Goal: Transaction & Acquisition: Purchase product/service

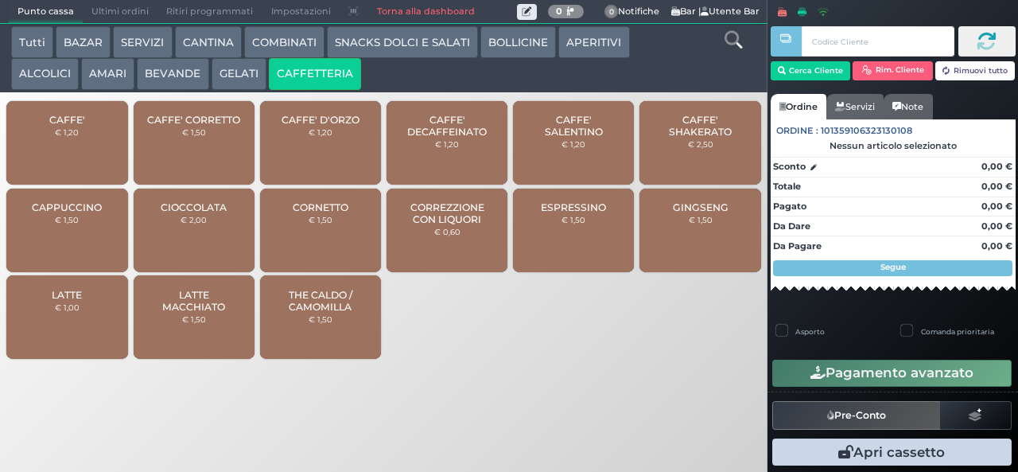
click at [584, 138] on span "CAFFE' SALENTINO" at bounding box center [573, 126] width 95 height 24
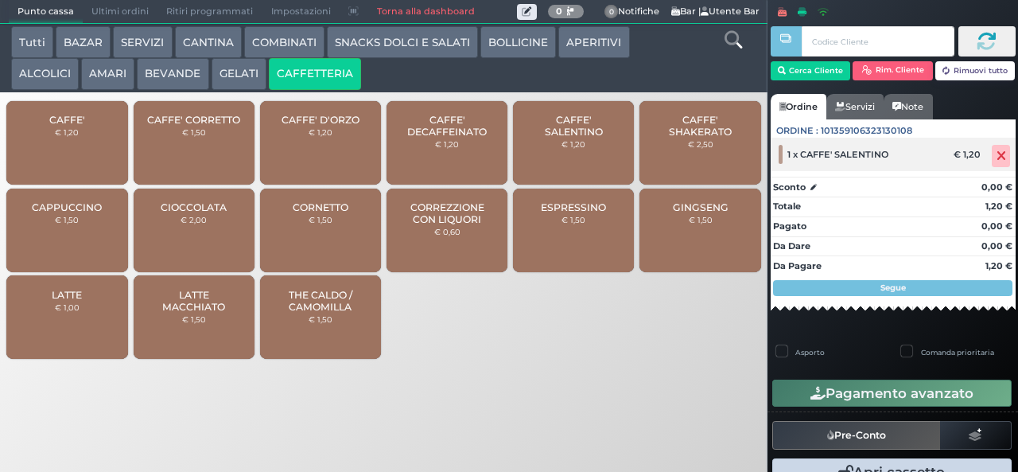
click at [996, 156] on icon at bounding box center [1001, 156] width 10 height 1
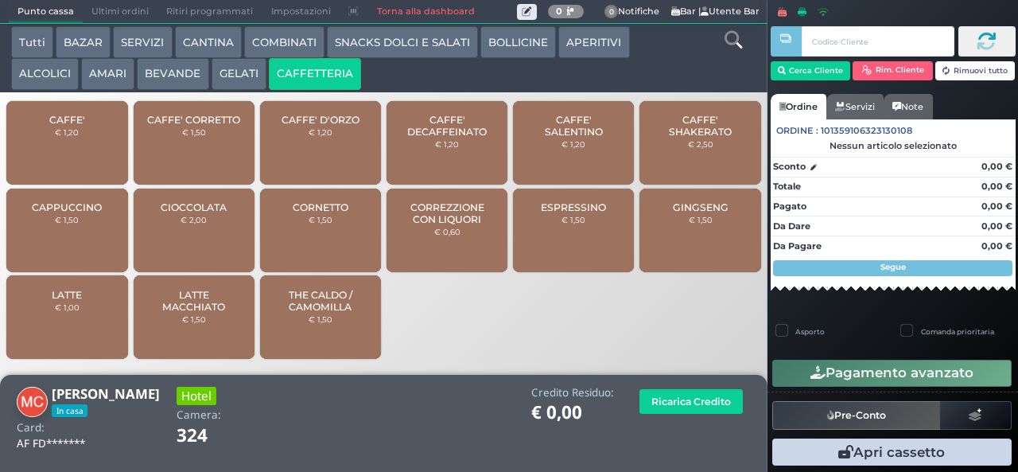
click at [580, 138] on span "CAFFE' SALENTINO" at bounding box center [573, 126] width 95 height 24
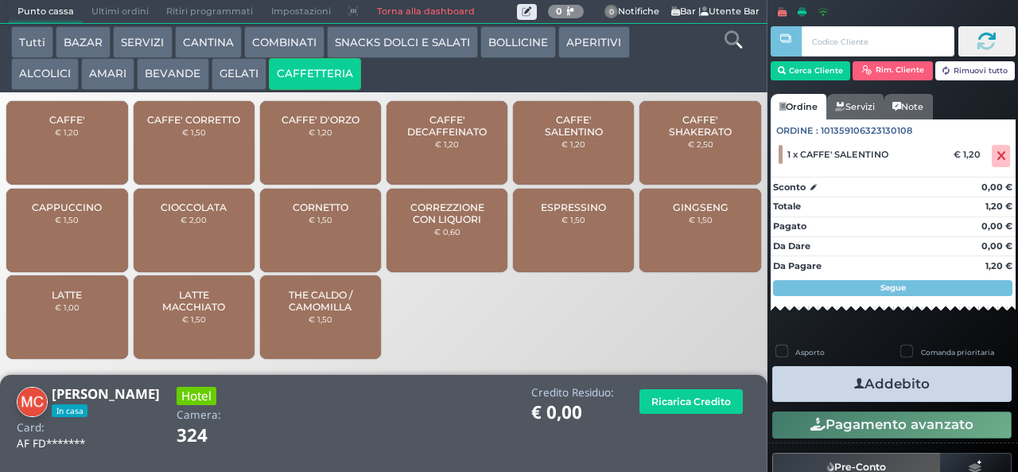
click at [854, 382] on icon "button" at bounding box center [859, 383] width 10 height 17
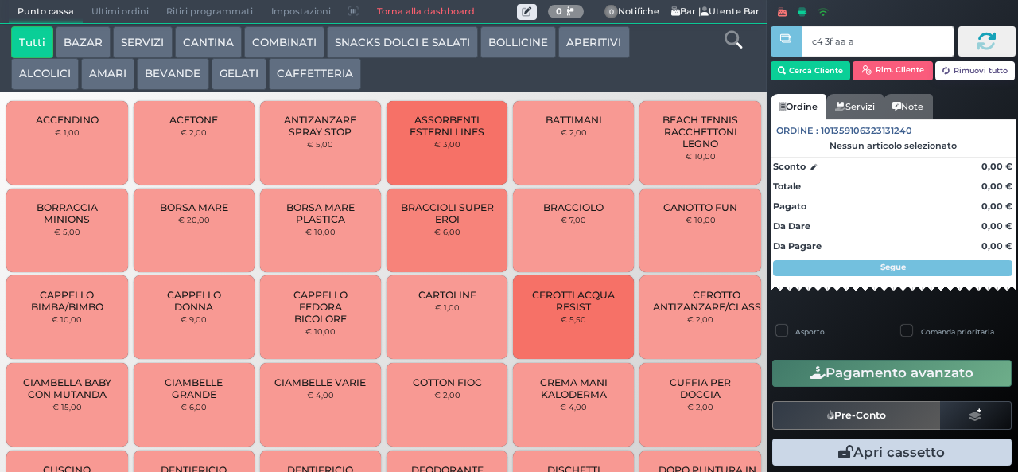
type input "c4 3f aa af"
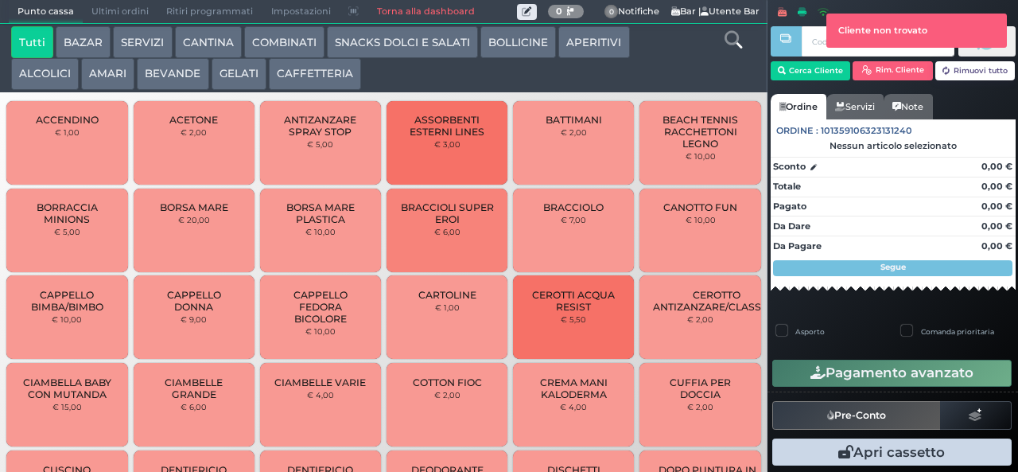
click at [428, 41] on button "SNACKS DOLCI E SALATI" at bounding box center [402, 42] width 151 height 32
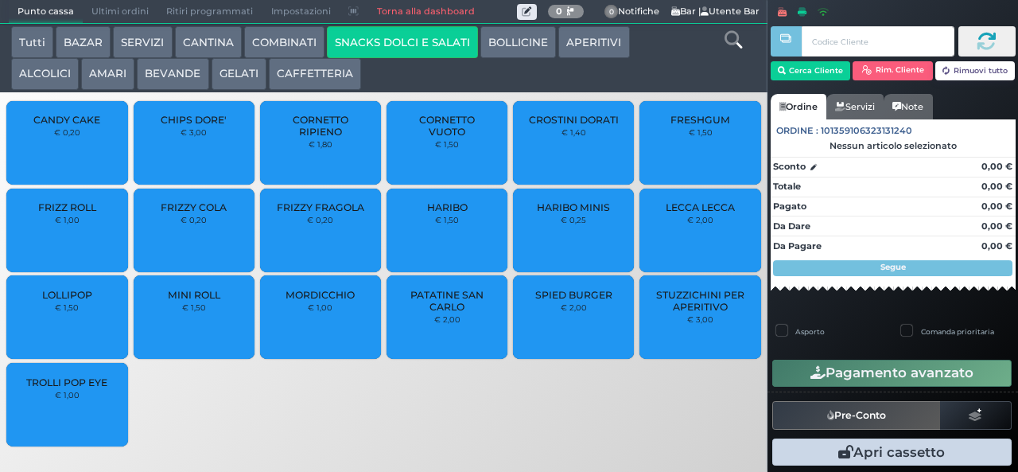
click at [584, 213] on span "HARIBO MINIS" at bounding box center [573, 207] width 73 height 12
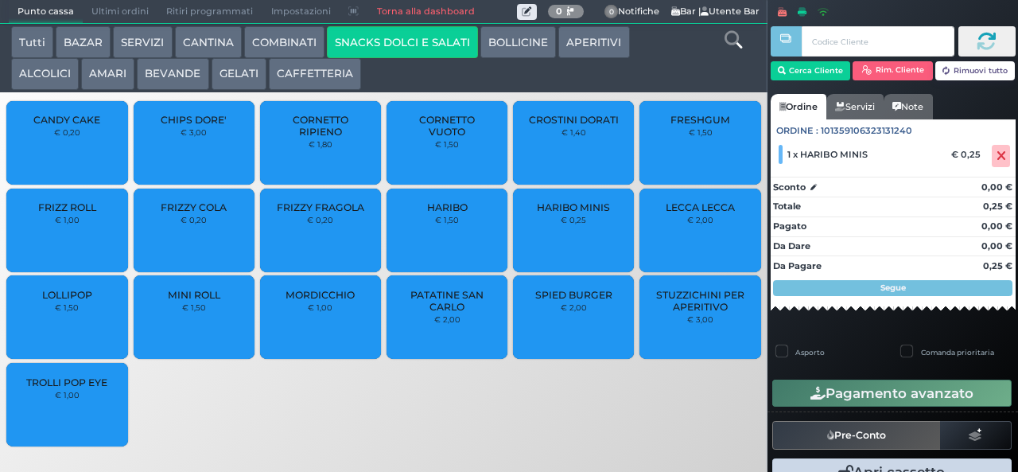
scroll to position [33, 0]
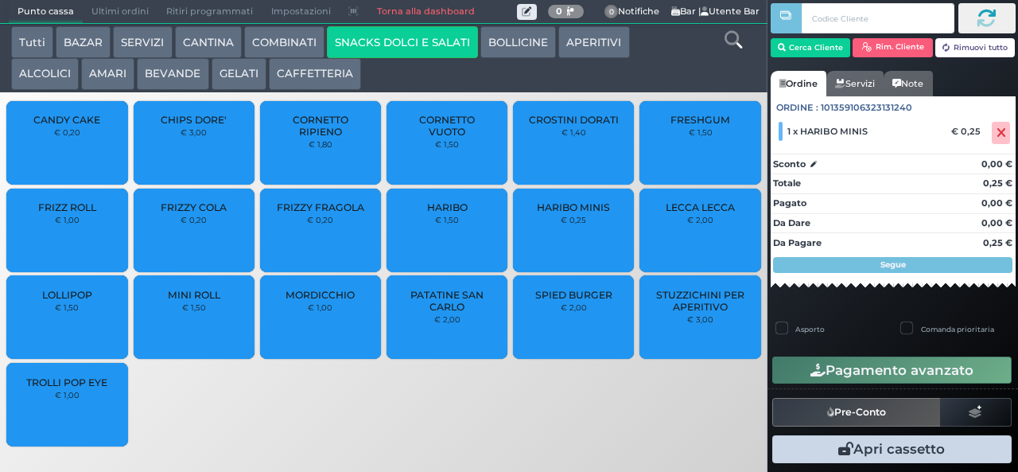
click at [871, 326] on div "Asporto" at bounding box center [830, 330] width 109 height 17
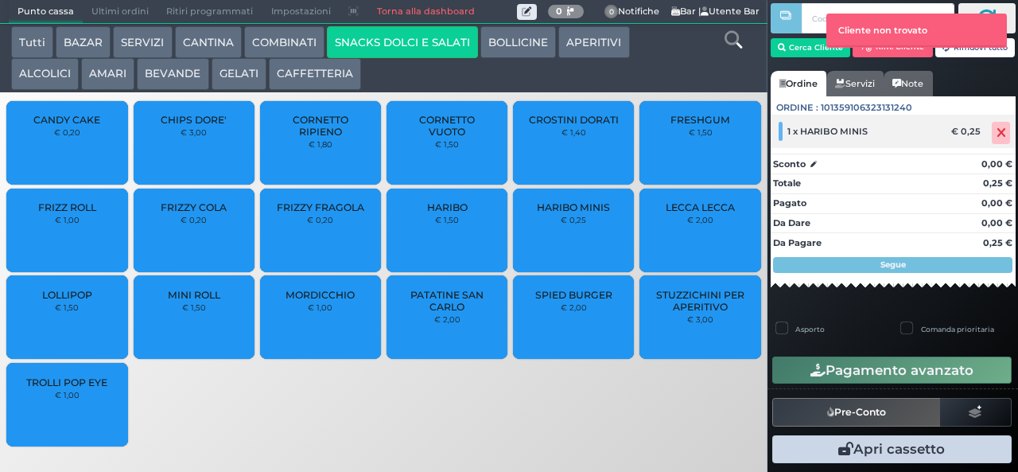
click at [996, 133] on icon at bounding box center [1001, 133] width 10 height 1
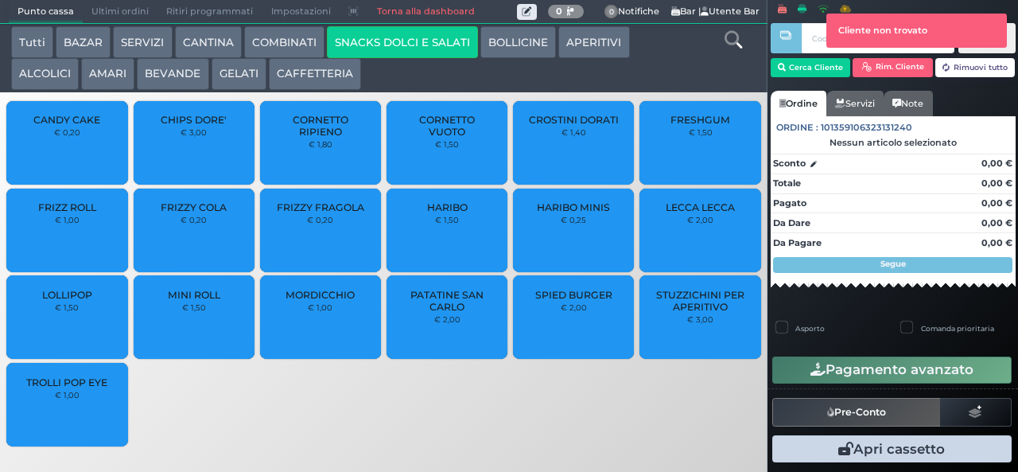
scroll to position [4, 0]
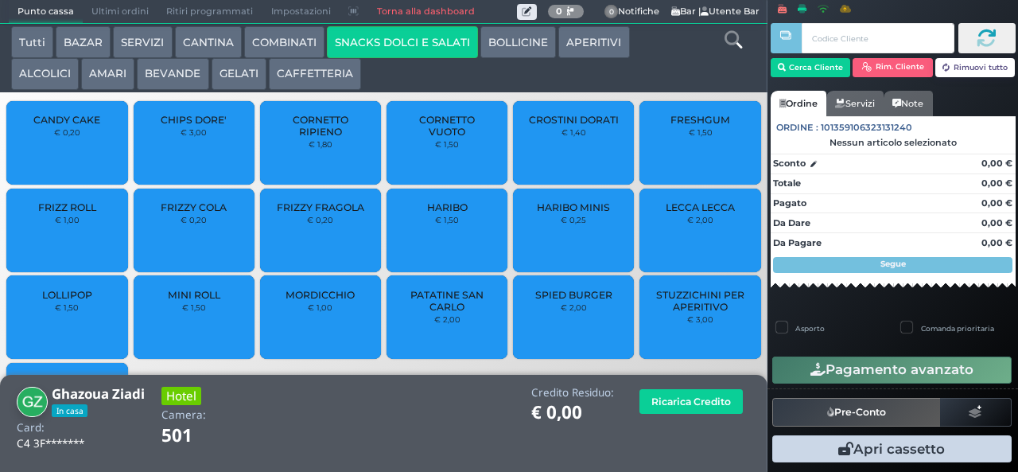
click at [309, 242] on div "FRIZZY FRAGOLA € 0,20" at bounding box center [320, 229] width 121 height 83
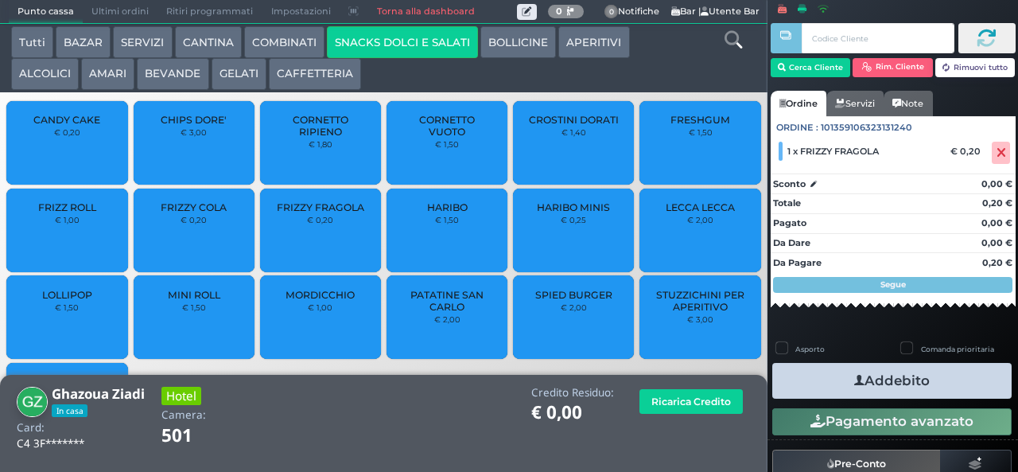
click at [854, 385] on icon "button" at bounding box center [859, 380] width 10 height 17
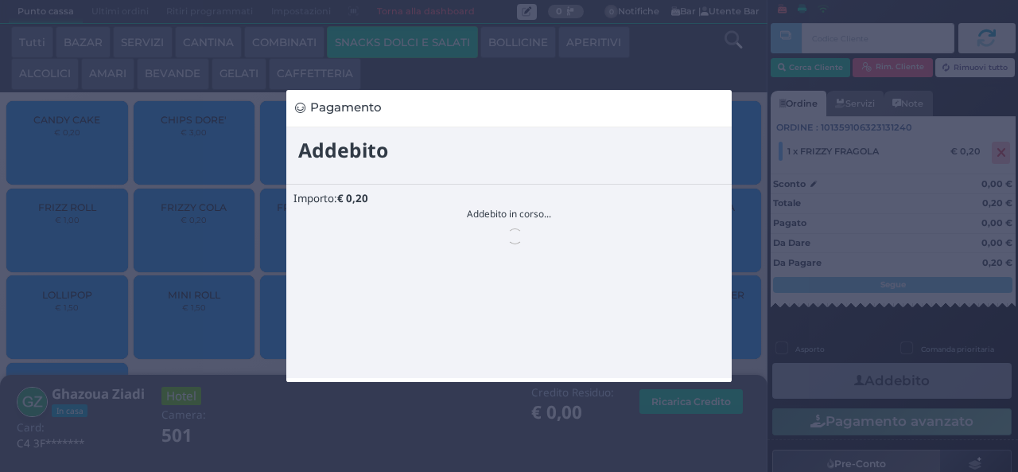
scroll to position [0, 0]
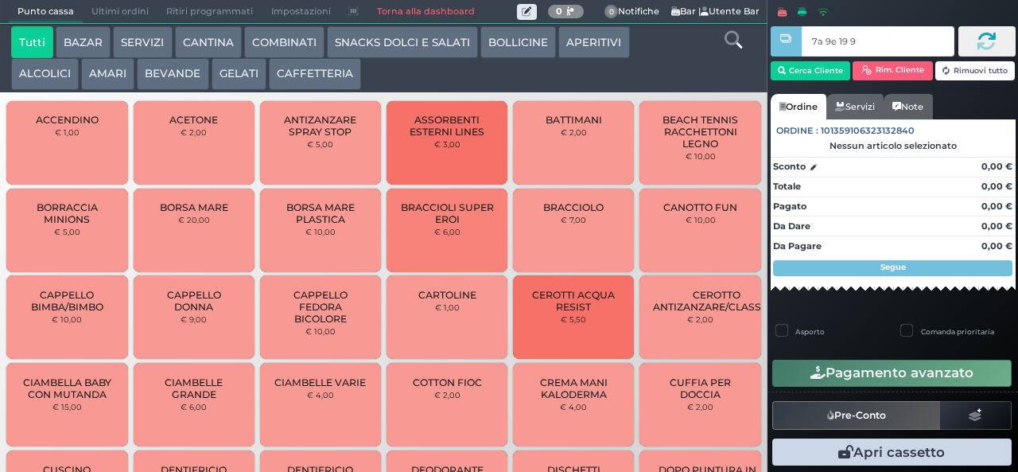
type input "7a 9e 19 9a"
click at [0, 0] on div at bounding box center [0, 0] width 0 height 0
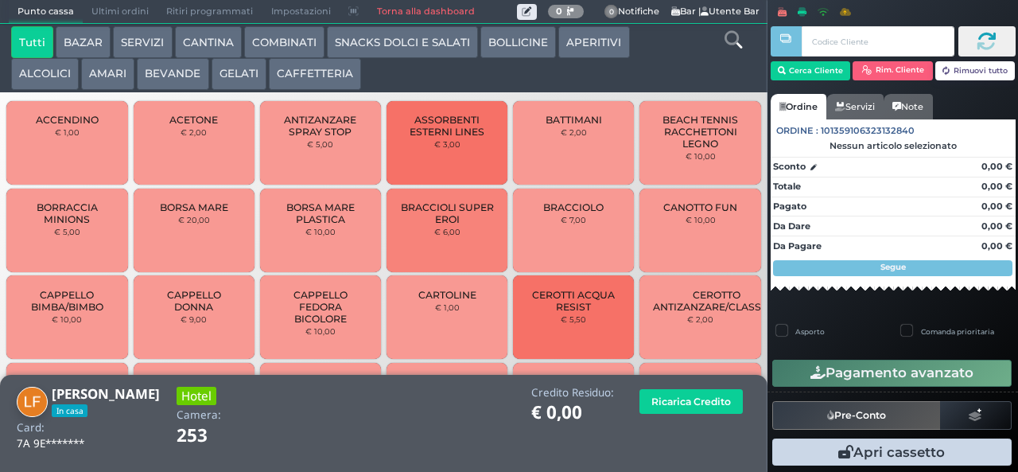
click at [456, 35] on button "SNACKS DOLCI E SALATI" at bounding box center [402, 42] width 151 height 32
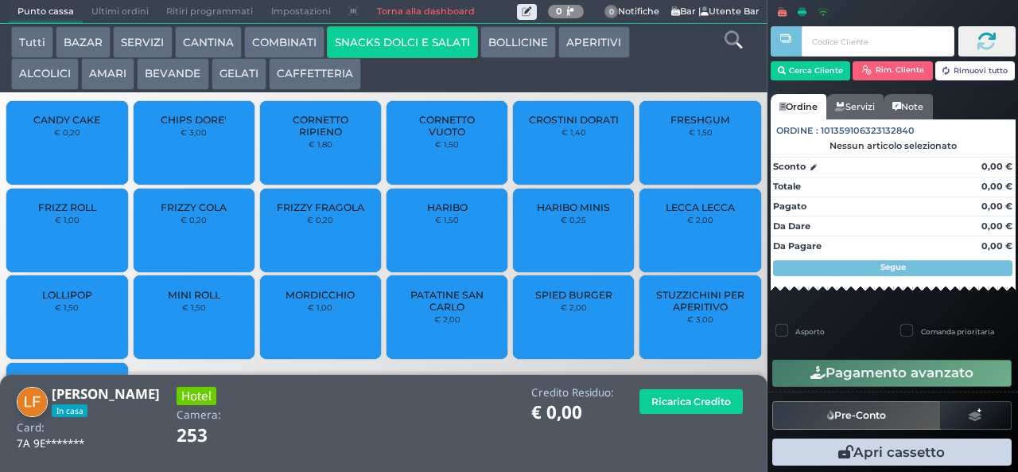
click at [449, 312] on span "PATATINE SAN CARLO" at bounding box center [447, 301] width 95 height 24
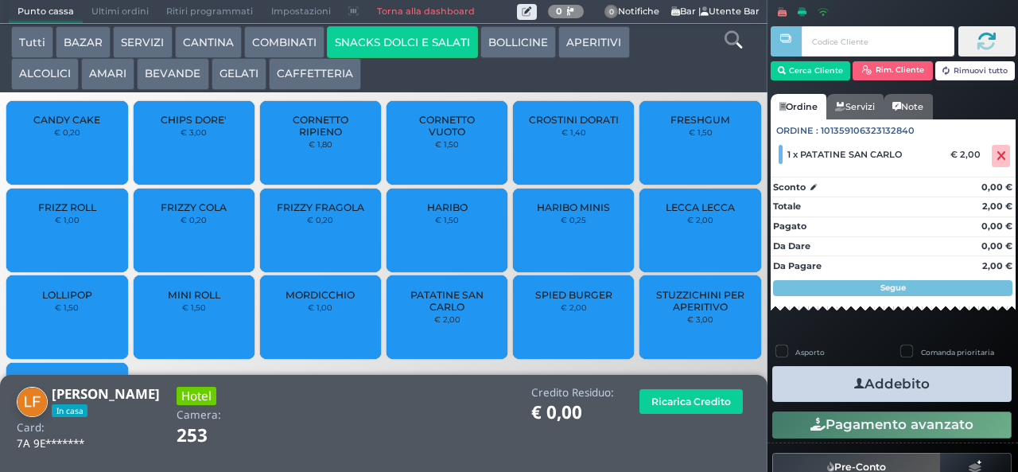
click at [854, 386] on icon "button" at bounding box center [859, 383] width 10 height 17
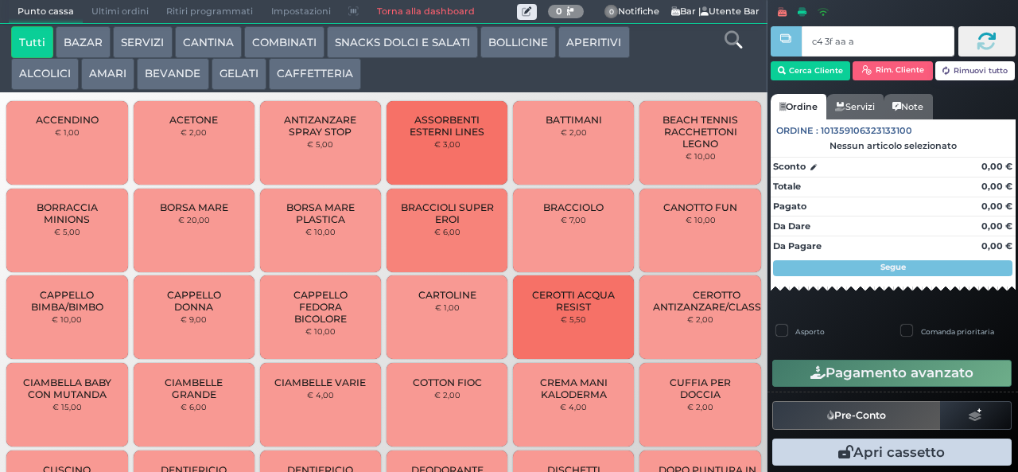
type input "c4 3f aa af"
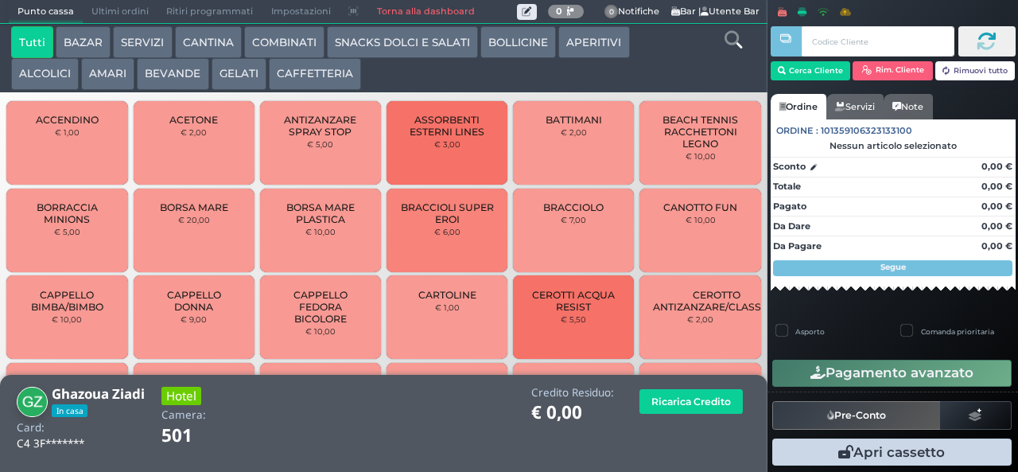
click at [401, 36] on button "SNACKS DOLCI E SALATI" at bounding box center [402, 42] width 151 height 32
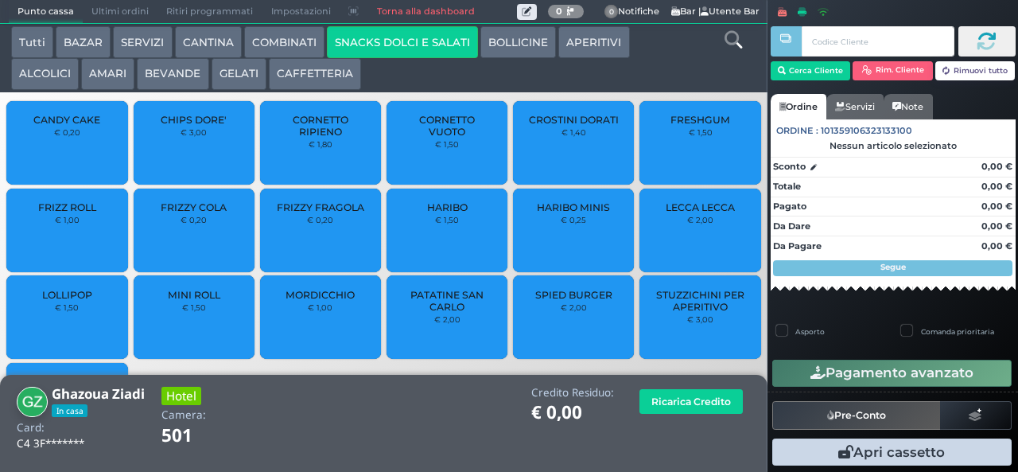
click at [181, 224] on small "€ 0,20" at bounding box center [194, 220] width 26 height 10
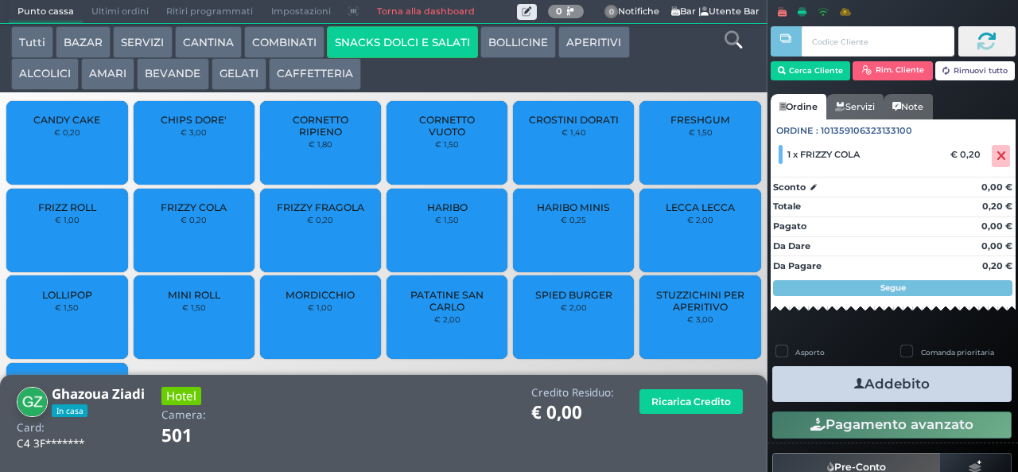
click at [827, 380] on button "Addebito" at bounding box center [891, 384] width 239 height 36
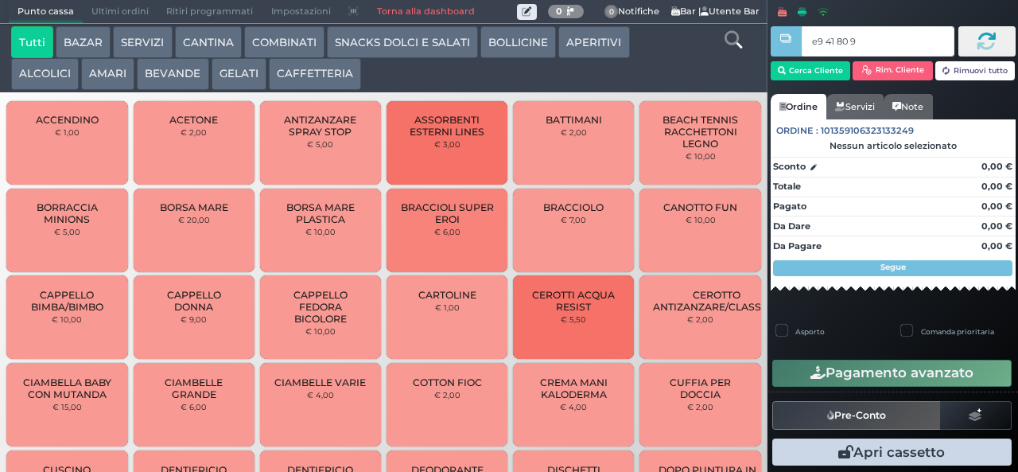
type input "e9 41 80 94"
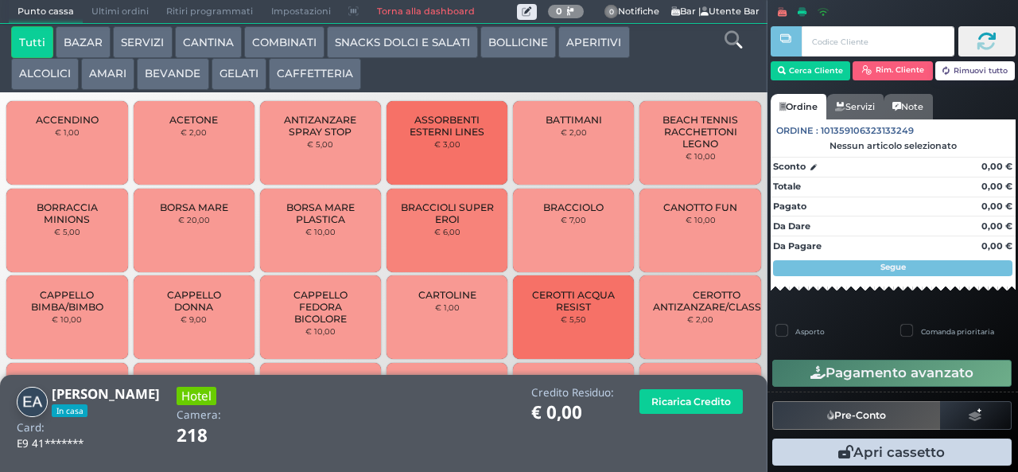
click at [375, 52] on button "SNACKS DOLCI E SALATI" at bounding box center [402, 42] width 151 height 32
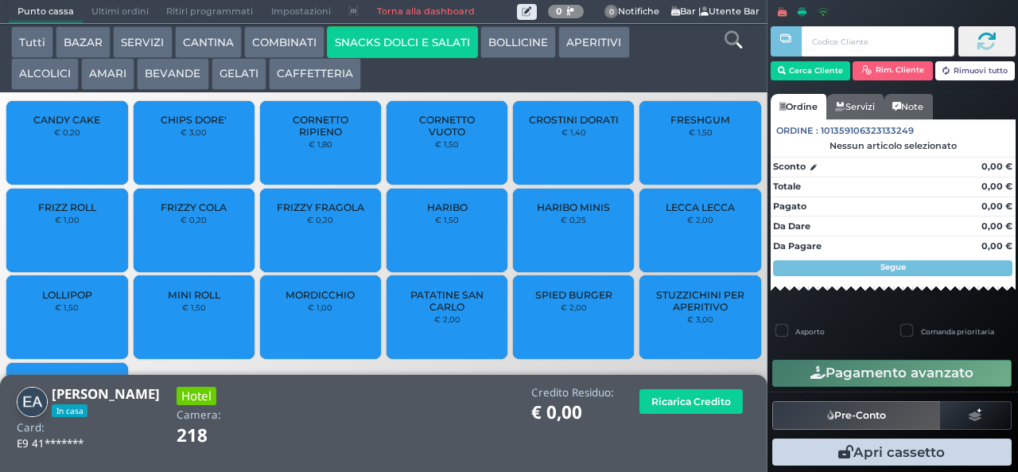
click at [430, 312] on span "PATATINE SAN CARLO" at bounding box center [447, 301] width 95 height 24
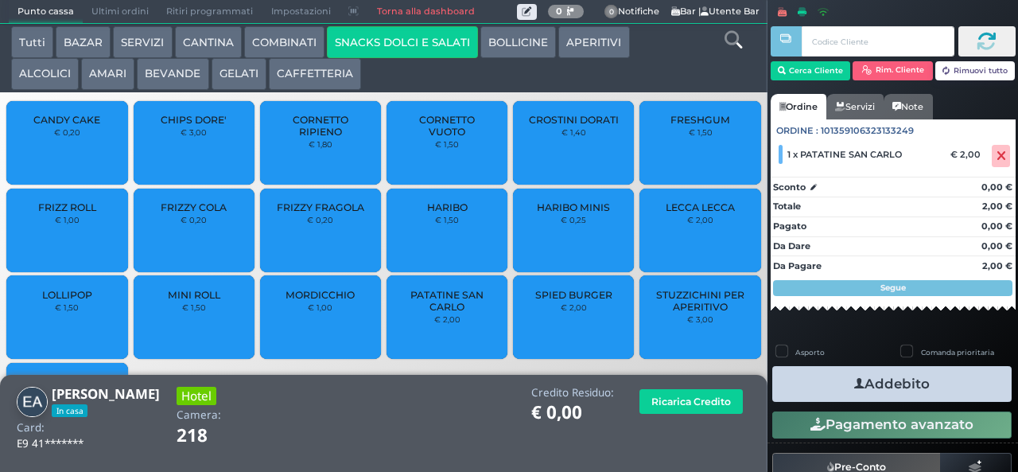
click at [820, 376] on button "Addebito" at bounding box center [891, 384] width 239 height 36
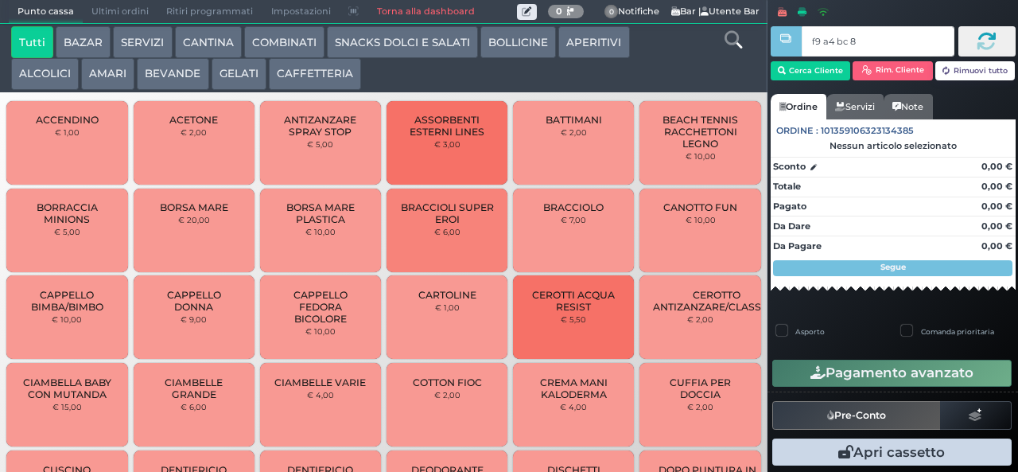
type input "f9 a4 bc 8b"
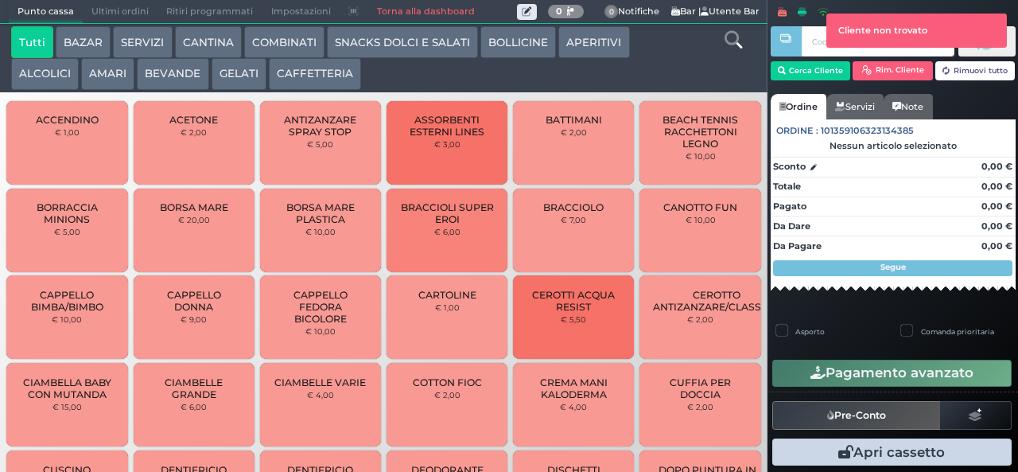
click at [786, 89] on div at bounding box center [785, 224] width 3 height 448
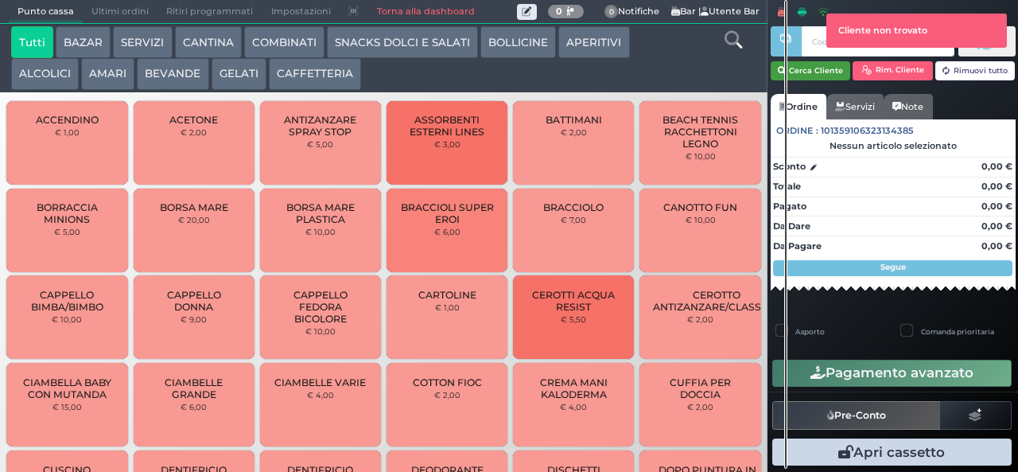
click at [814, 73] on button "Cerca Cliente" at bounding box center [811, 70] width 80 height 19
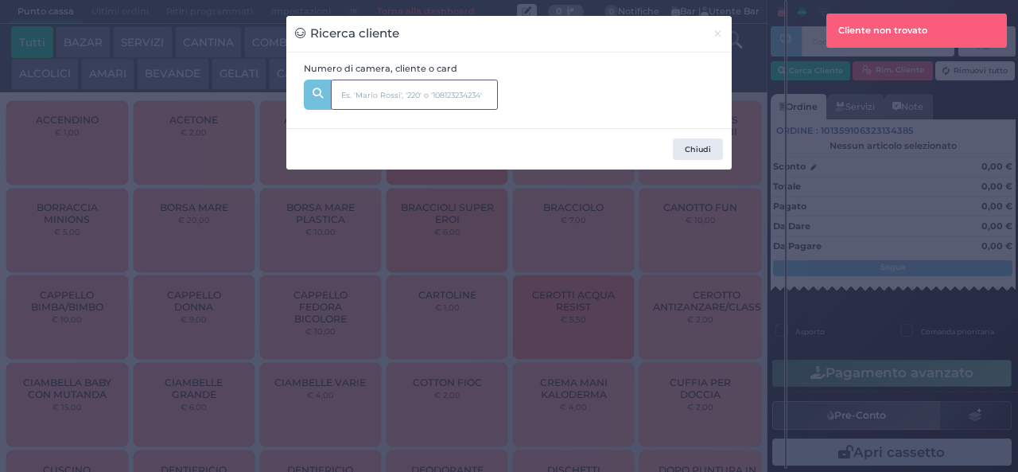
click at [474, 95] on input "text" at bounding box center [414, 95] width 167 height 30
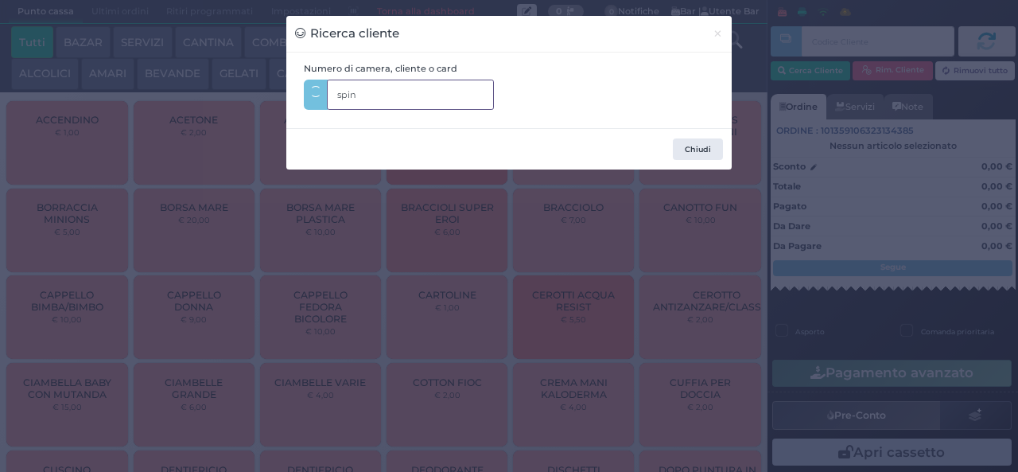
type input "spina"
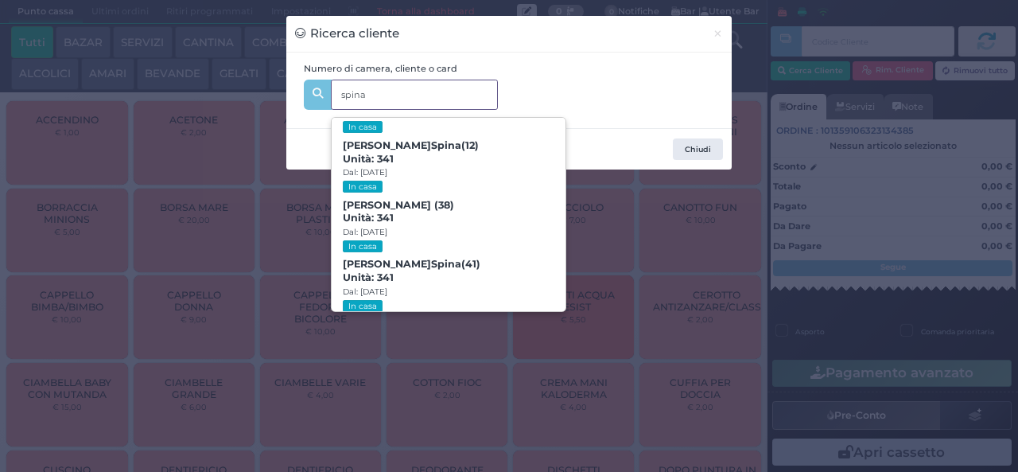
scroll to position [72, 0]
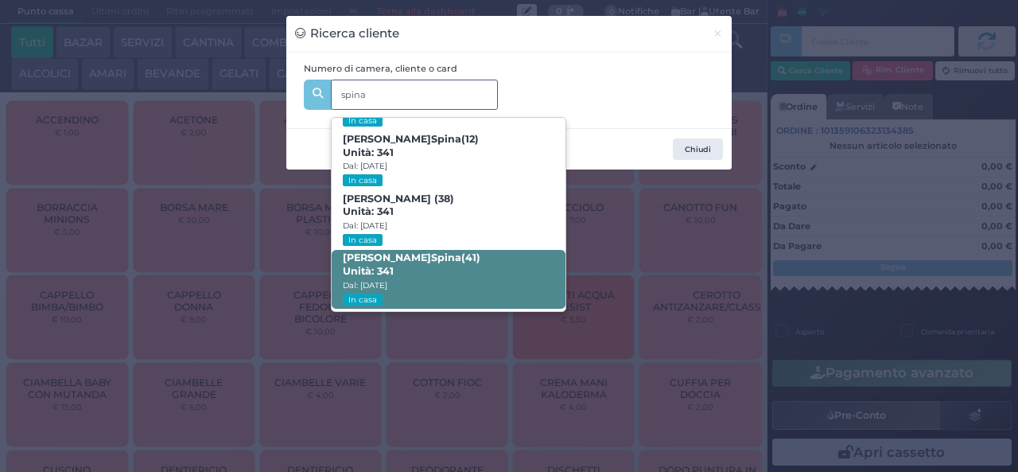
click at [454, 286] on span "Pasquale Spina (41) Unità: 341 Dal: 10/08/2025 In casa" at bounding box center [448, 280] width 233 height 60
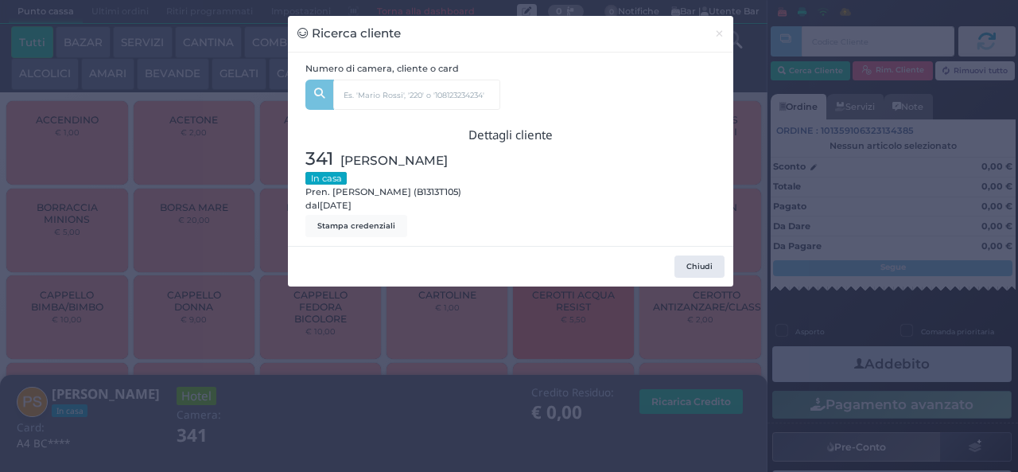
click at [358, 366] on div "Ricerca cliente × Numero di camera, cliente o card spina Angelo Spina (5) Unità…" at bounding box center [509, 236] width 1018 height 472
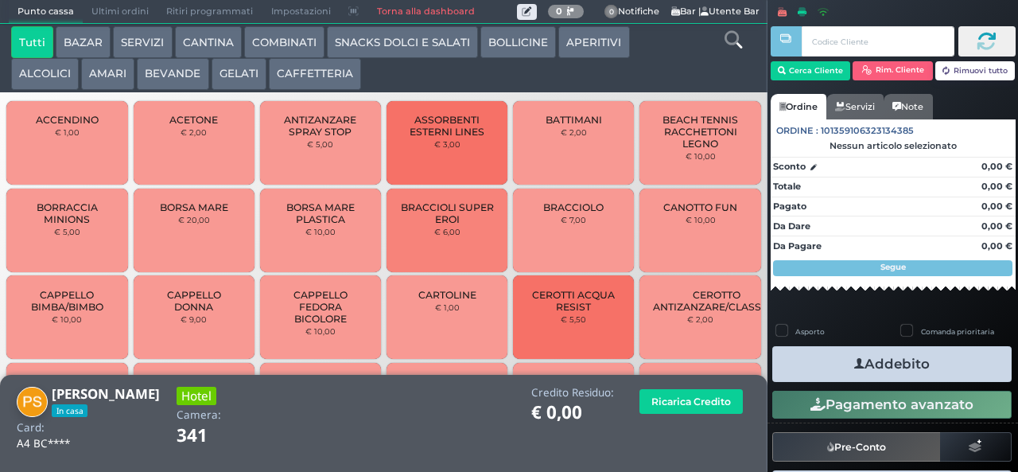
click at [231, 79] on button "GELATI" at bounding box center [239, 74] width 55 height 32
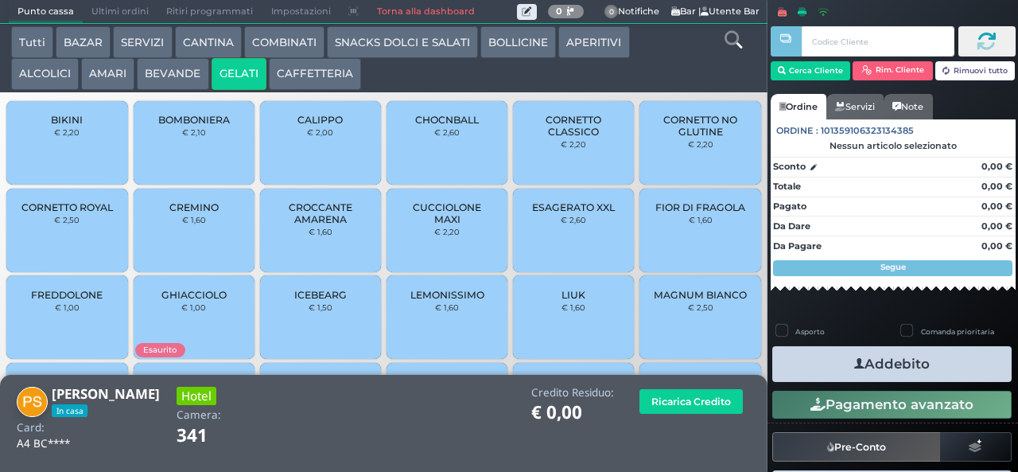
click at [380, 49] on button "SNACKS DOLCI E SALATI" at bounding box center [402, 42] width 151 height 32
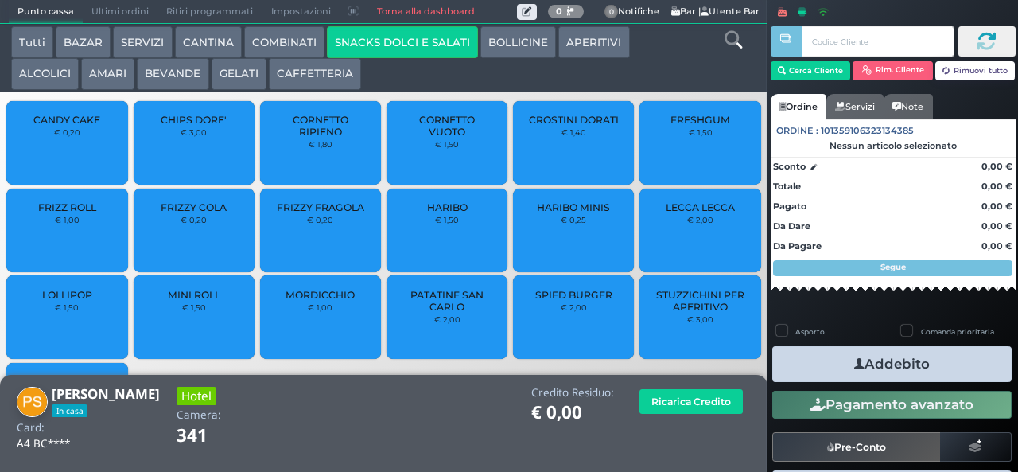
click at [561, 157] on div "CROSTINI DORATI € 1,40" at bounding box center [573, 142] width 121 height 83
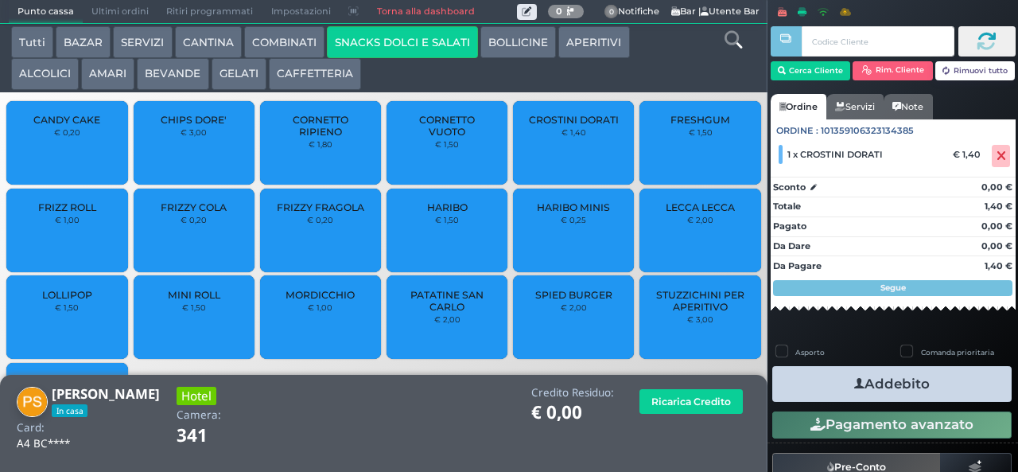
click at [436, 312] on span "PATATINE SAN CARLO" at bounding box center [447, 301] width 95 height 24
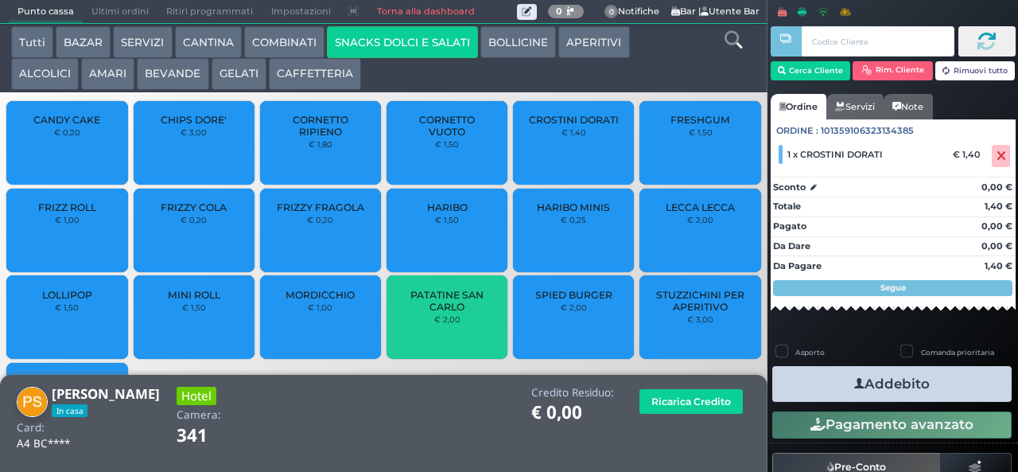
click at [288, 45] on button "COMBINATI" at bounding box center [284, 42] width 80 height 32
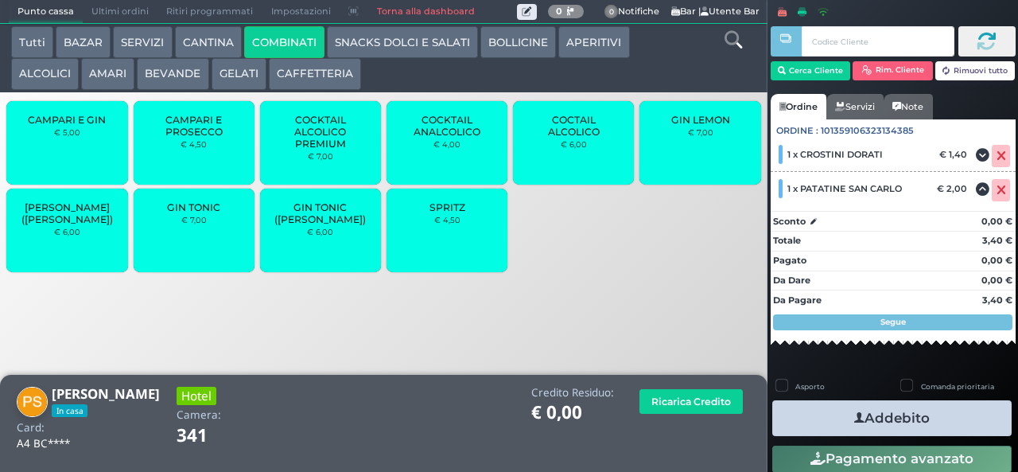
click at [188, 87] on button "BEVANDE" at bounding box center [173, 74] width 72 height 32
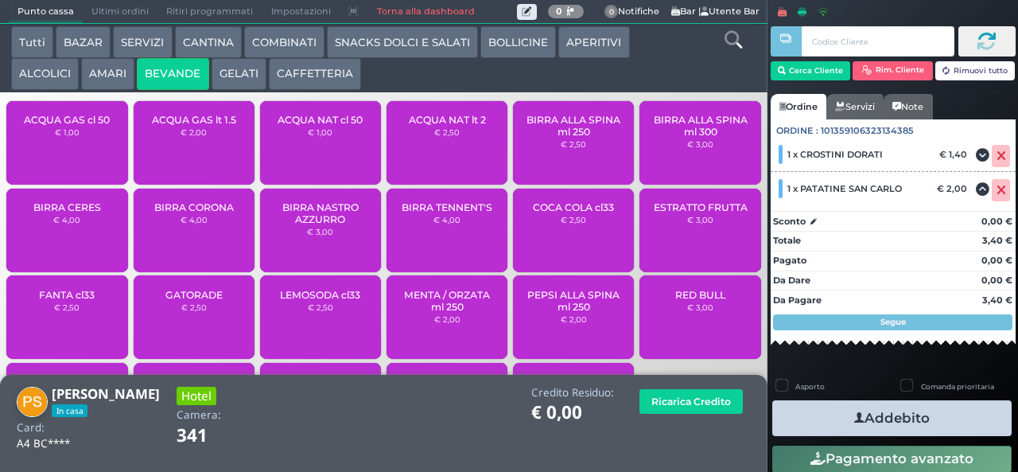
click at [183, 70] on button "BEVANDE" at bounding box center [173, 74] width 72 height 32
click at [254, 73] on button "GELATI" at bounding box center [239, 74] width 55 height 32
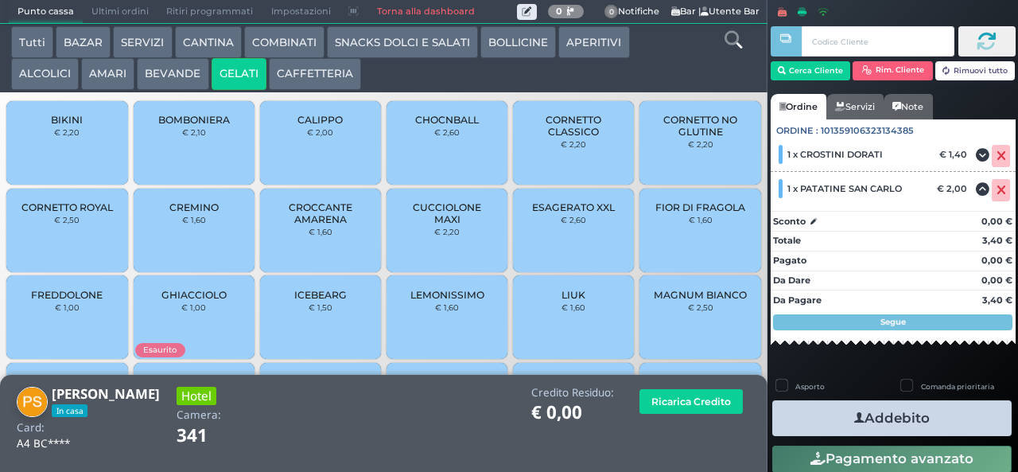
click at [81, 301] on span "FREDDOLONE" at bounding box center [67, 295] width 72 height 12
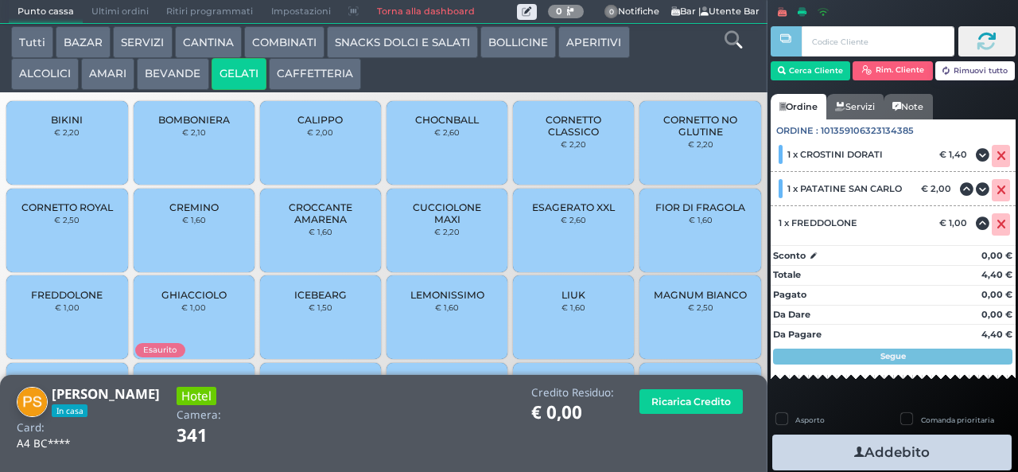
click at [854, 457] on icon "button" at bounding box center [859, 452] width 10 height 17
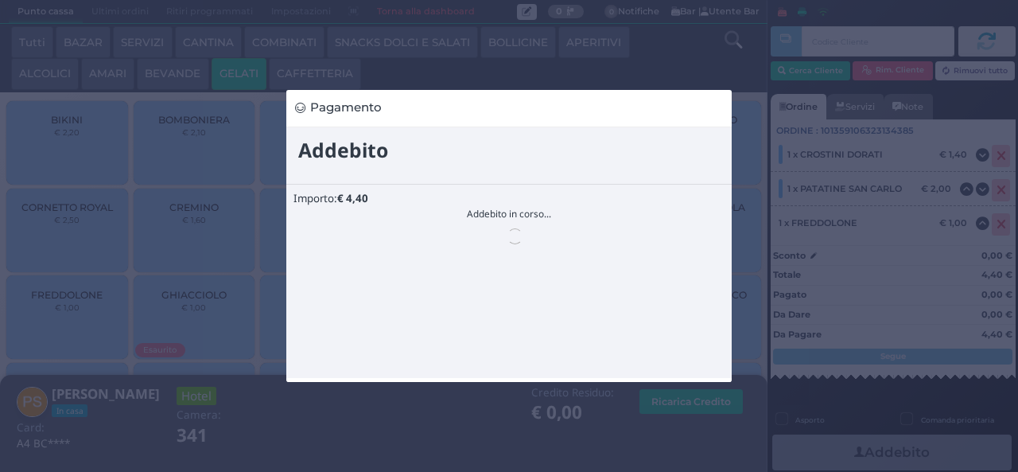
scroll to position [0, 0]
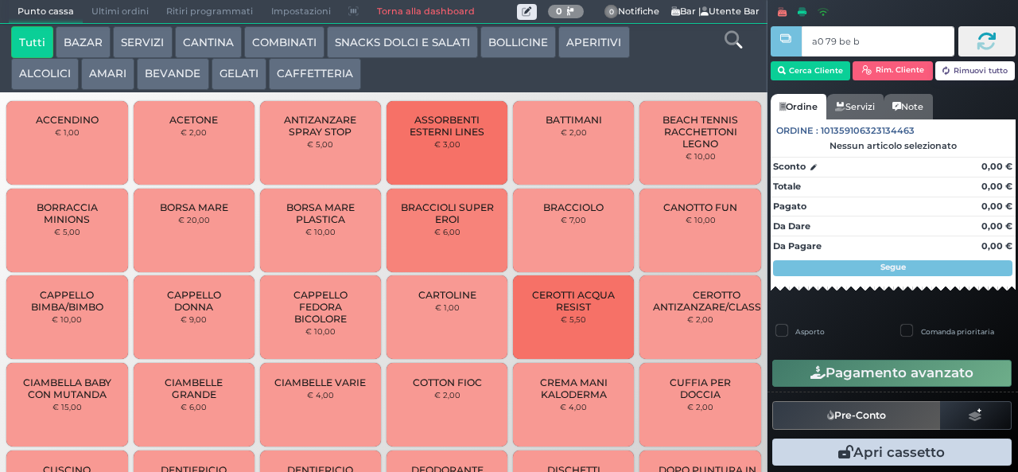
type input "a0 79 be b9"
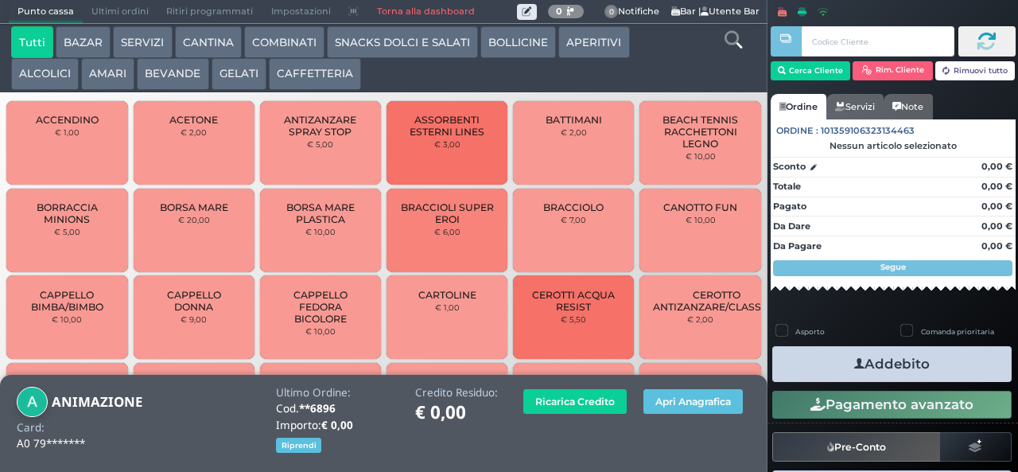
click at [165, 80] on button "BEVANDE" at bounding box center [173, 74] width 72 height 32
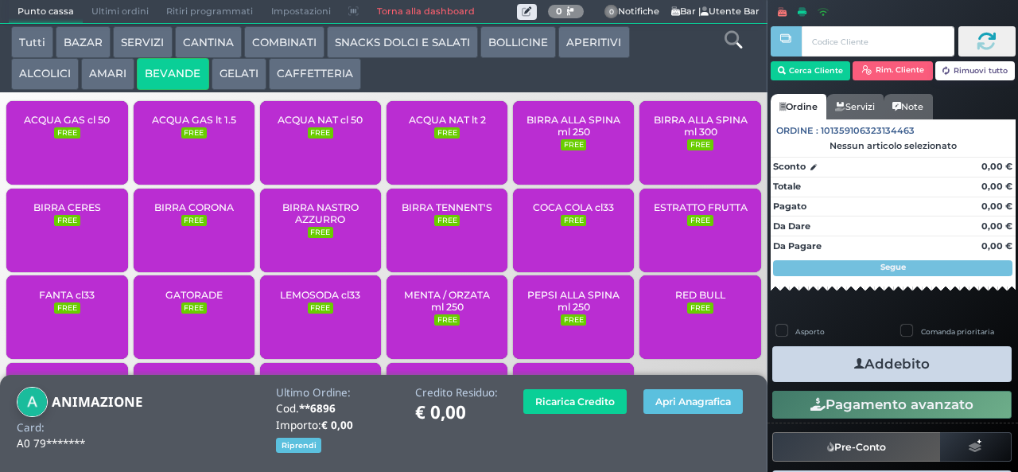
click at [412, 126] on span "ACQUA NAT lt 2" at bounding box center [447, 120] width 77 height 12
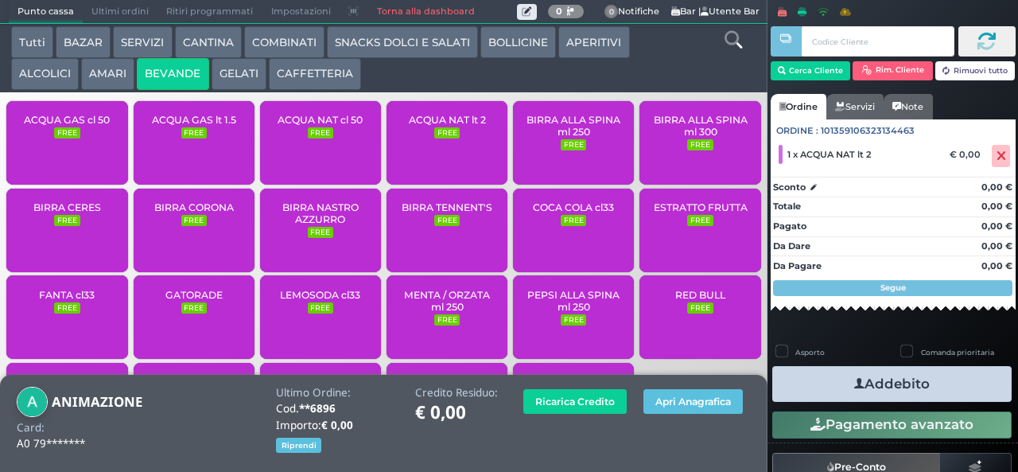
click at [418, 126] on span "ACQUA NAT lt 2" at bounding box center [447, 120] width 77 height 12
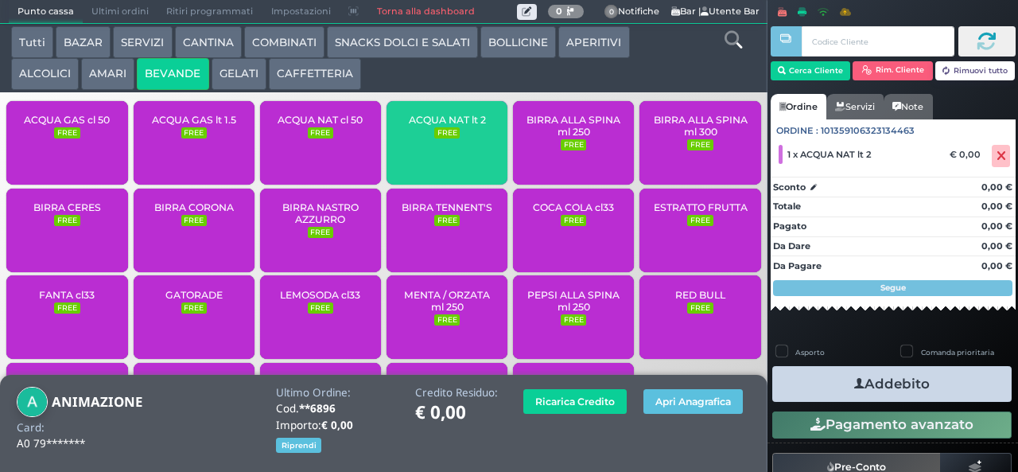
click at [434, 138] on small "FREE" at bounding box center [446, 132] width 25 height 11
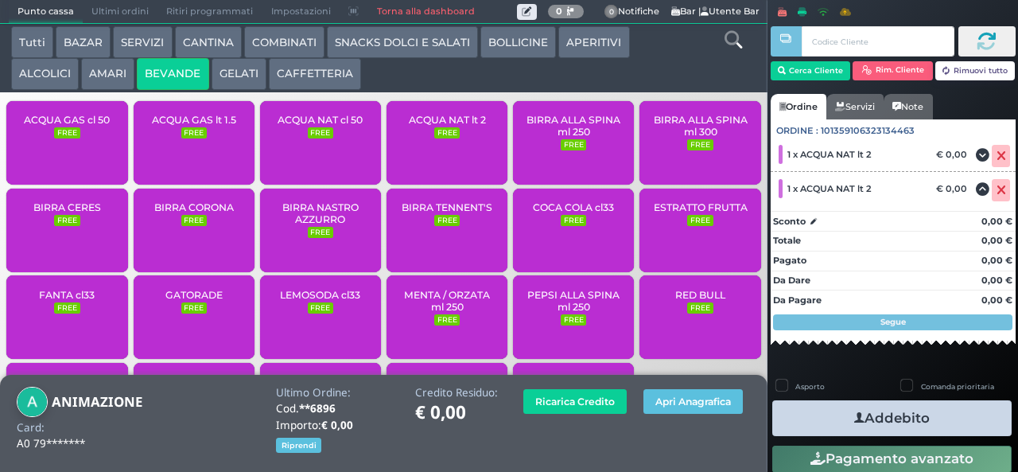
click at [431, 126] on span "ACQUA NAT lt 2" at bounding box center [447, 120] width 77 height 12
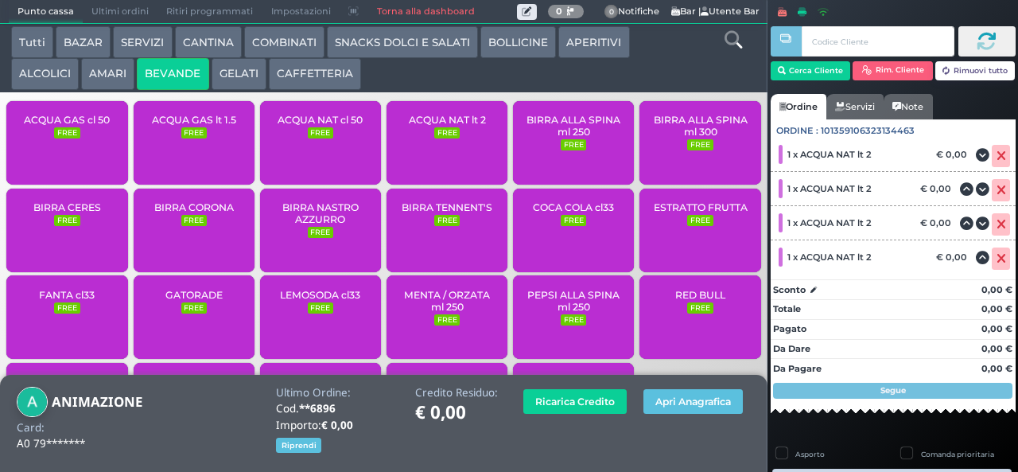
click at [188, 126] on span "ACQUA GAS lt 1.5" at bounding box center [194, 120] width 84 height 12
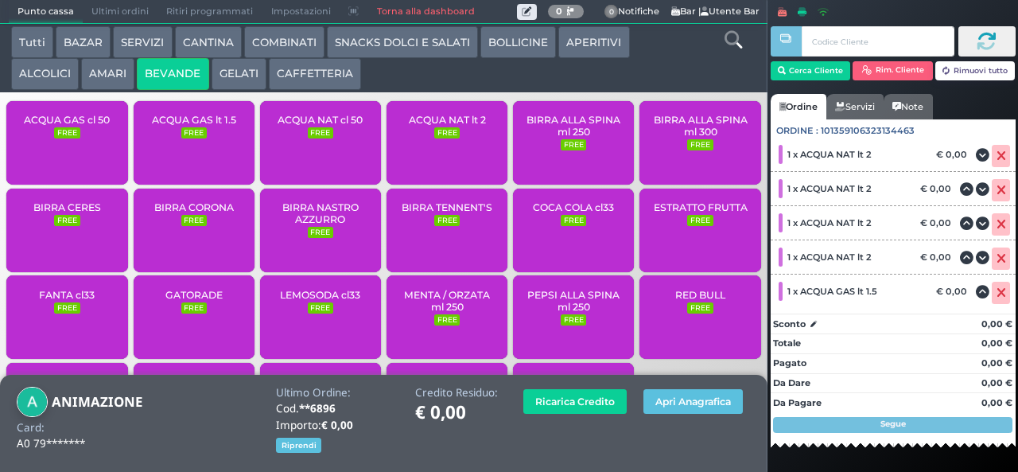
click at [62, 126] on span "ACQUA GAS cl 50" at bounding box center [67, 120] width 86 height 12
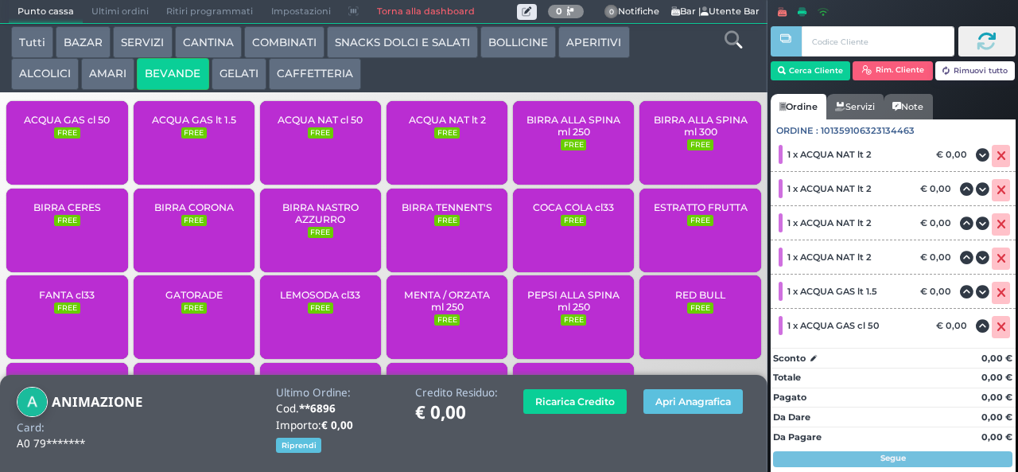
click at [67, 126] on span "ACQUA GAS cl 50" at bounding box center [67, 120] width 86 height 12
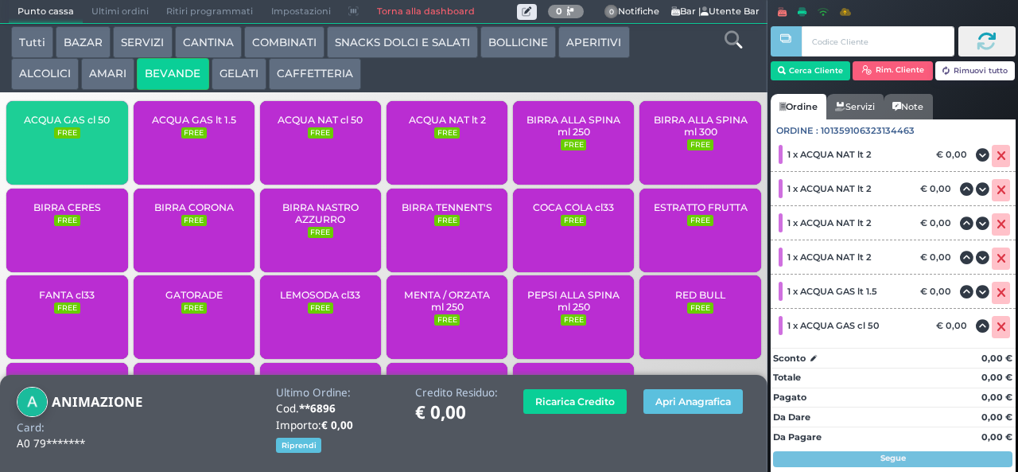
scroll to position [45, 0]
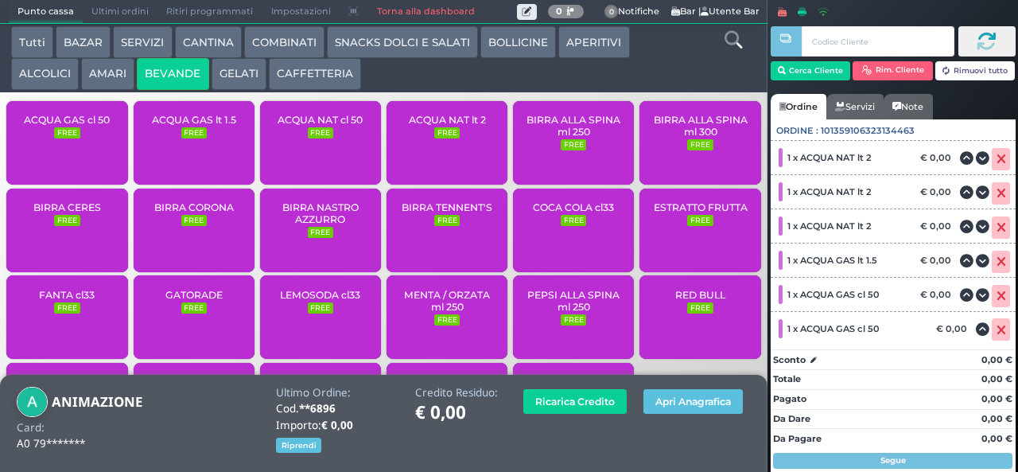
click at [313, 138] on small "FREE" at bounding box center [320, 132] width 25 height 11
click at [293, 126] on span "ACQUA NAT cl 50" at bounding box center [320, 120] width 85 height 12
click at [307, 126] on span "ACQUA NAT cl 50" at bounding box center [320, 120] width 85 height 12
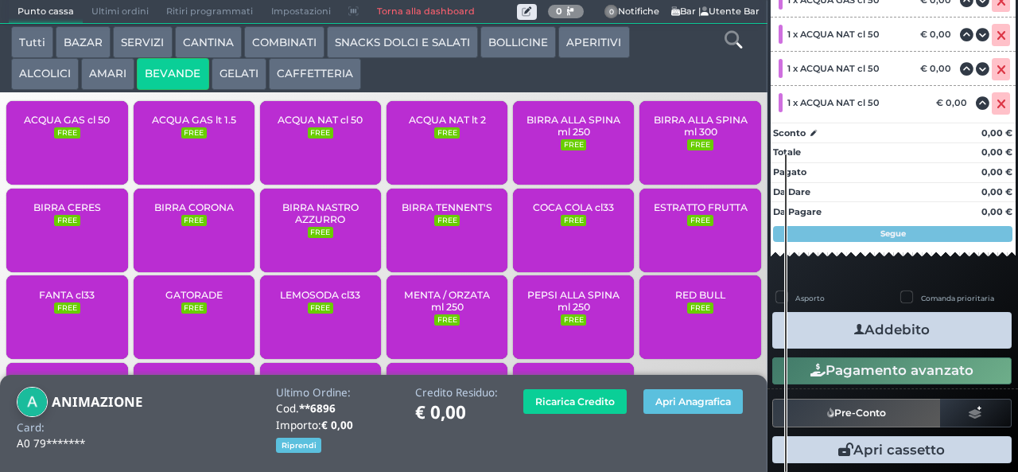
scroll to position [325, 0]
click at [854, 324] on icon "button" at bounding box center [859, 329] width 10 height 17
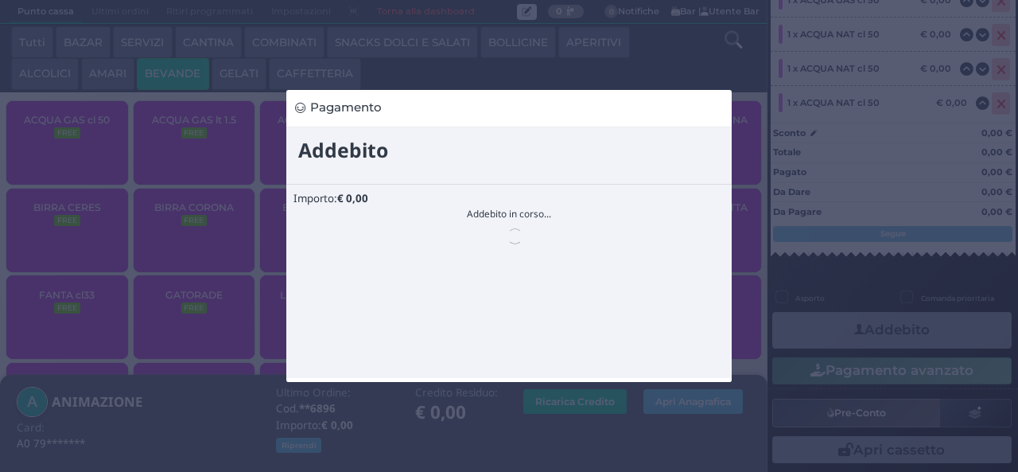
scroll to position [0, 0]
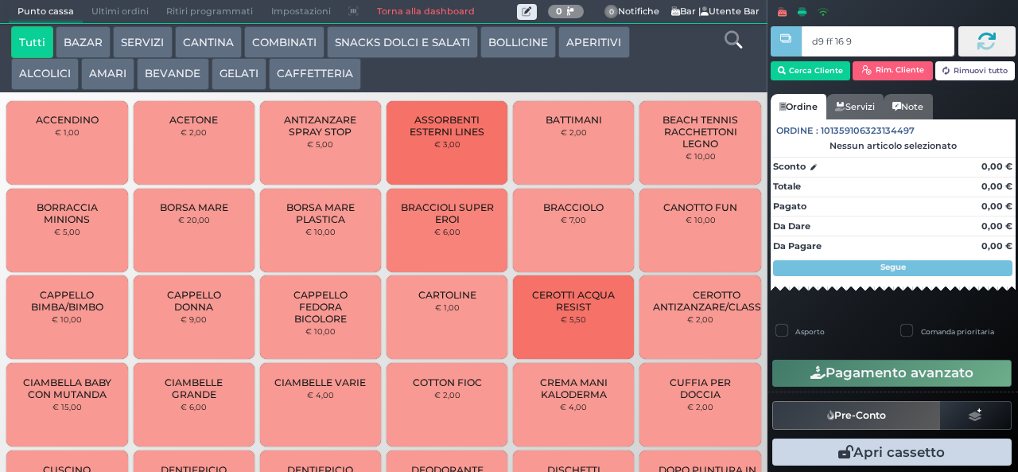
type input "d9 ff 16 94"
click at [0, 0] on div at bounding box center [0, 0] width 0 height 0
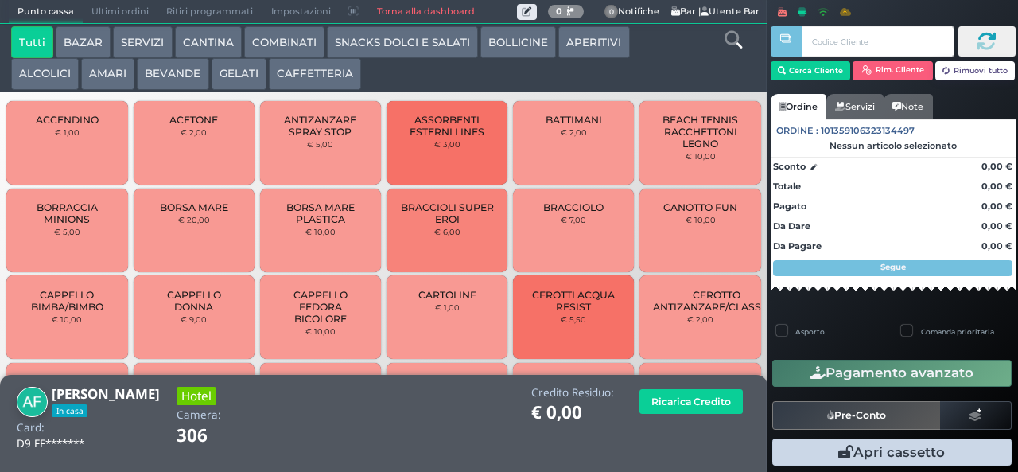
click at [318, 87] on button "CAFFETTERIA" at bounding box center [315, 74] width 92 height 32
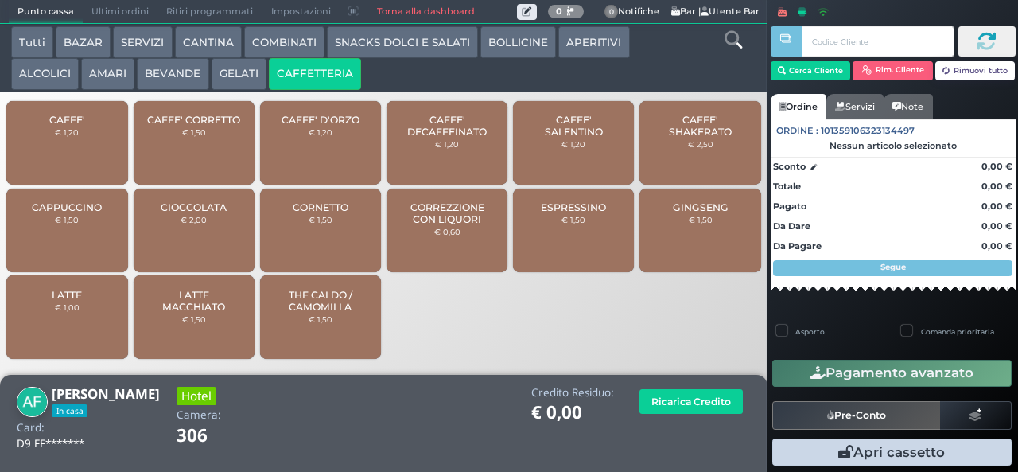
click at [562, 138] on span "CAFFE' SALENTINO" at bounding box center [573, 126] width 95 height 24
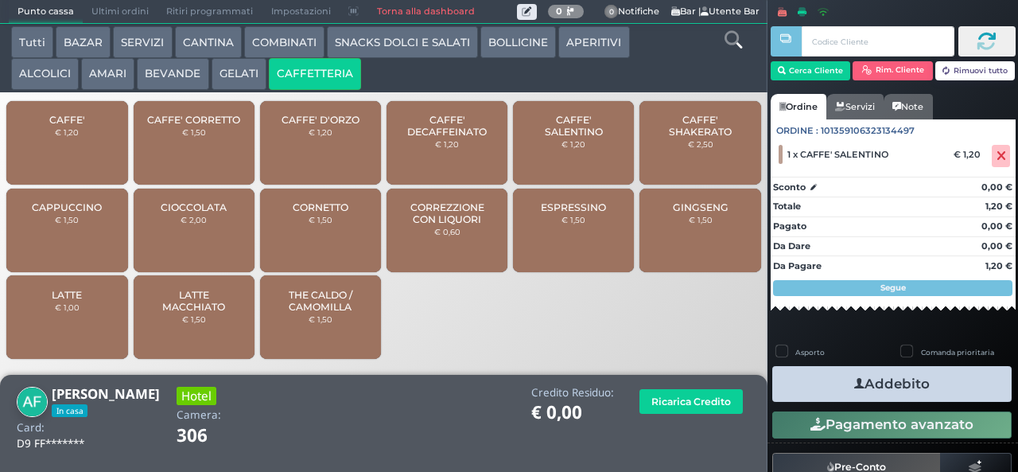
click at [854, 382] on icon "button" at bounding box center [859, 383] width 10 height 17
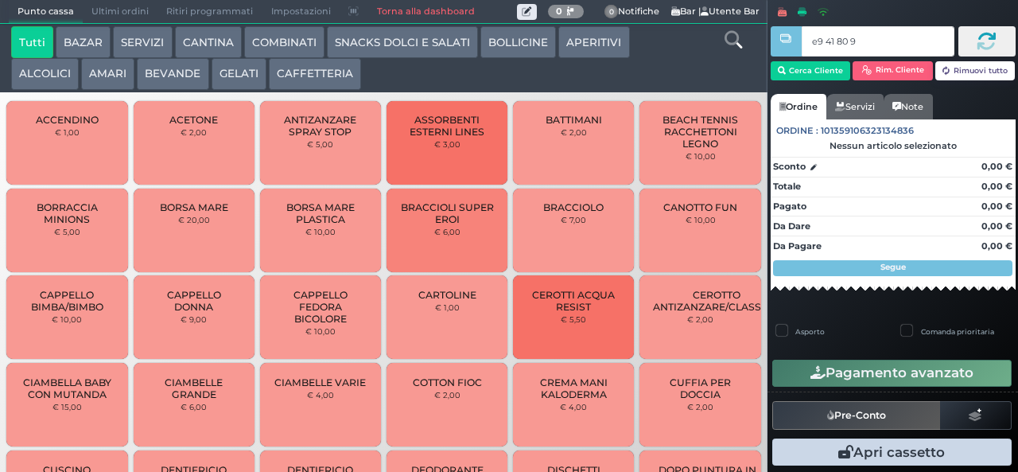
type input "e9 41 80 94"
click at [250, 75] on button "GELATI" at bounding box center [239, 74] width 55 height 32
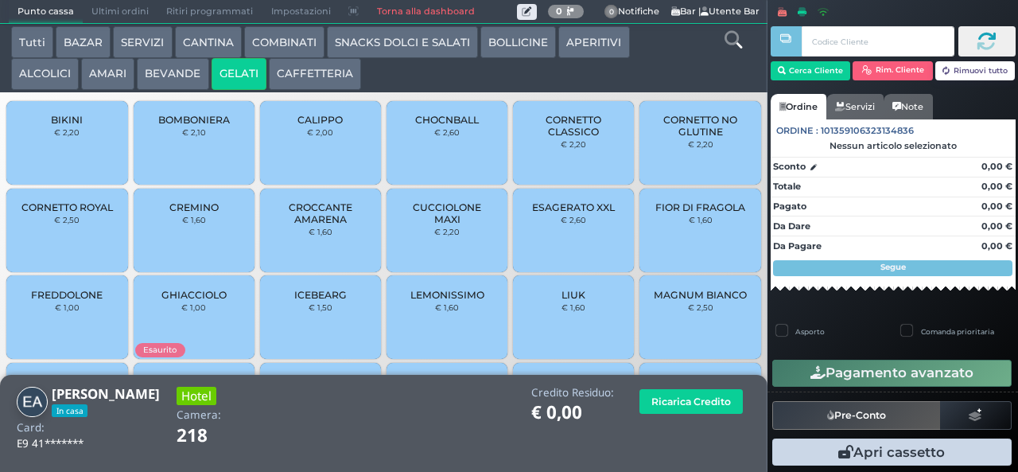
click at [215, 152] on div "BOMBONIERA € 2,10" at bounding box center [194, 142] width 121 height 83
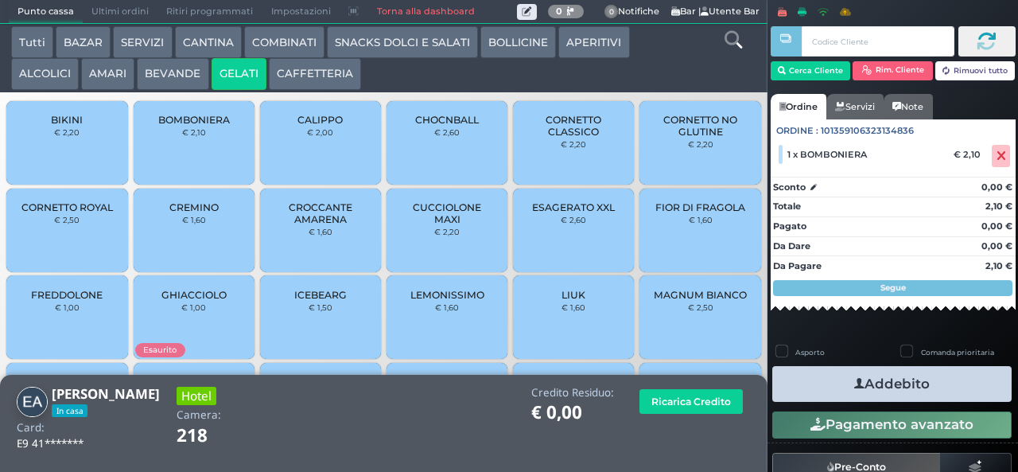
click at [830, 371] on button "Addebito" at bounding box center [891, 384] width 239 height 36
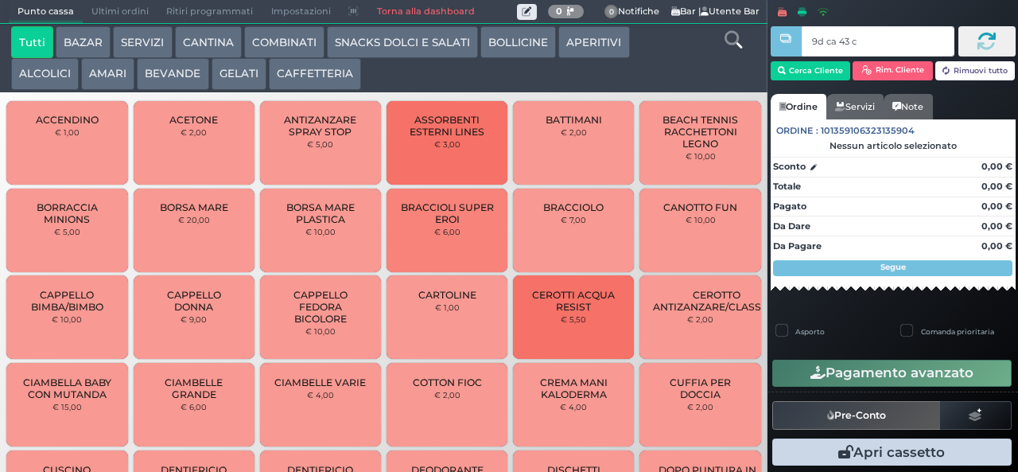
type input "9d ca 43 c3"
click at [0, 0] on div at bounding box center [0, 0] width 0 height 0
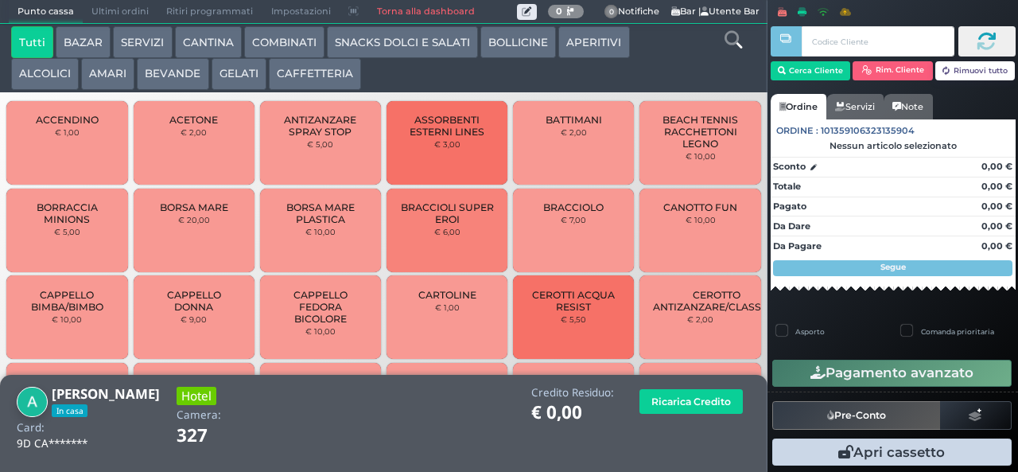
click at [233, 72] on button "GELATI" at bounding box center [239, 74] width 55 height 32
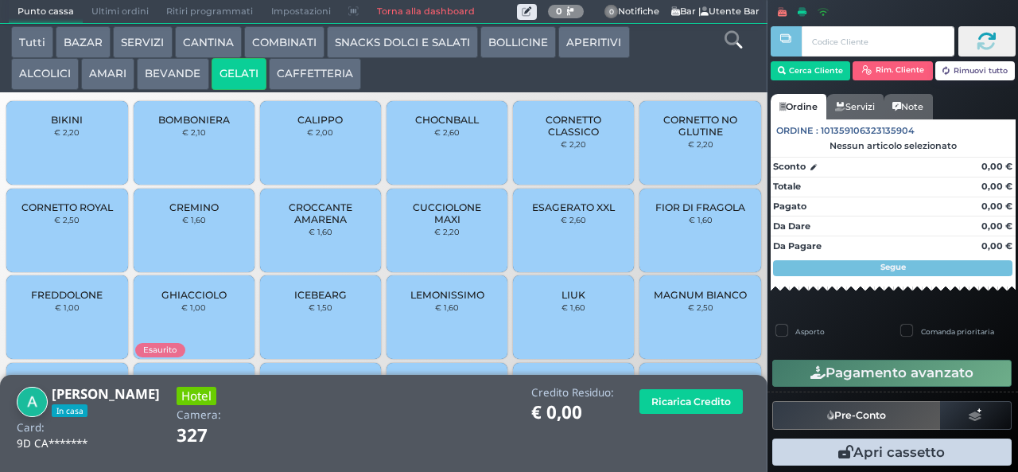
click at [207, 126] on span "BOMBONIERA" at bounding box center [194, 120] width 72 height 12
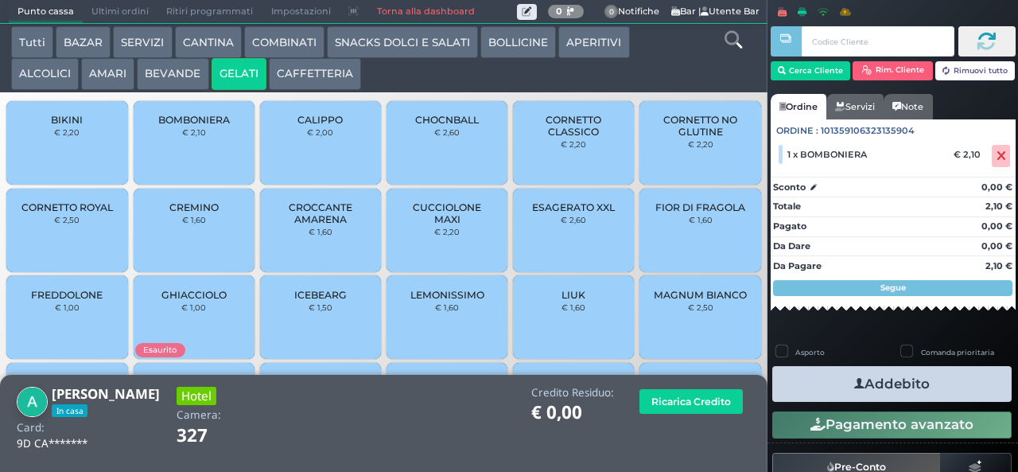
click at [854, 382] on icon "button" at bounding box center [859, 383] width 10 height 17
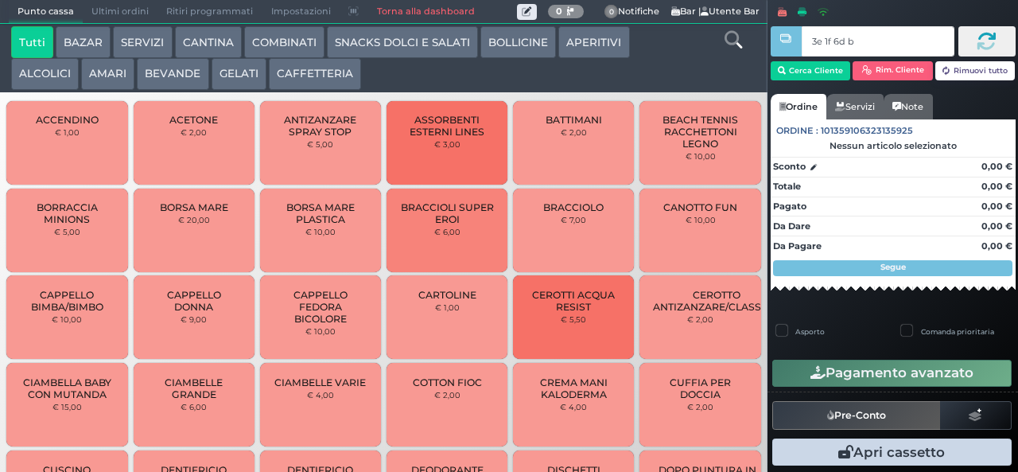
type input "3e 1f 6d b9"
click at [248, 86] on button "GELATI" at bounding box center [239, 74] width 55 height 32
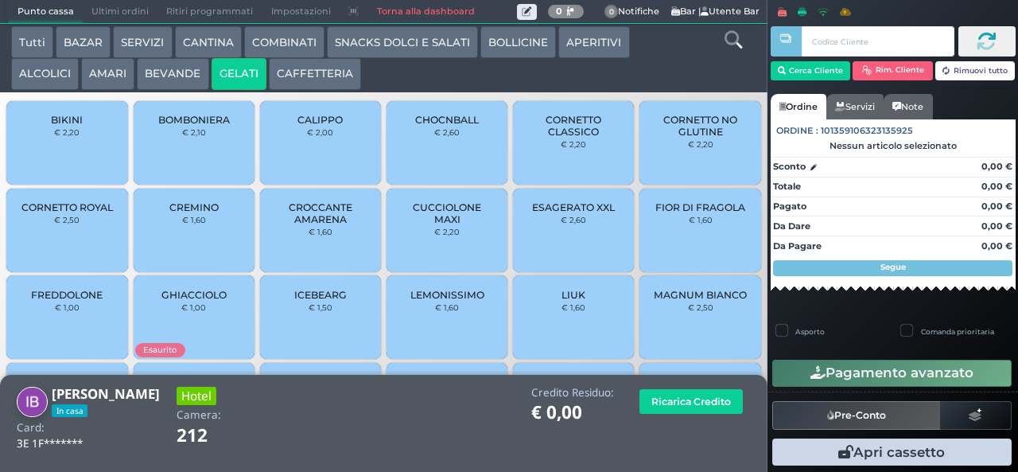
click at [199, 164] on div "BOMBONIERA € 2,10" at bounding box center [194, 142] width 121 height 83
click at [199, 162] on div "BOMBONIERA € 2,10" at bounding box center [194, 142] width 121 height 83
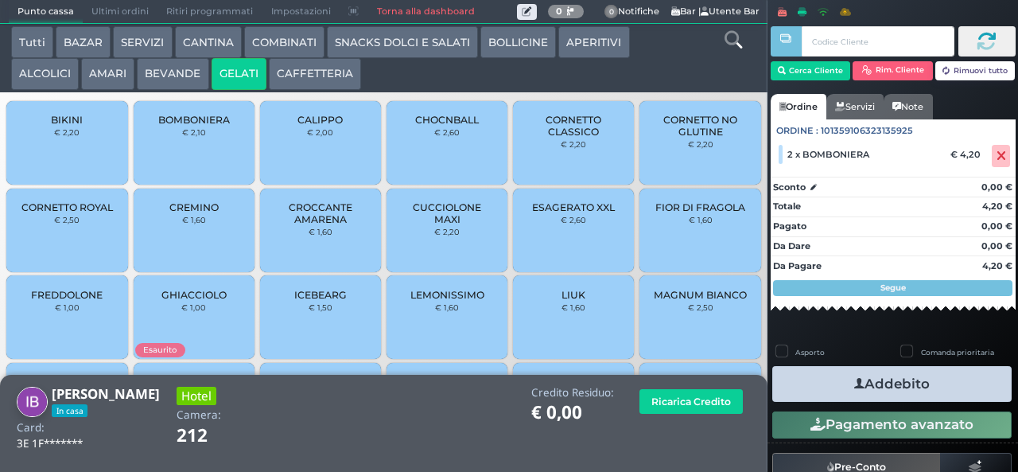
click at [854, 377] on icon "button" at bounding box center [859, 383] width 10 height 17
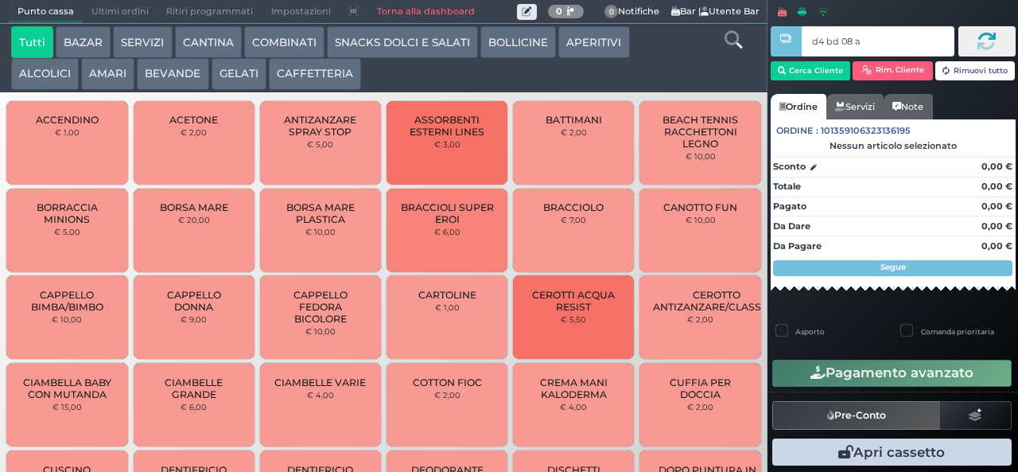
type input "d4 bd 08 af"
click at [0, 0] on div at bounding box center [0, 0] width 0 height 0
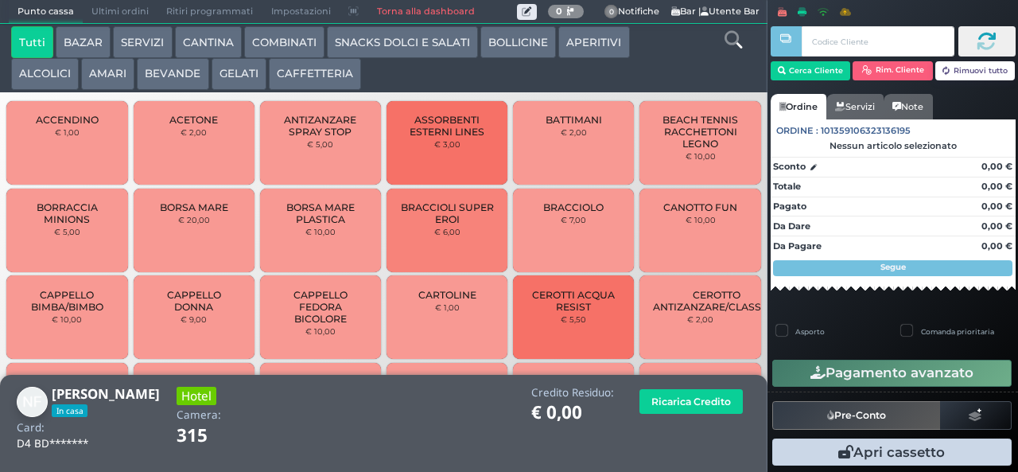
click at [404, 43] on button "SNACKS DOLCI E SALATI" at bounding box center [402, 42] width 151 height 32
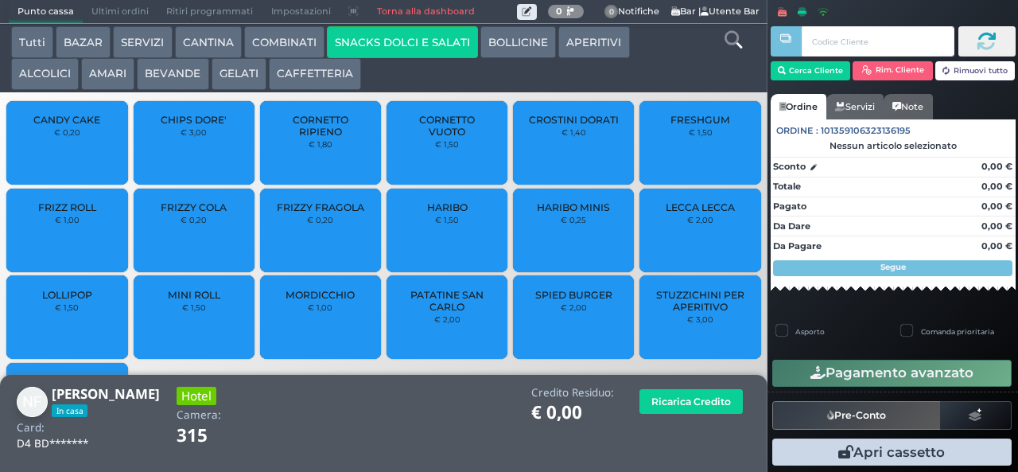
click at [437, 138] on span "CORNETTO VUOTO" at bounding box center [447, 126] width 95 height 24
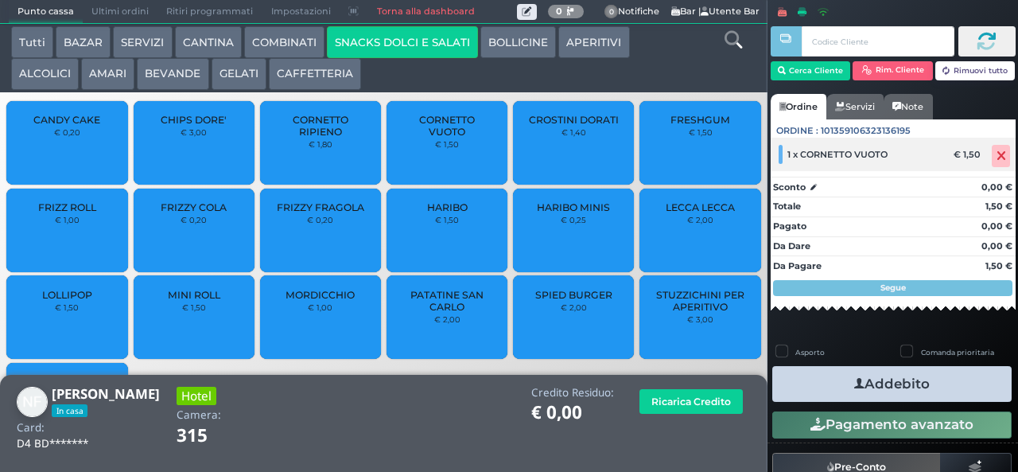
click at [965, 159] on div "€ 1,50" at bounding box center [969, 154] width 37 height 11
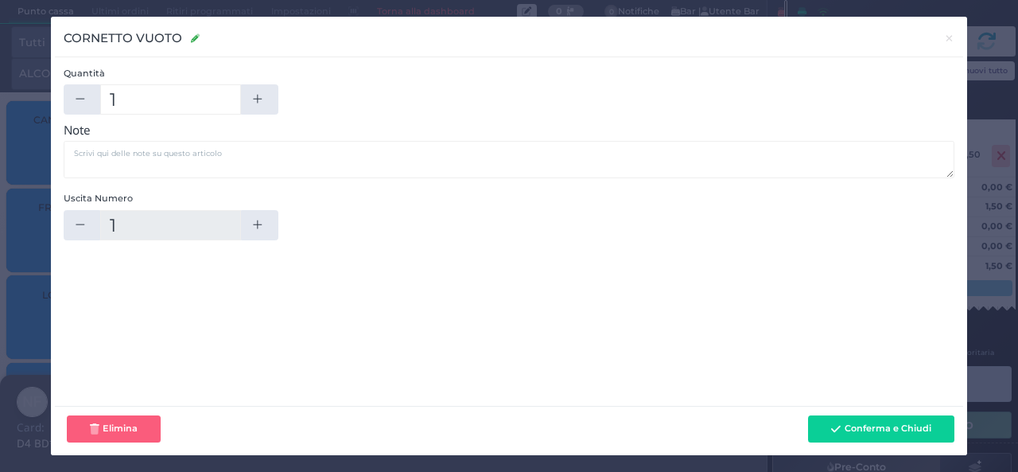
click at [983, 156] on div "CORNETTO VUOTO CORNETTO VUOTO × Quantità 1 Prezzo (€) 1.50 Totale (€) 1.50 Note…" at bounding box center [509, 236] width 1018 height 472
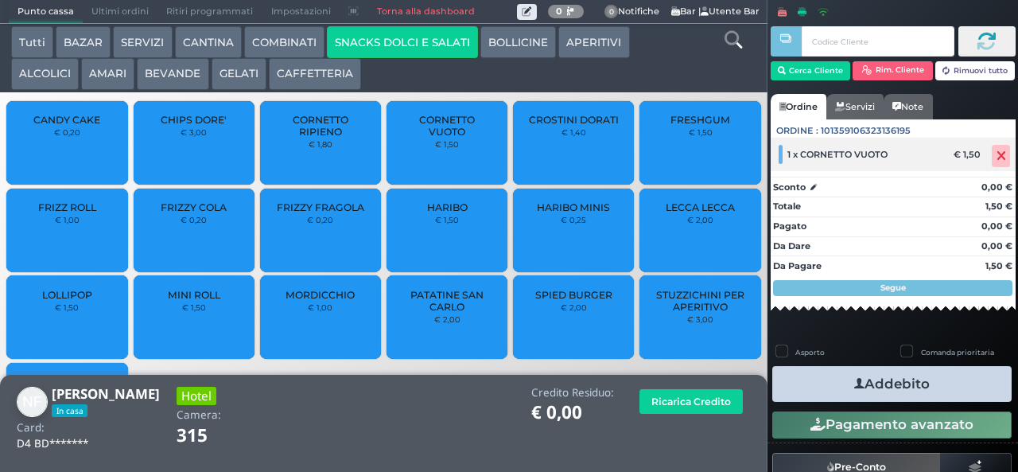
click at [996, 156] on icon at bounding box center [1001, 156] width 10 height 1
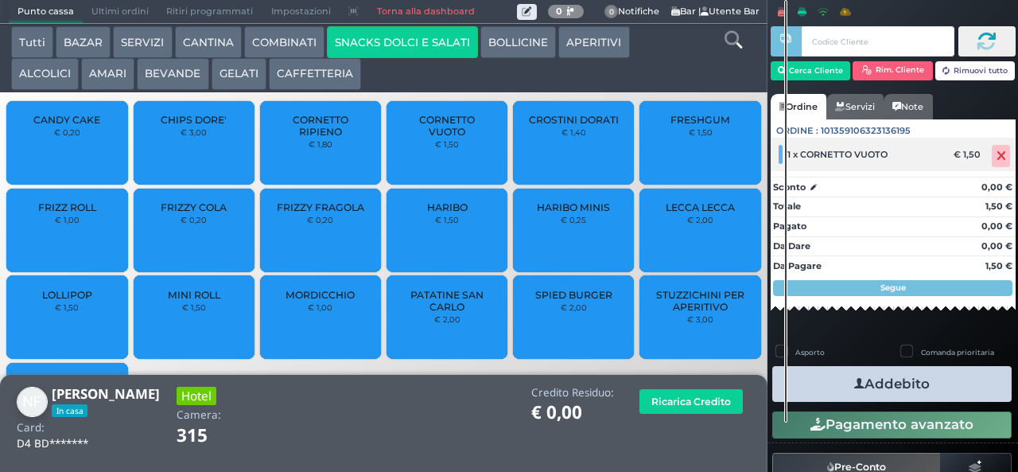
click at [996, 156] on icon at bounding box center [1001, 156] width 10 height 1
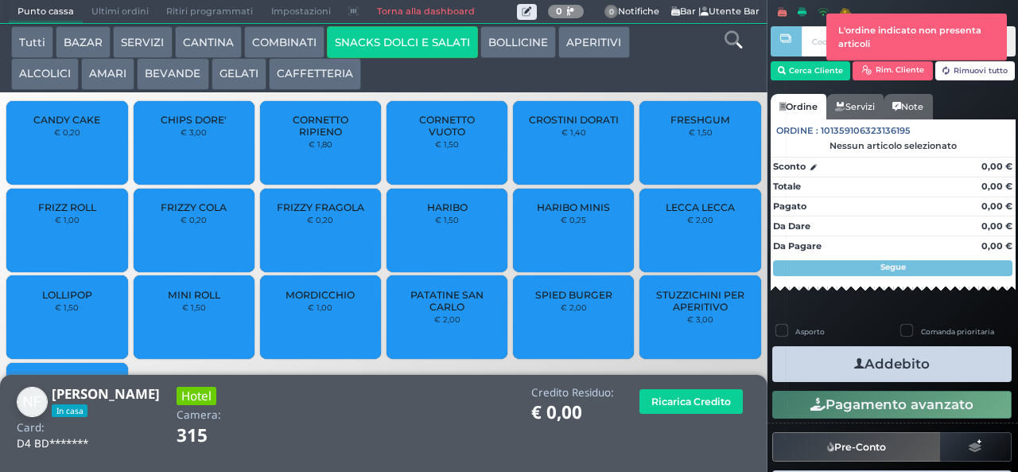
click at [561, 137] on small "€ 1,40" at bounding box center [573, 132] width 25 height 10
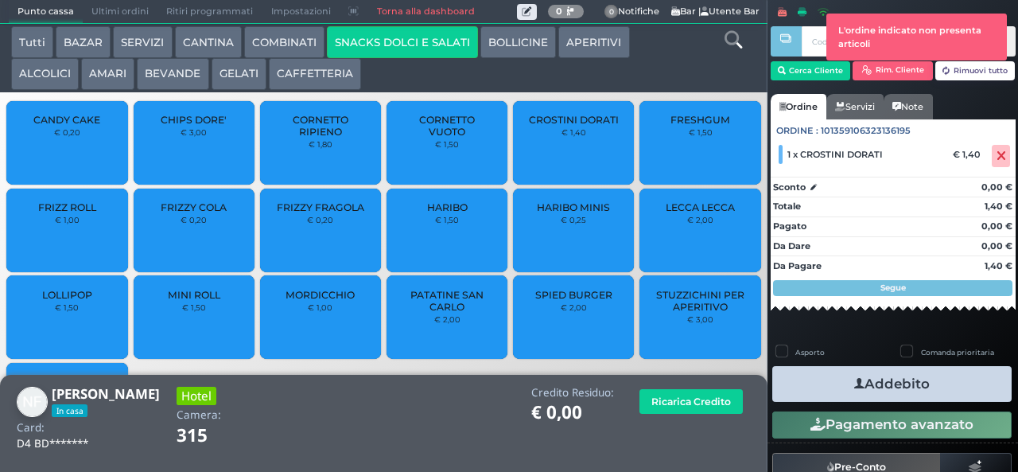
click at [284, 41] on button "COMBINATI" at bounding box center [284, 42] width 80 height 32
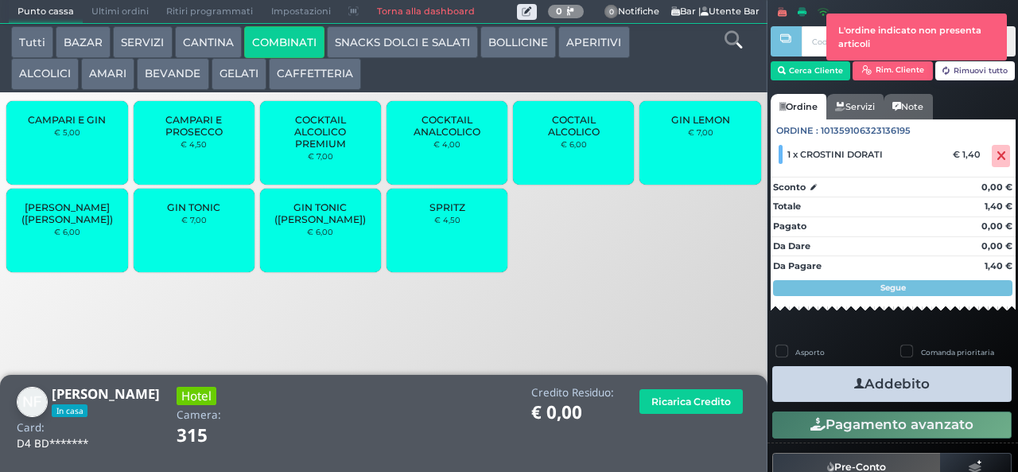
click at [468, 259] on div "SPRITZ € 4,50" at bounding box center [446, 229] width 121 height 83
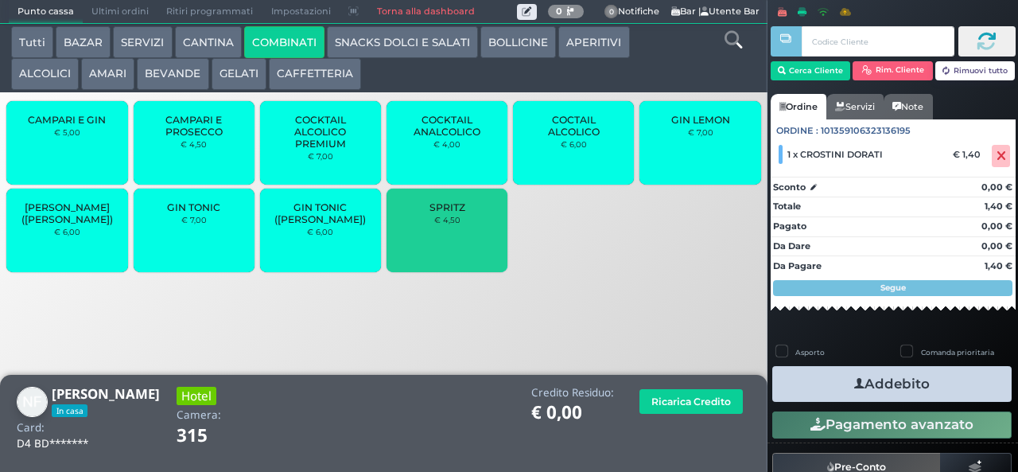
click at [461, 241] on div "SPRITZ € 4,50" at bounding box center [446, 229] width 121 height 83
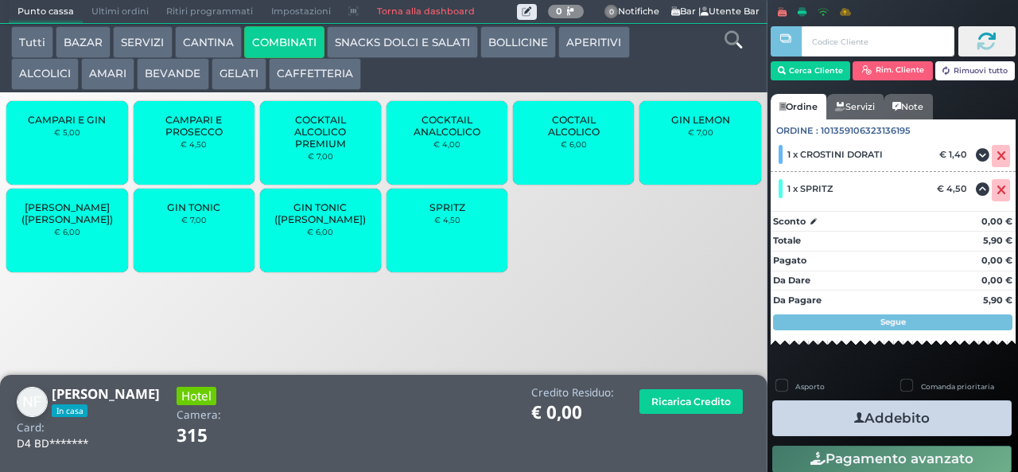
click at [451, 224] on small "€ 4,50" at bounding box center [447, 220] width 26 height 10
click at [452, 213] on span "SPRITZ" at bounding box center [447, 207] width 36 height 12
click at [449, 213] on span "SPRITZ" at bounding box center [447, 207] width 36 height 12
click at [468, 236] on div "SPRITZ € 4,50" at bounding box center [446, 229] width 121 height 83
click at [854, 417] on icon "button" at bounding box center [859, 418] width 10 height 17
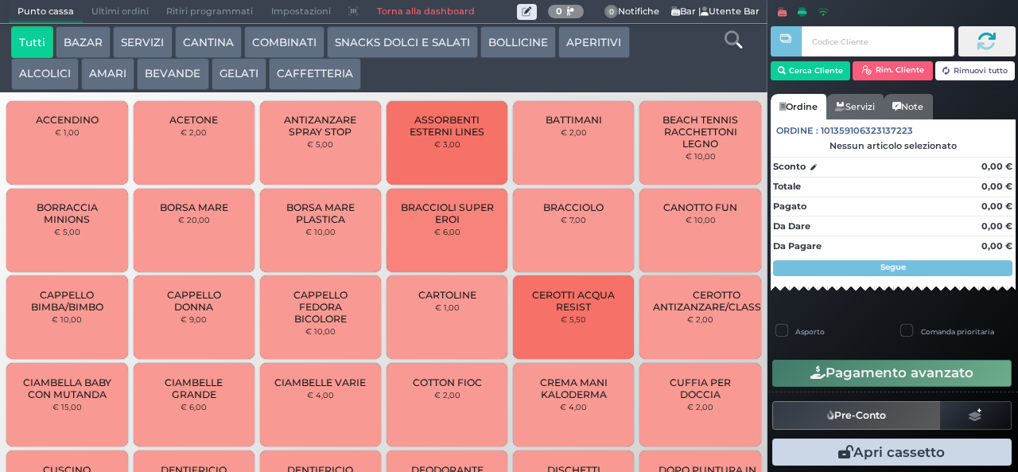
click at [235, 70] on button "GELATI" at bounding box center [239, 74] width 55 height 32
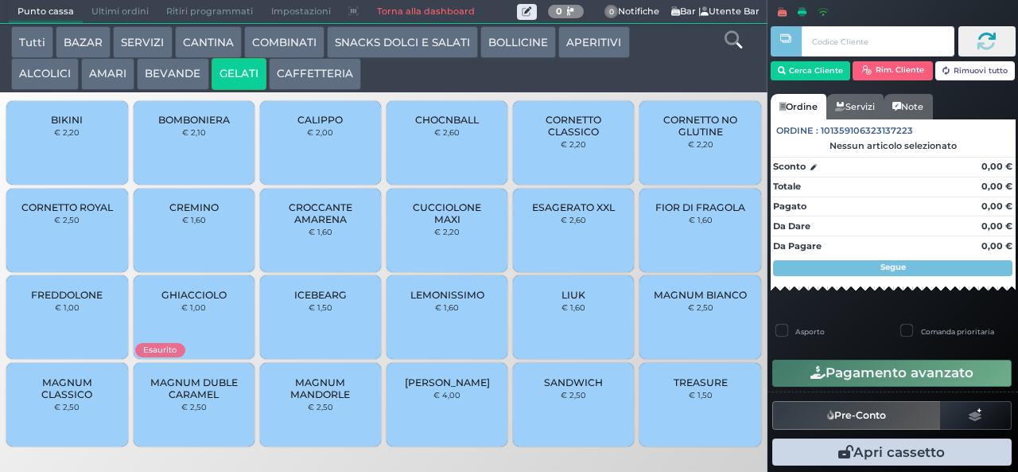
click at [212, 58] on button "GELATI" at bounding box center [239, 74] width 55 height 32
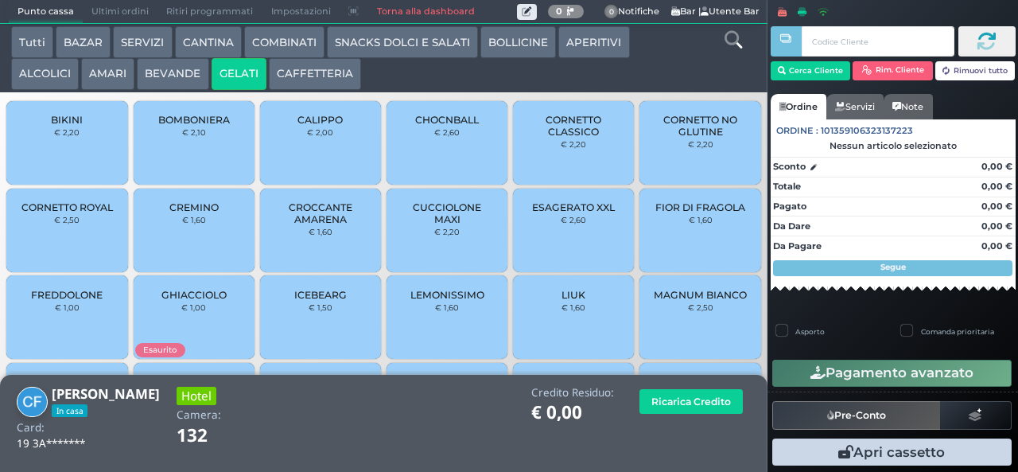
click at [437, 225] on span "CUCCIOLONE MAXI" at bounding box center [447, 213] width 95 height 24
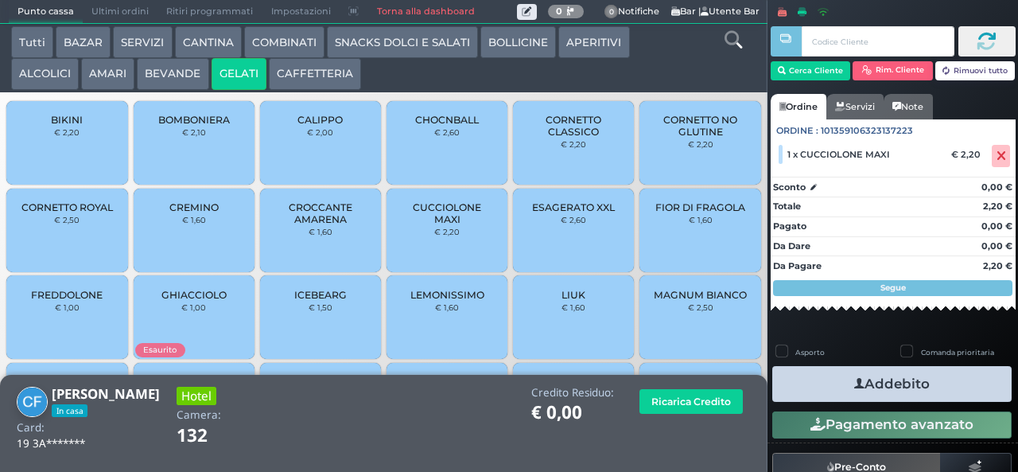
click at [953, 390] on button "Addebito" at bounding box center [891, 384] width 239 height 36
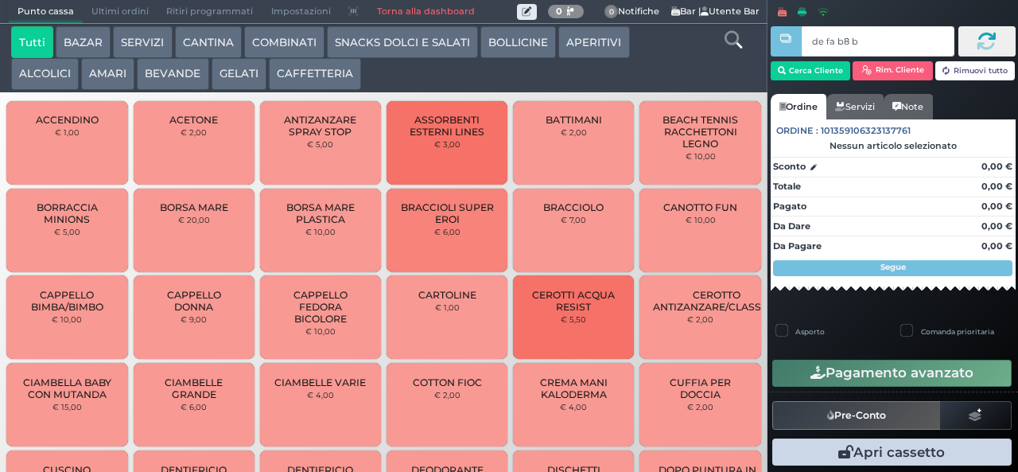
type input "de fa b8 b9"
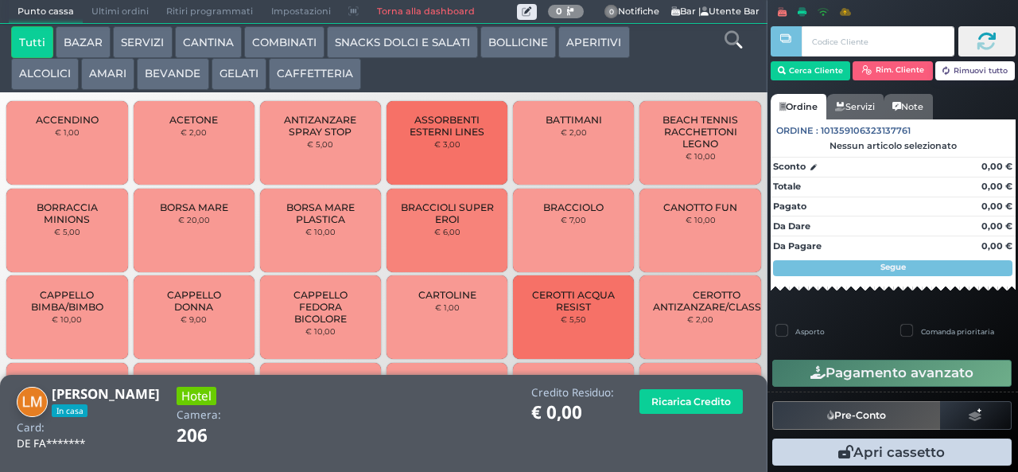
click at [231, 78] on button "GELATI" at bounding box center [239, 74] width 55 height 32
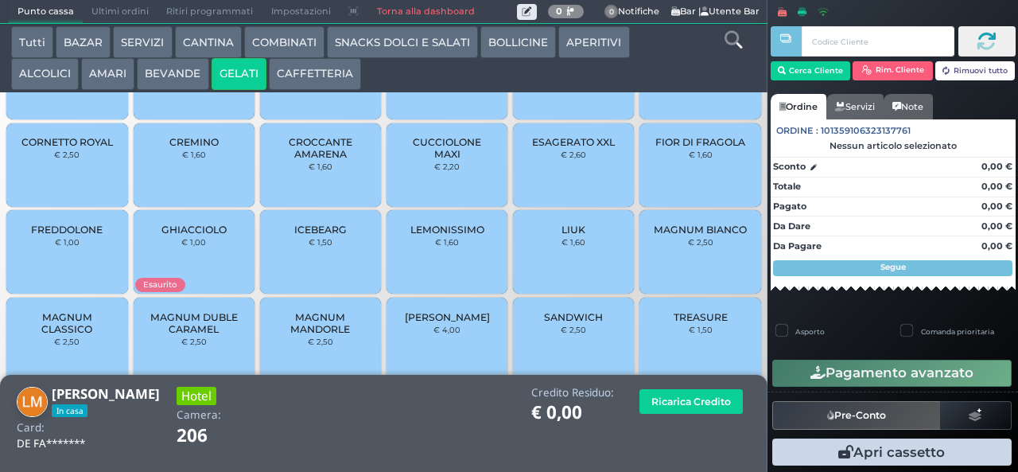
scroll to position [106, 0]
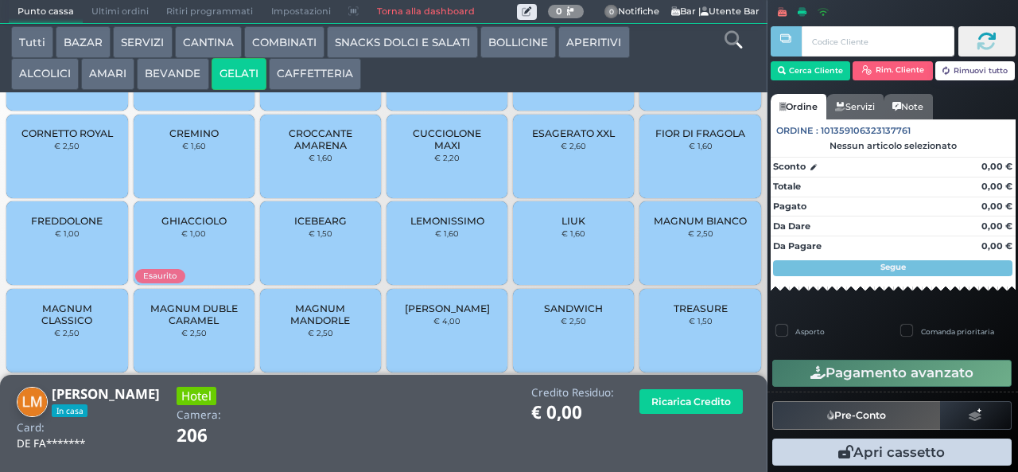
click at [307, 324] on span "MAGNUM MANDORLE" at bounding box center [321, 314] width 95 height 24
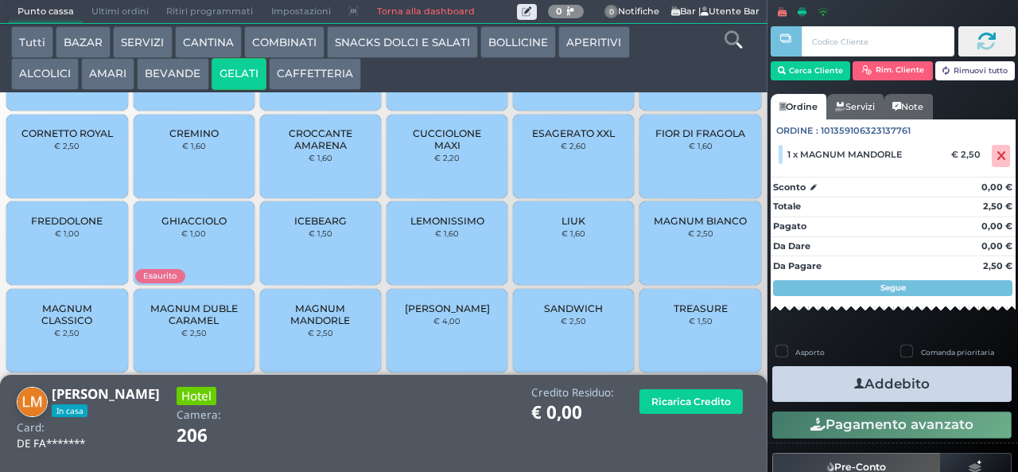
click at [821, 378] on button "Addebito" at bounding box center [891, 384] width 239 height 36
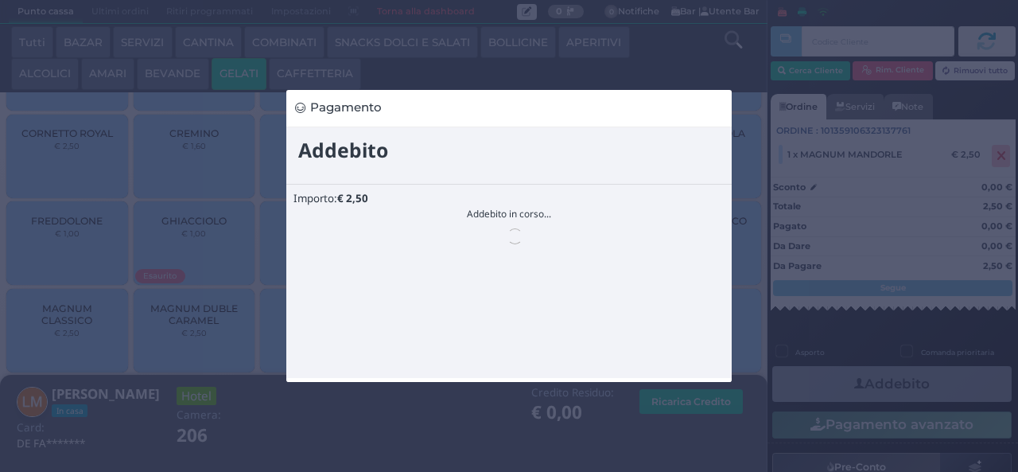
scroll to position [0, 0]
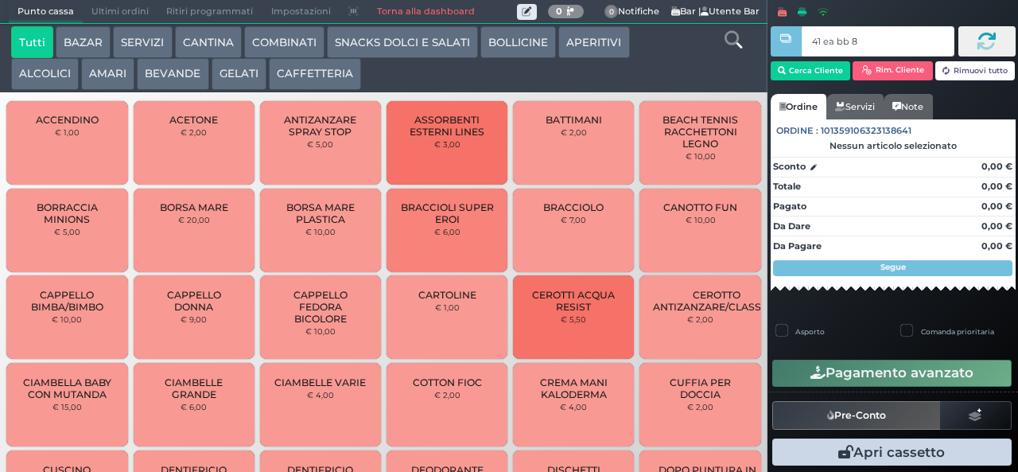
type input "41 ea bb 8b"
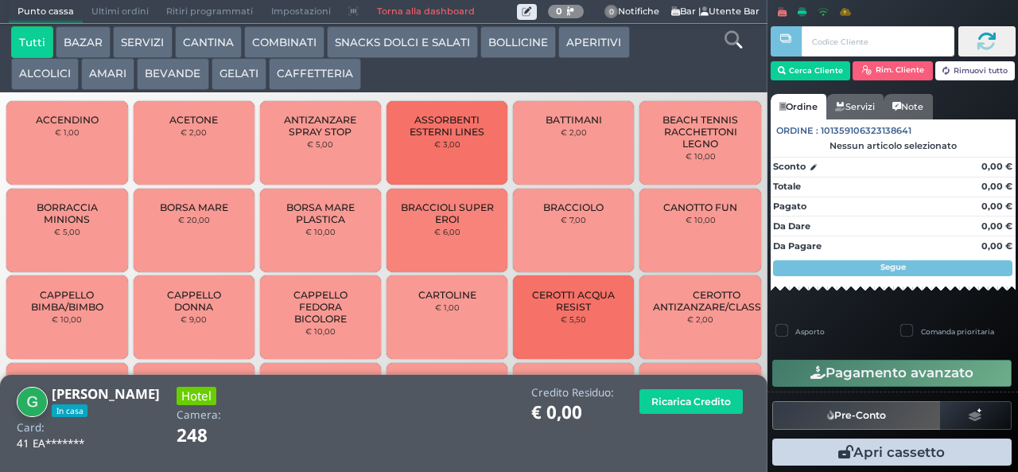
click at [364, 45] on button "SNACKS DOLCI E SALATI" at bounding box center [402, 42] width 151 height 32
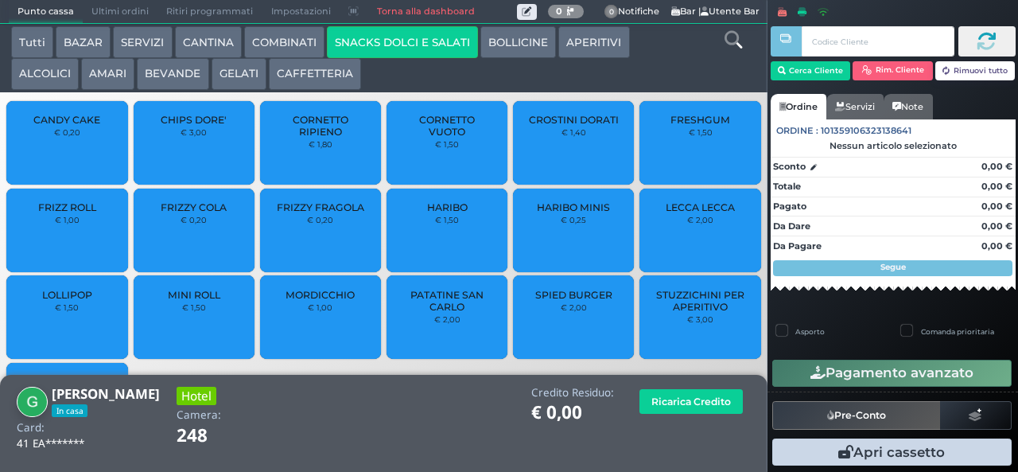
click at [439, 312] on span "PATATINE SAN CARLO" at bounding box center [447, 301] width 95 height 24
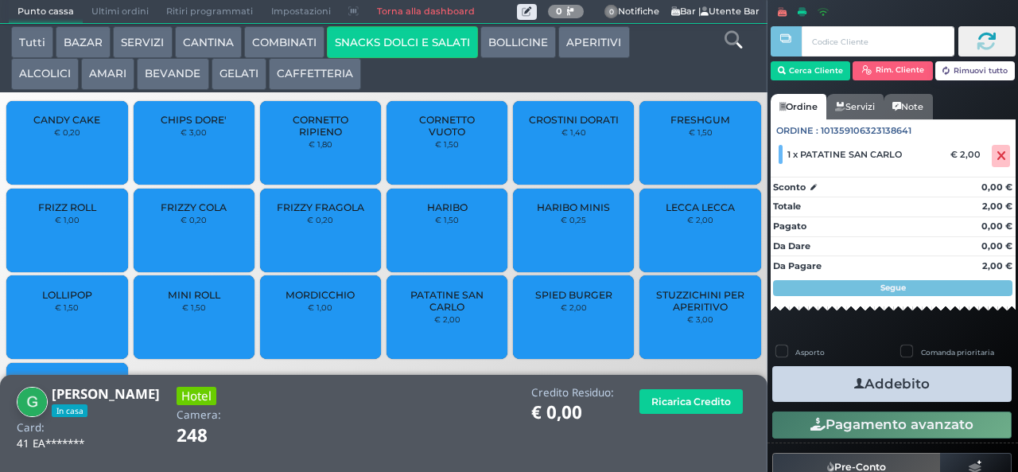
click at [824, 384] on button "Addebito" at bounding box center [891, 384] width 239 height 36
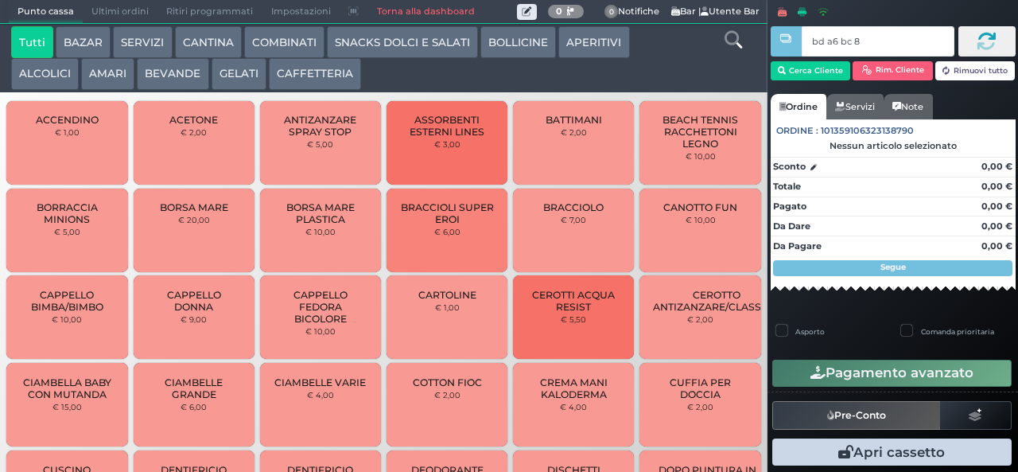
type input "bd a6 bc 8b"
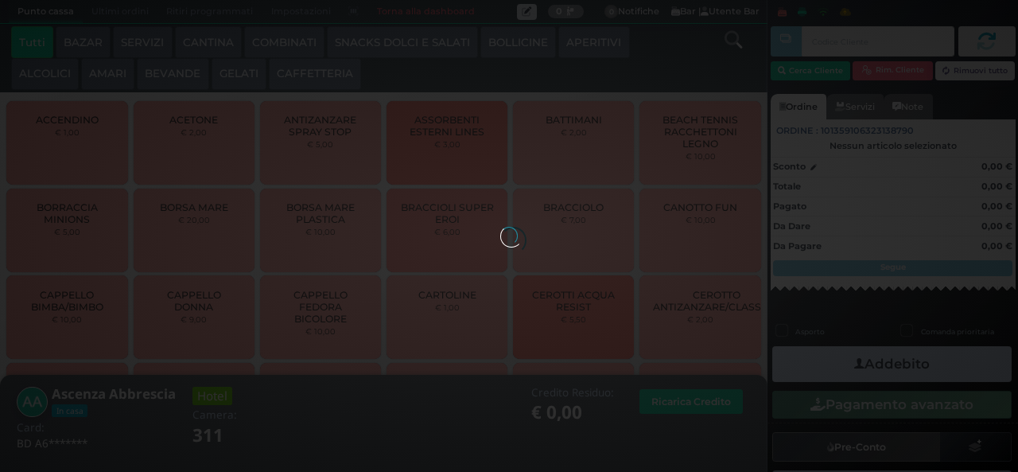
click at [393, 46] on button "SNACKS DOLCI E SALATI" at bounding box center [402, 42] width 151 height 32
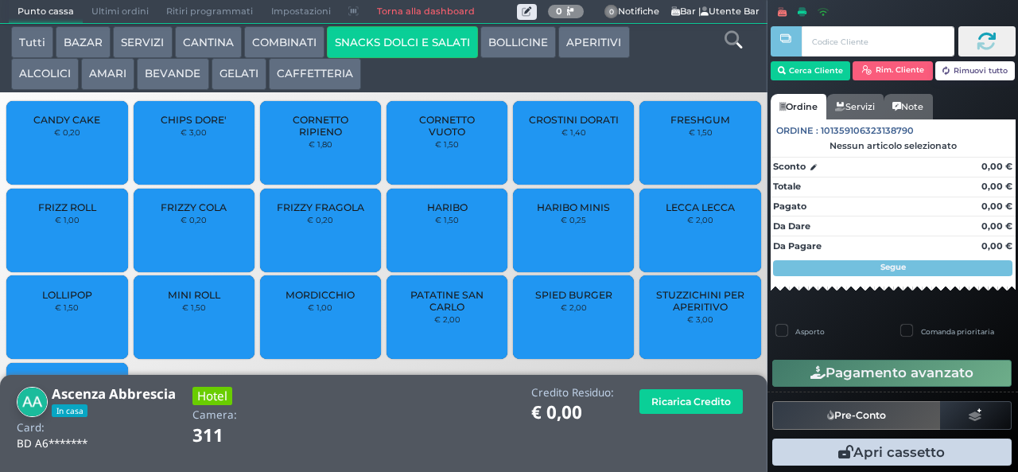
click at [435, 312] on span "PATATINE SAN CARLO" at bounding box center [447, 301] width 95 height 24
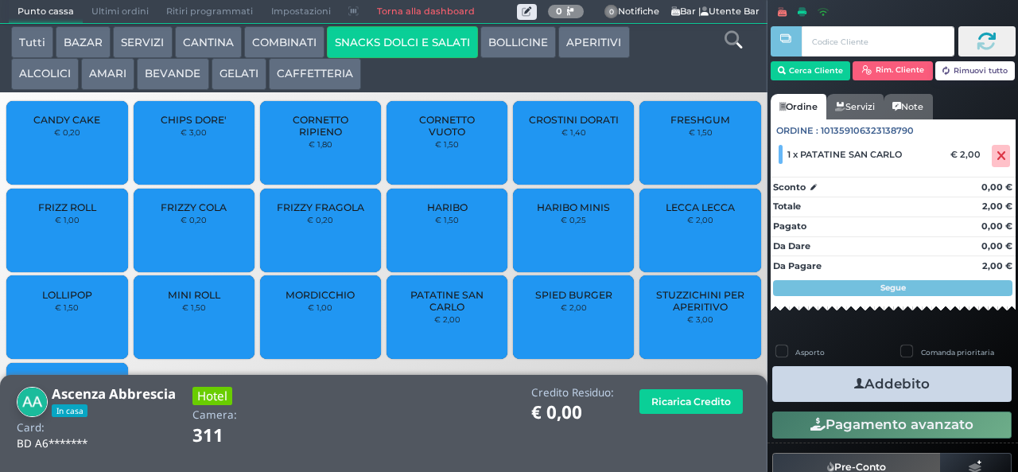
click at [820, 378] on button "Addebito" at bounding box center [891, 384] width 239 height 36
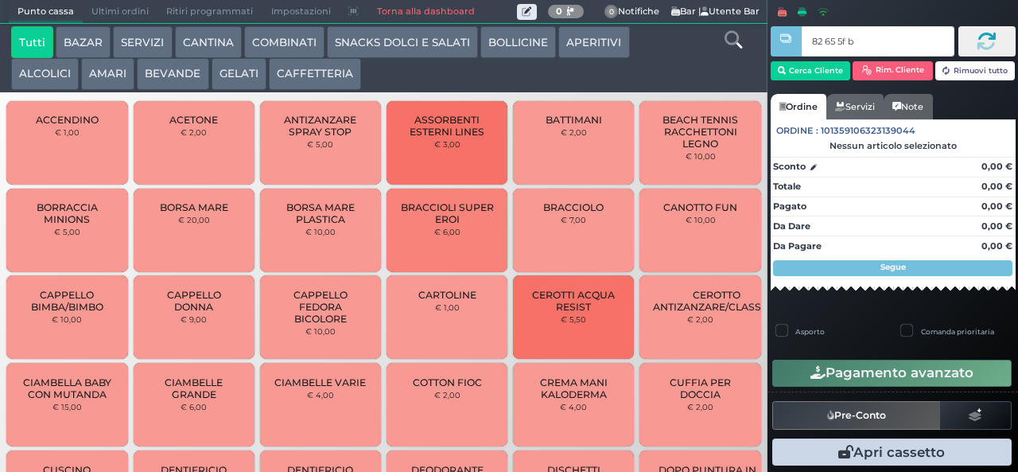
type input "82 65 5f bb"
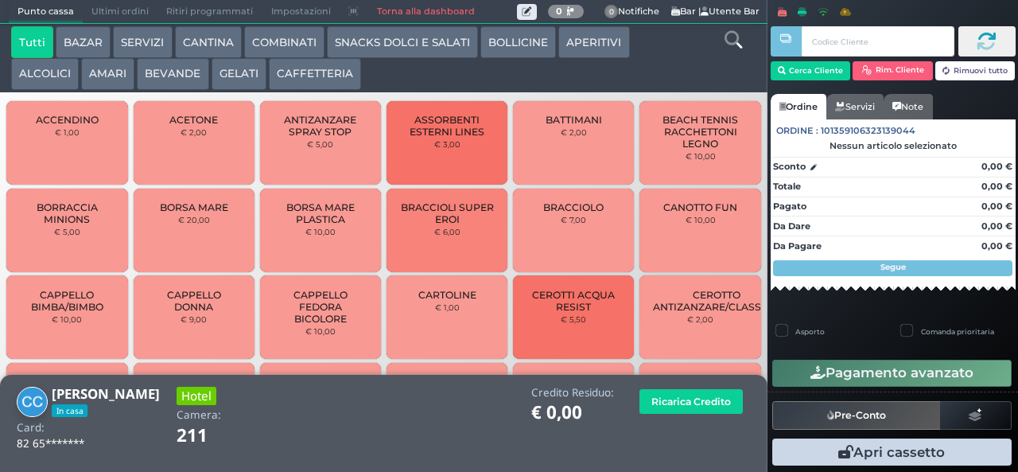
click at [379, 47] on button "SNACKS DOLCI E SALATI" at bounding box center [402, 42] width 151 height 32
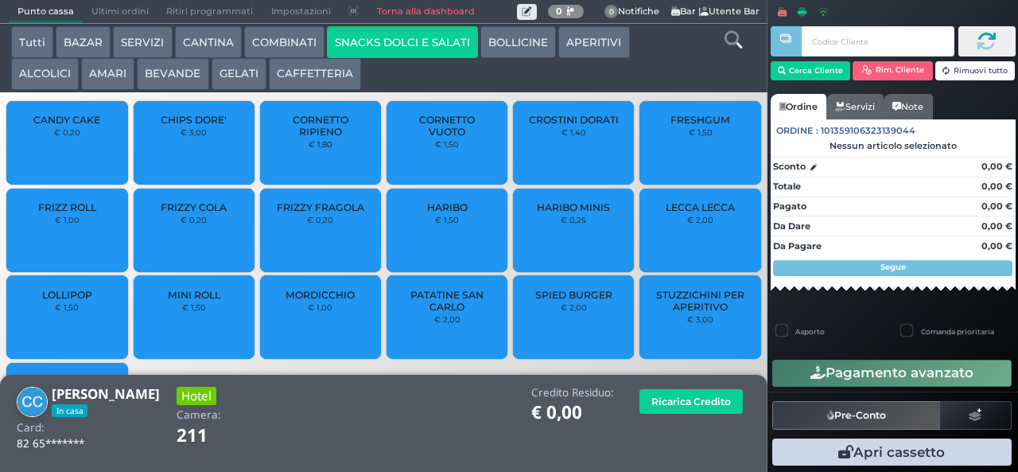
click at [449, 312] on span "PATATINE SAN CARLO" at bounding box center [447, 301] width 95 height 24
click at [431, 312] on span "PATATINE SAN CARLO" at bounding box center [447, 301] width 95 height 24
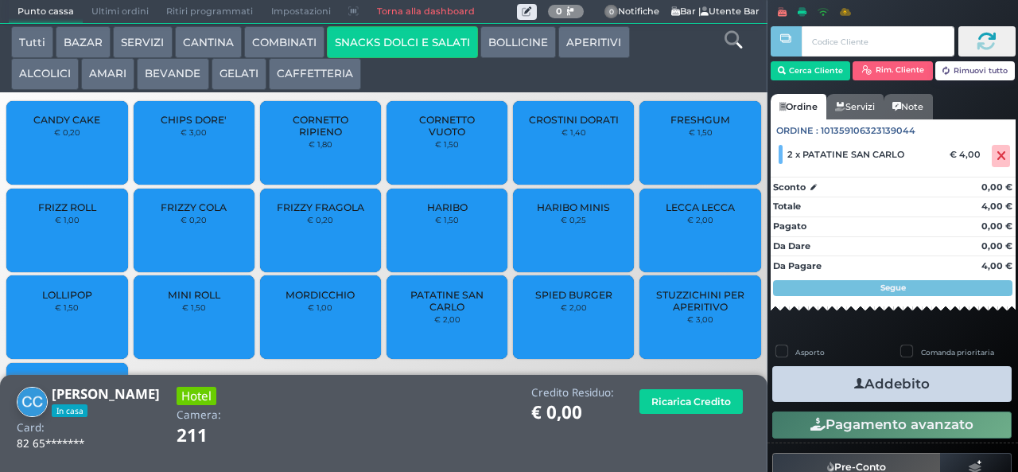
click at [854, 381] on icon "button" at bounding box center [859, 383] width 10 height 17
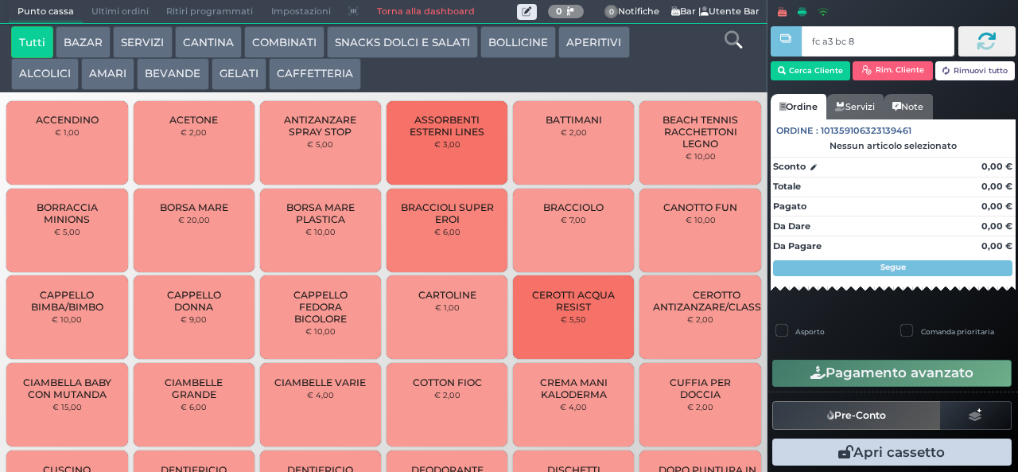
type input "fc a3 bc 8b"
click at [411, 44] on button "SNACKS DOLCI E SALATI" at bounding box center [402, 42] width 151 height 32
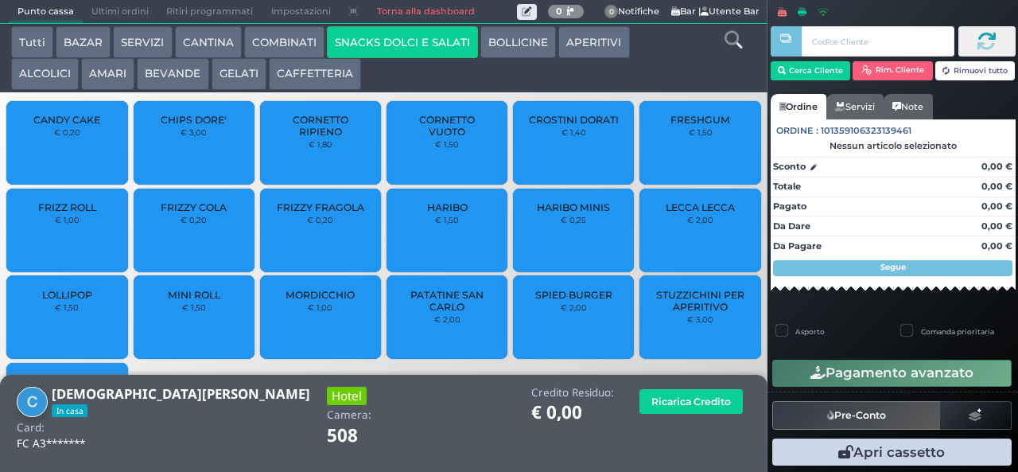
click at [169, 126] on span "CHIPS DORE'" at bounding box center [194, 120] width 66 height 12
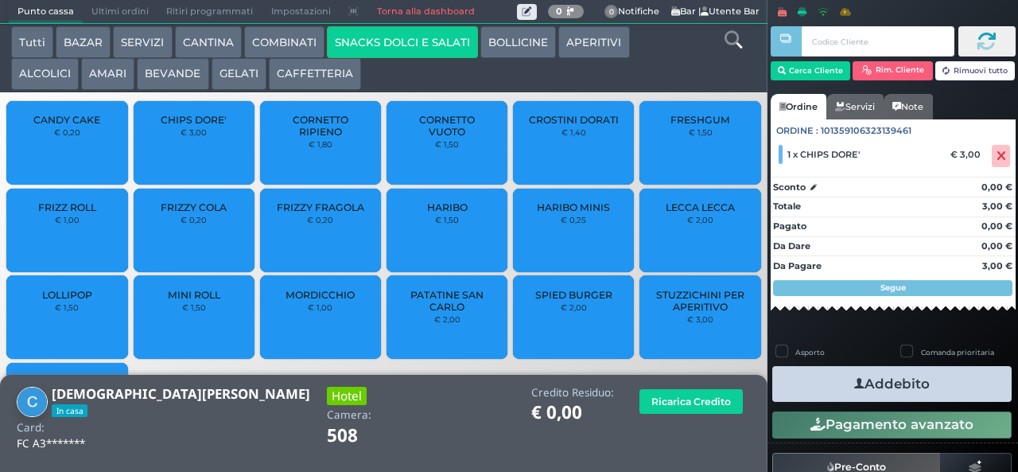
click at [854, 378] on icon "button" at bounding box center [859, 383] width 10 height 17
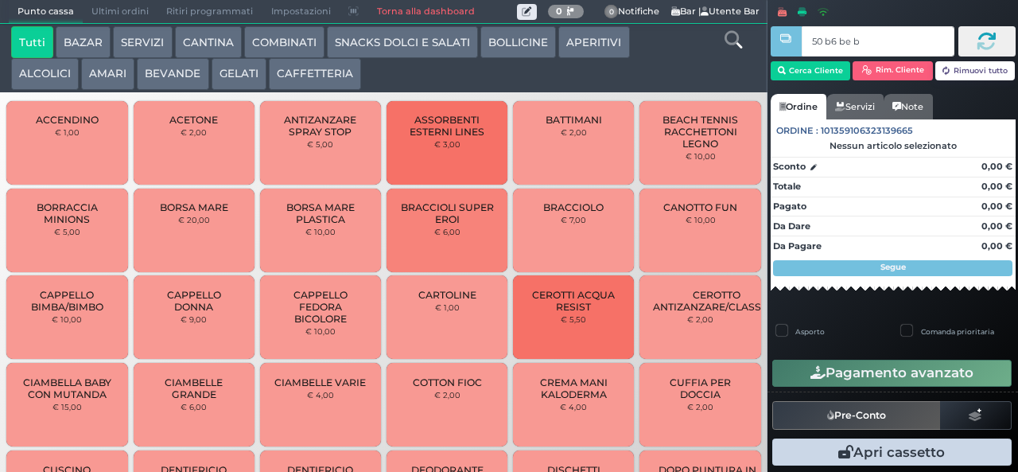
type input "50 b6 be b9"
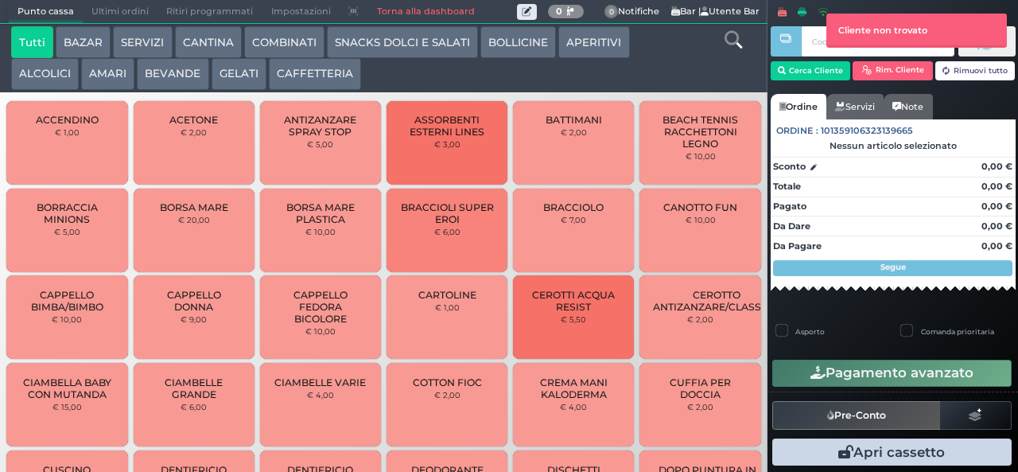
click at [280, 43] on button "COMBINATI" at bounding box center [284, 42] width 80 height 32
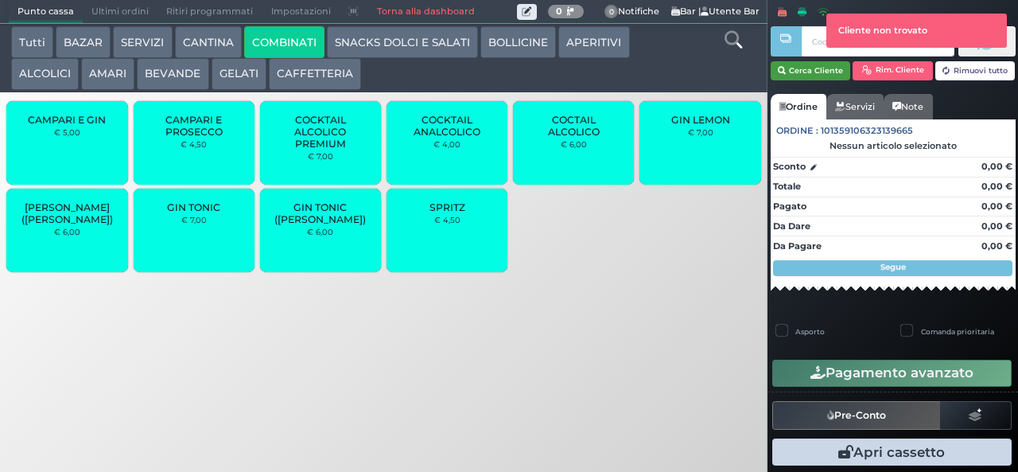
click at [805, 73] on button "Cerca Cliente" at bounding box center [811, 70] width 80 height 19
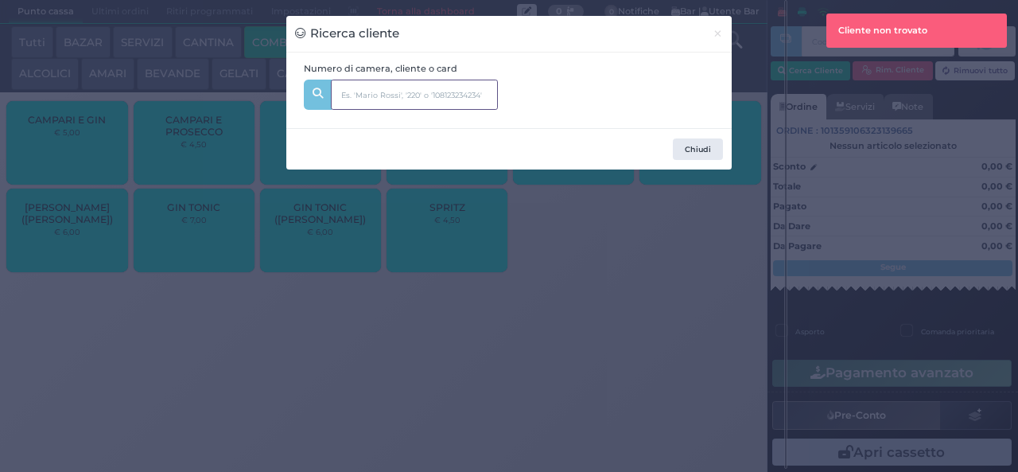
click at [431, 99] on input "text" at bounding box center [414, 95] width 167 height 30
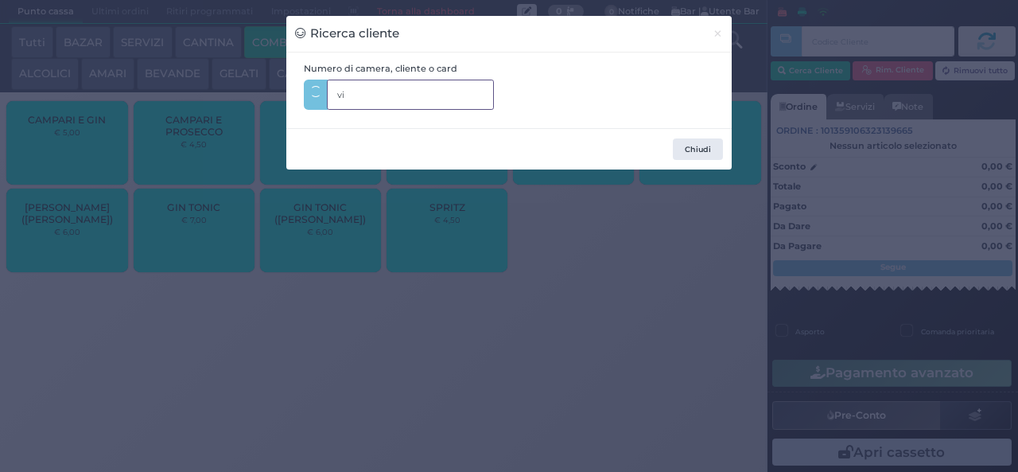
type input "v"
type input "1"
type input "251"
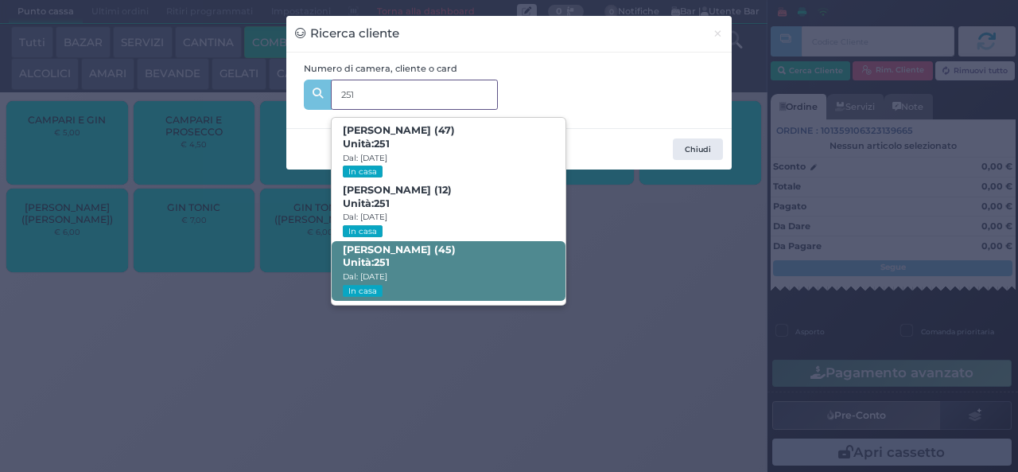
click at [413, 277] on span "[PERSON_NAME] (45) Unità: 251 Dal: [DATE] In casa" at bounding box center [448, 271] width 233 height 60
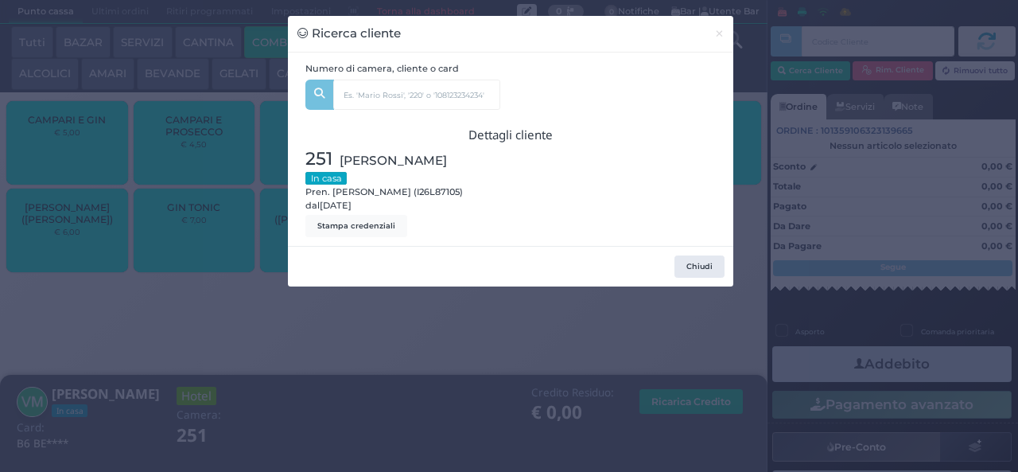
click at [302, 380] on div "Ricerca cliente × Numero di camera, cliente o card 251 [PERSON_NAME] (47) Unità…" at bounding box center [509, 236] width 1018 height 472
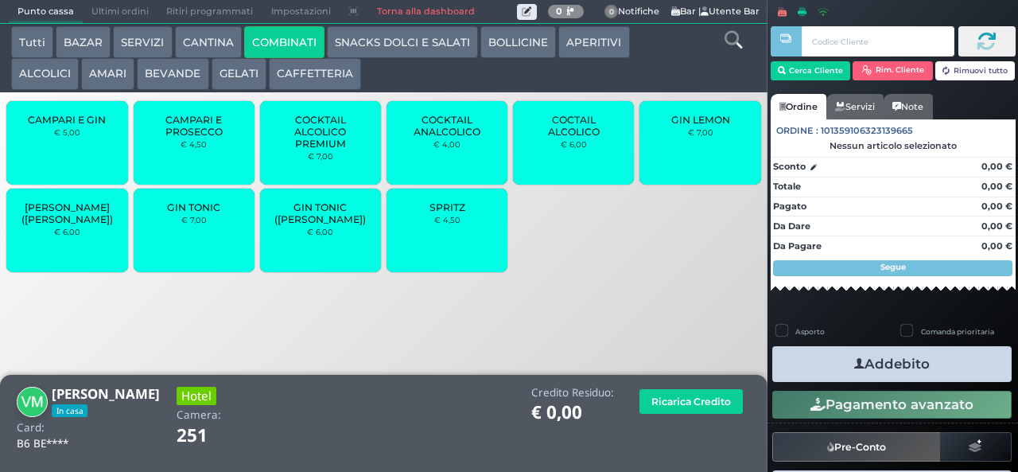
click at [417, 237] on div "SPRITZ € 4,50" at bounding box center [446, 229] width 121 height 83
click at [441, 213] on span "SPRITZ" at bounding box center [447, 207] width 36 height 12
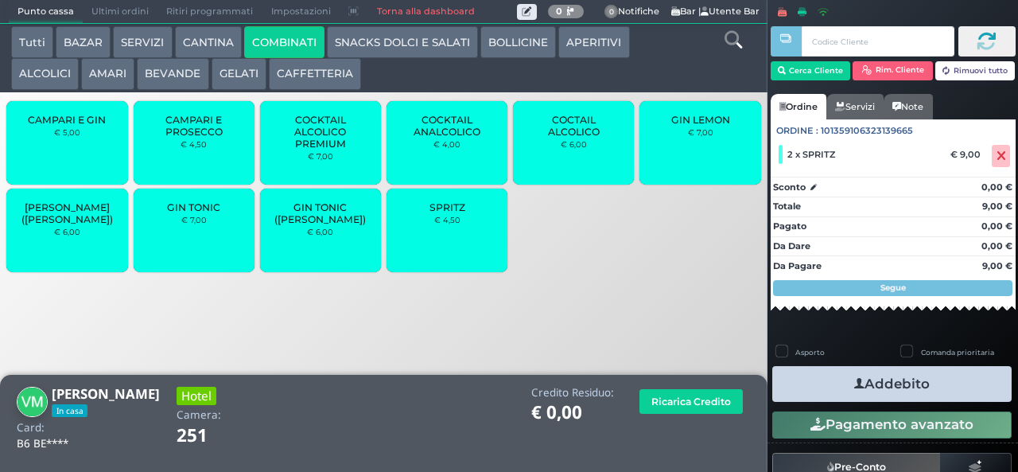
click at [854, 382] on icon "button" at bounding box center [859, 383] width 10 height 17
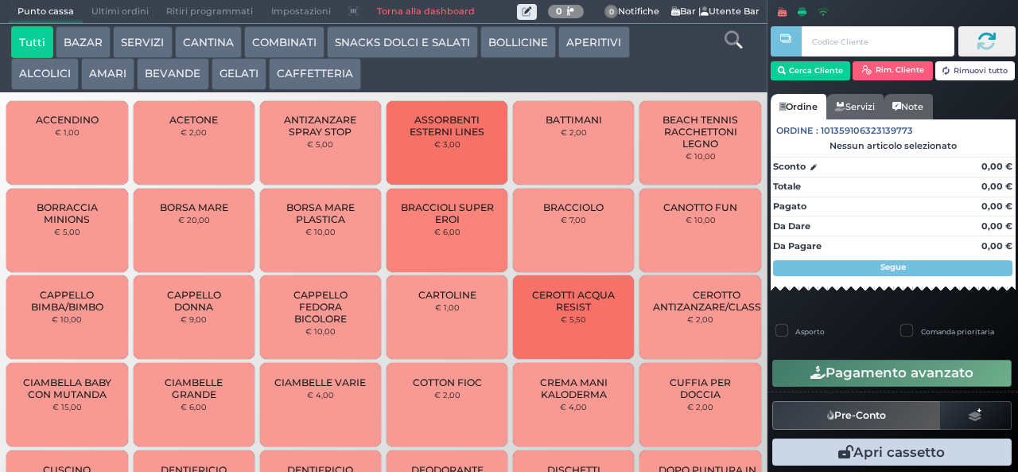
click at [586, 58] on button "APERITIVI" at bounding box center [593, 42] width 71 height 32
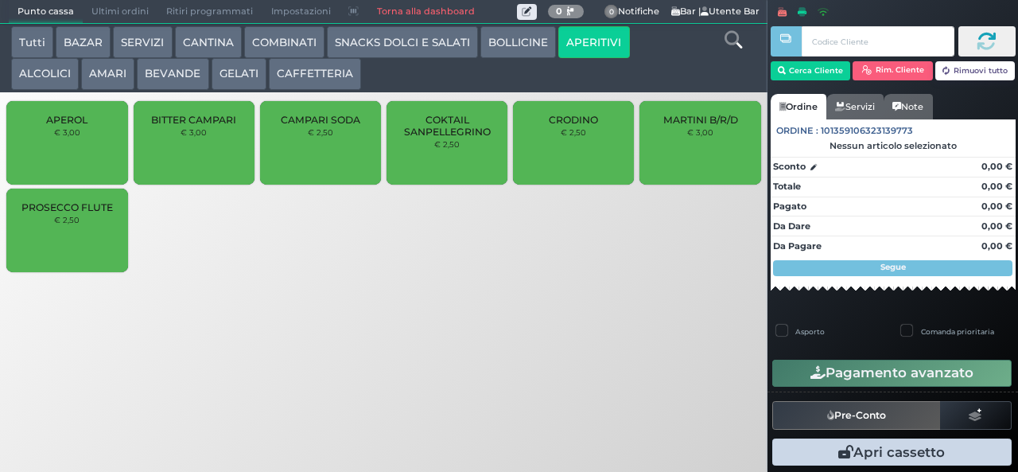
click at [507, 43] on button "BOLLICINE" at bounding box center [518, 42] width 76 height 32
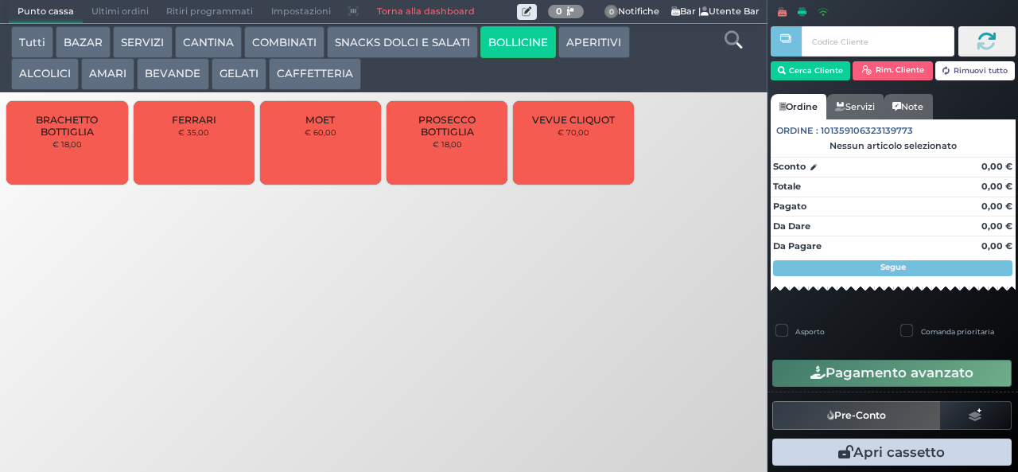
click at [480, 26] on button "BOLLICINE" at bounding box center [518, 42] width 76 height 32
click at [226, 76] on button "GELATI" at bounding box center [239, 74] width 55 height 32
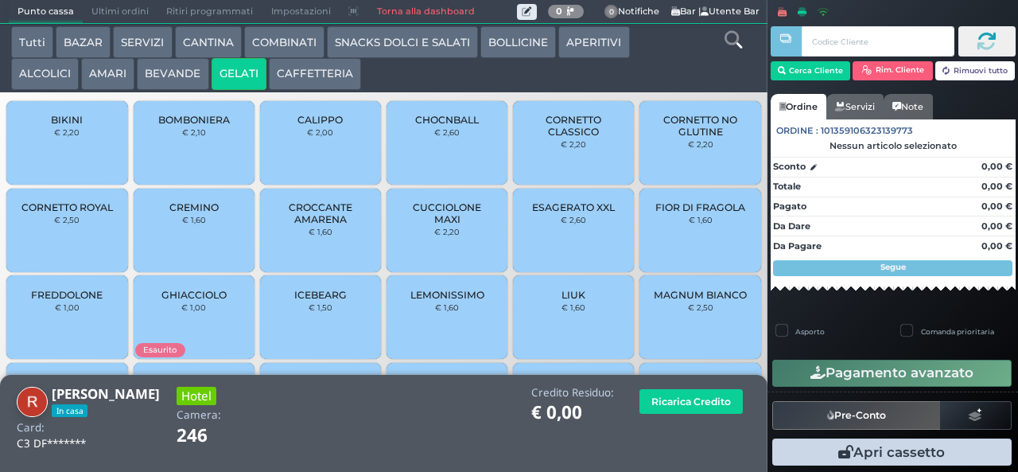
click at [676, 339] on div "MAGNUM BIANCO € 2,50" at bounding box center [699, 316] width 121 height 83
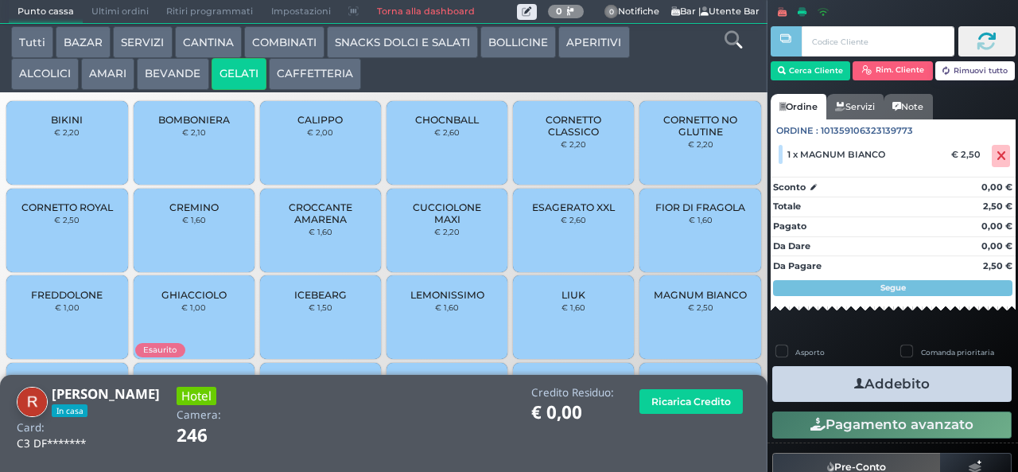
click at [854, 382] on icon "button" at bounding box center [859, 383] width 10 height 17
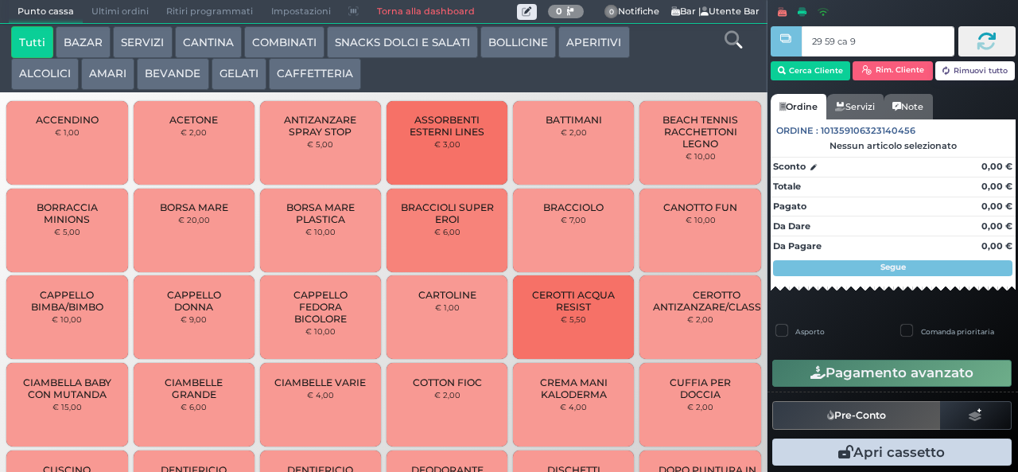
type input "29 59 ca 95"
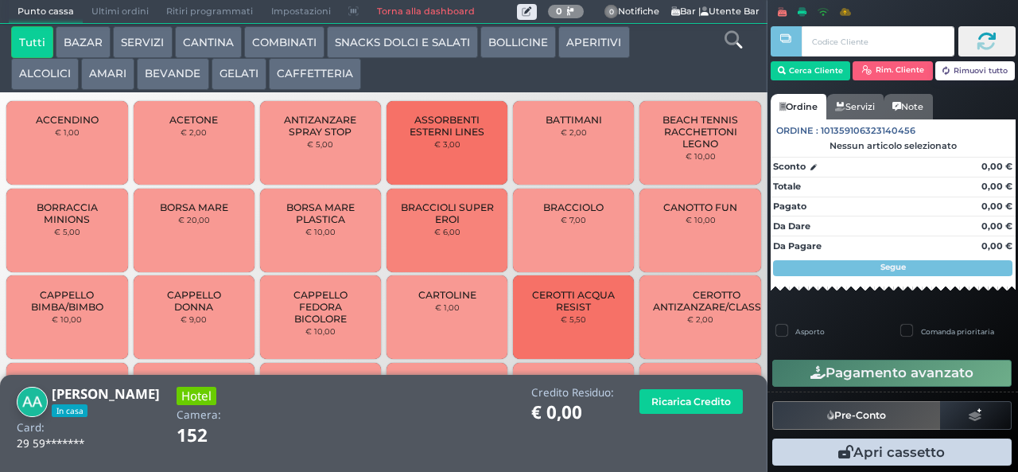
click at [385, 41] on button "SNACKS DOLCI E SALATI" at bounding box center [402, 42] width 151 height 32
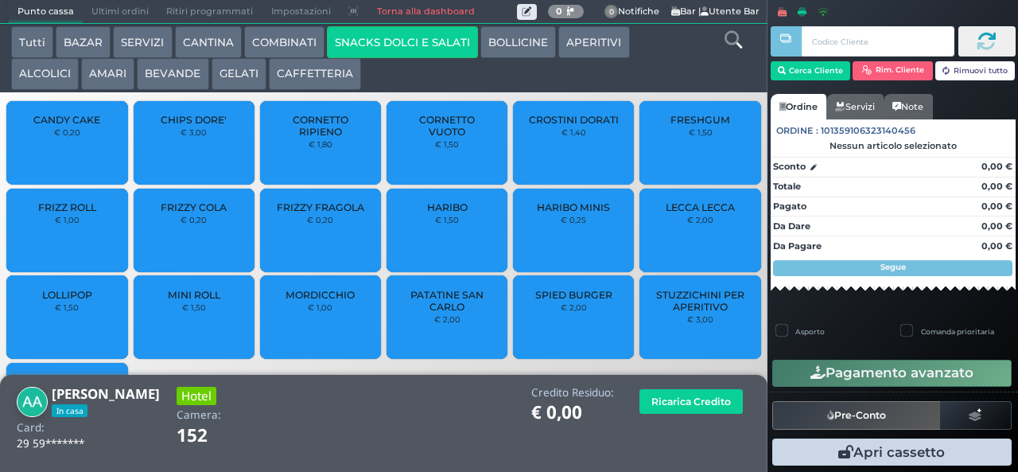
click at [441, 312] on span "PATATINE SAN CARLO" at bounding box center [447, 301] width 95 height 24
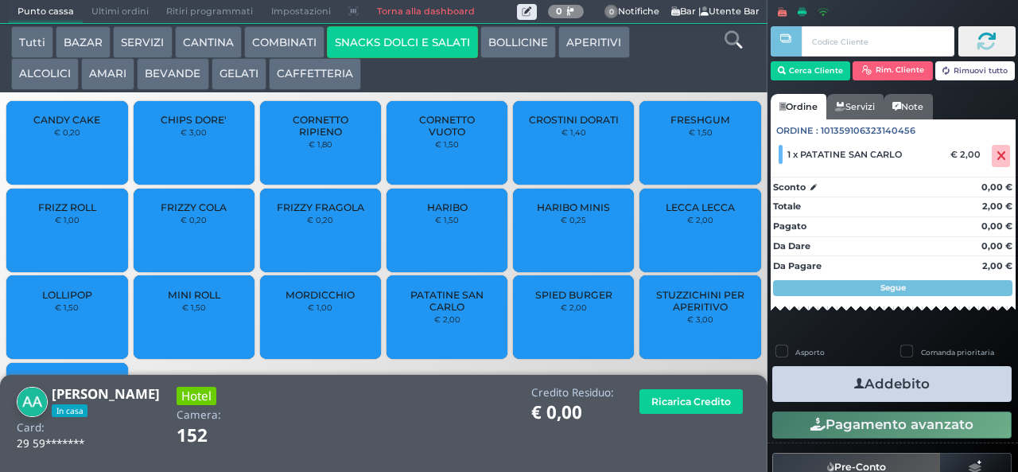
click at [267, 42] on button "COMBINATI" at bounding box center [284, 42] width 80 height 32
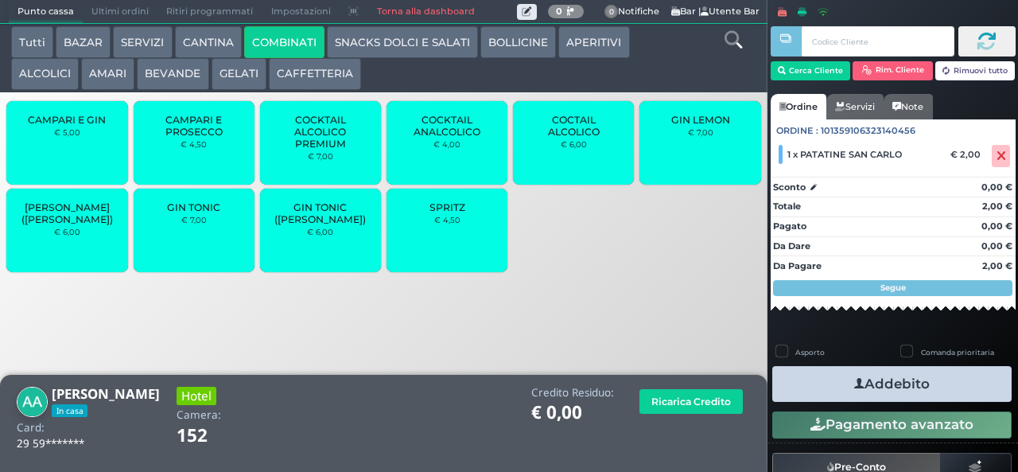
click at [433, 242] on div "SPRITZ € 4,50" at bounding box center [446, 229] width 121 height 83
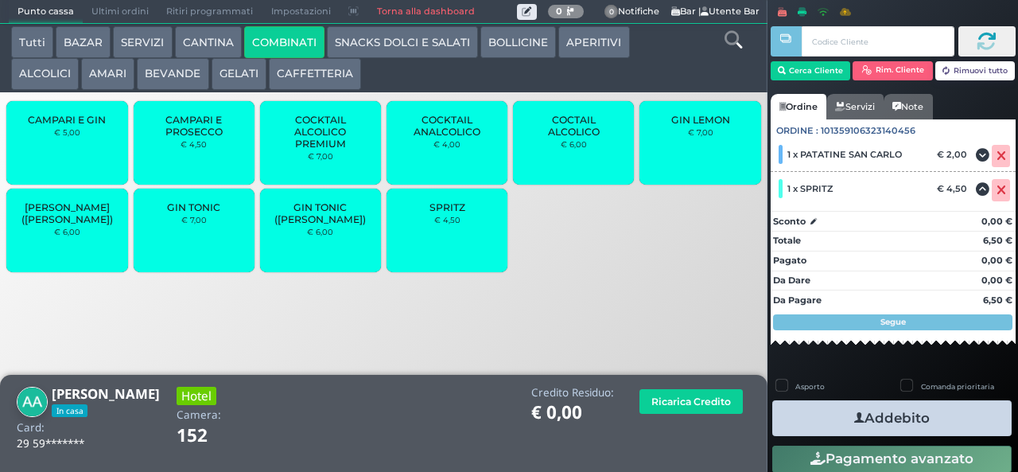
click at [831, 422] on button "Addebito" at bounding box center [891, 418] width 239 height 36
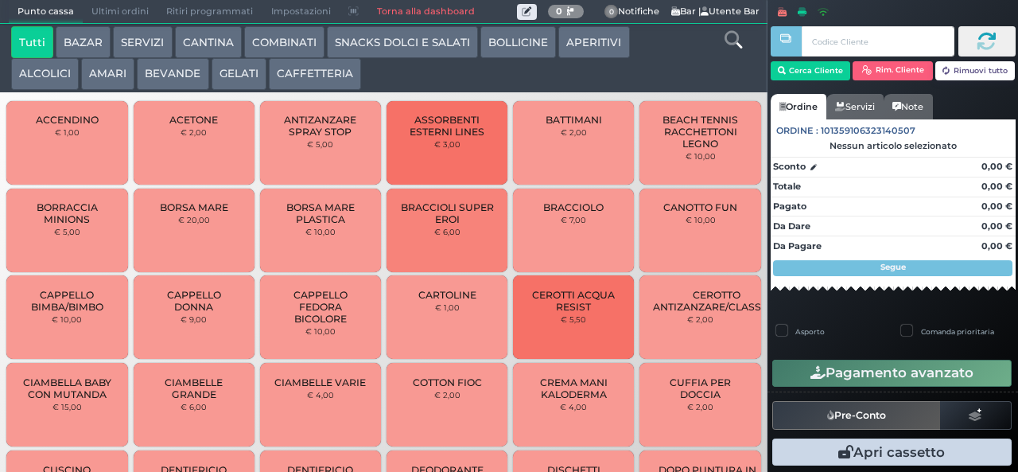
click at [784, 76] on div at bounding box center [785, 224] width 3 height 448
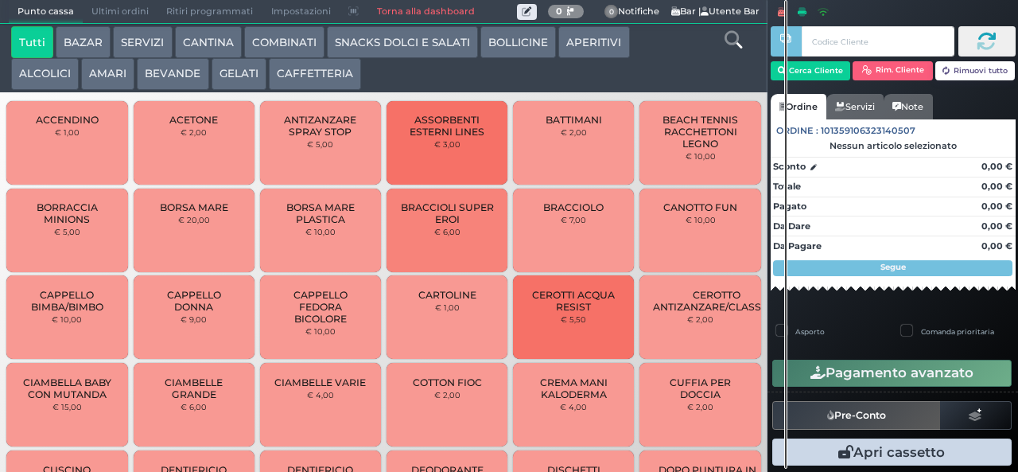
click at [786, 74] on div at bounding box center [785, 234] width 3 height 468
click at [816, 45] on input "text" at bounding box center [878, 41] width 152 height 30
click at [825, 43] on input "text" at bounding box center [878, 41] width 152 height 30
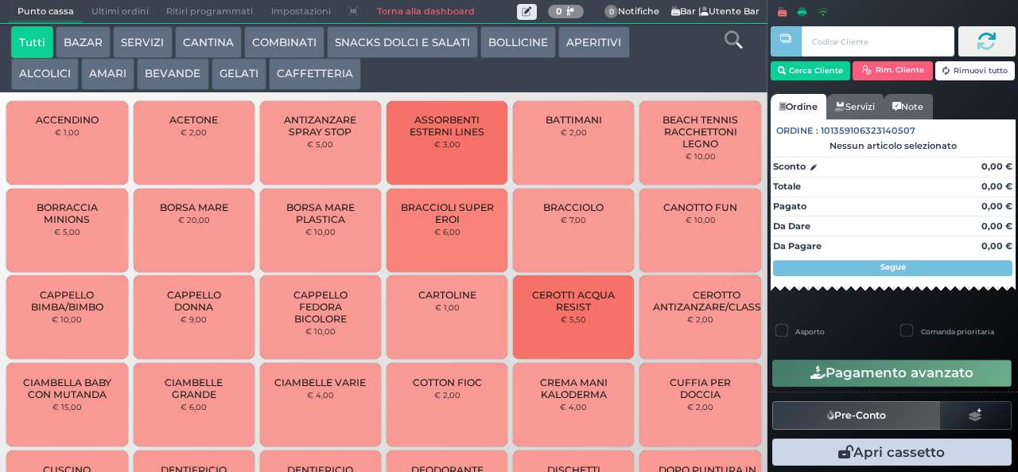
click at [786, 75] on div at bounding box center [785, 234] width 3 height 468
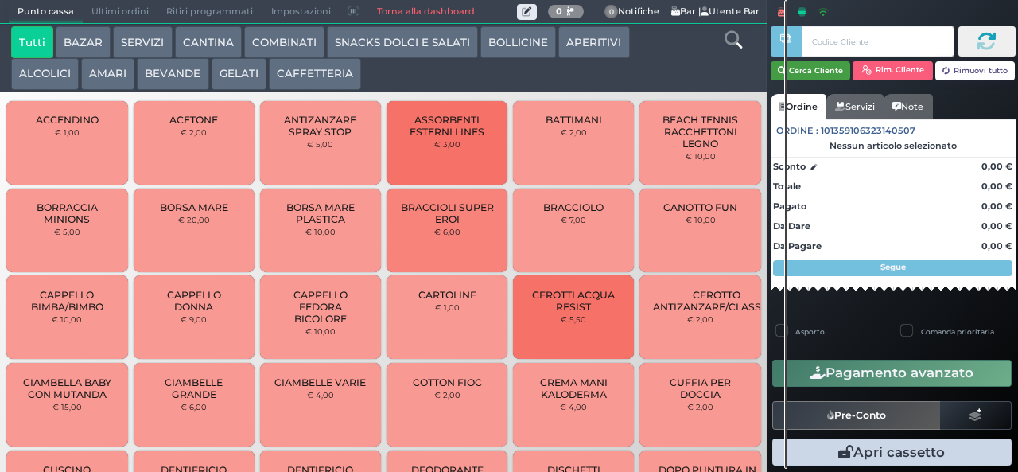
click at [782, 72] on icon "button" at bounding box center [782, 71] width 8 height 14
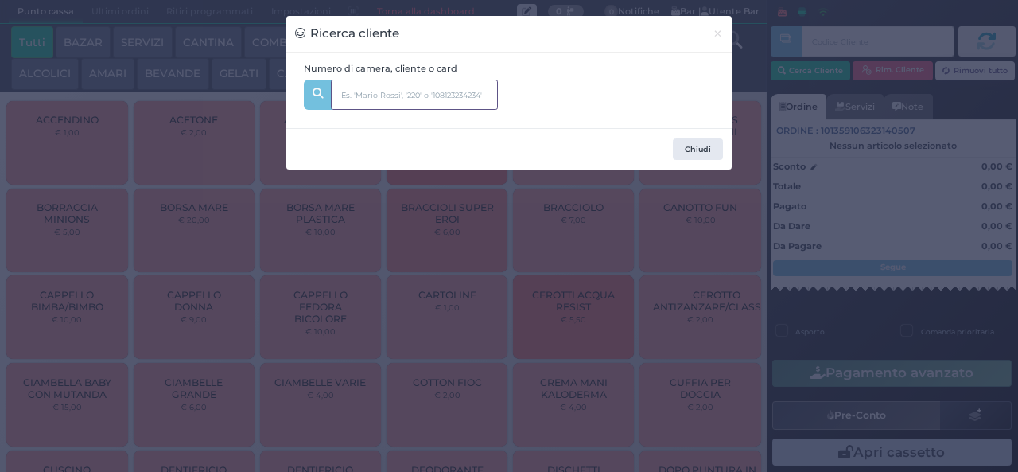
click at [374, 95] on input "text" at bounding box center [414, 95] width 167 height 30
type input "204"
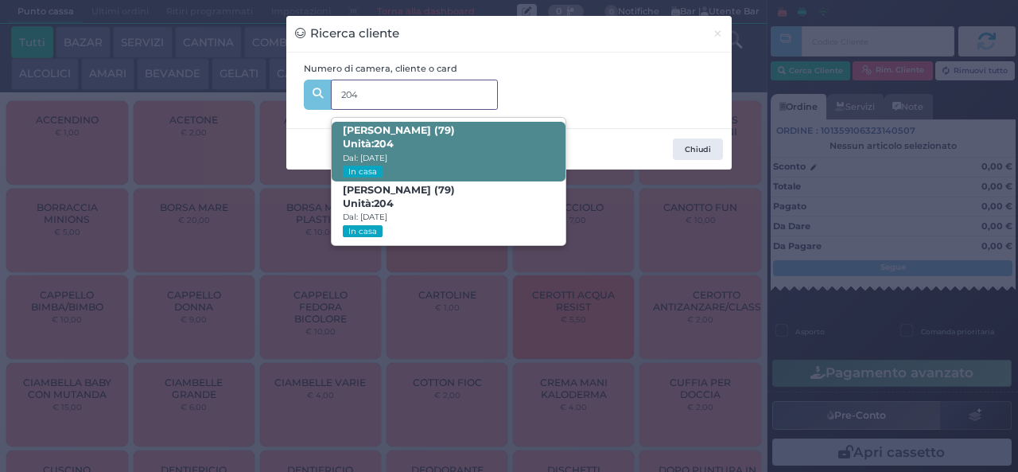
click at [388, 177] on span "Laura Gattavara (79) Unità: 204 Dal: 03/08/2025 In casa" at bounding box center [448, 152] width 233 height 60
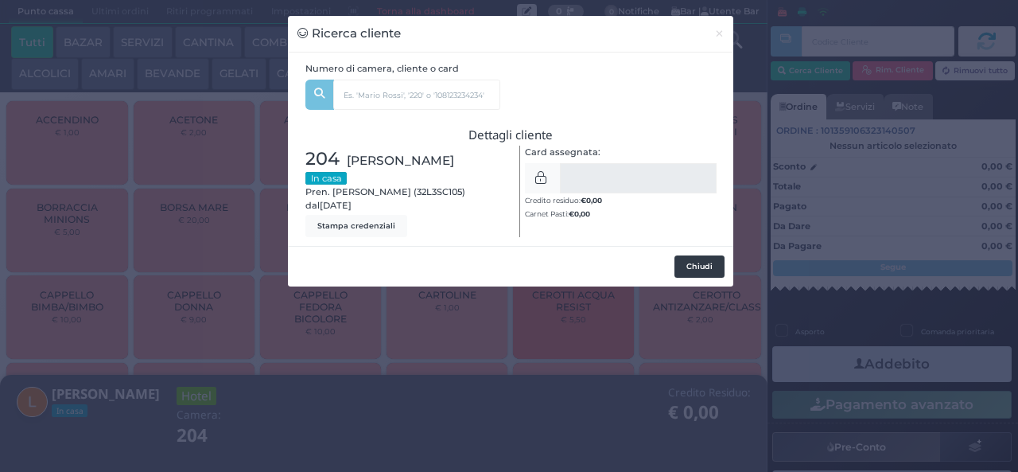
click at [696, 266] on button "Chiudi" at bounding box center [699, 266] width 50 height 22
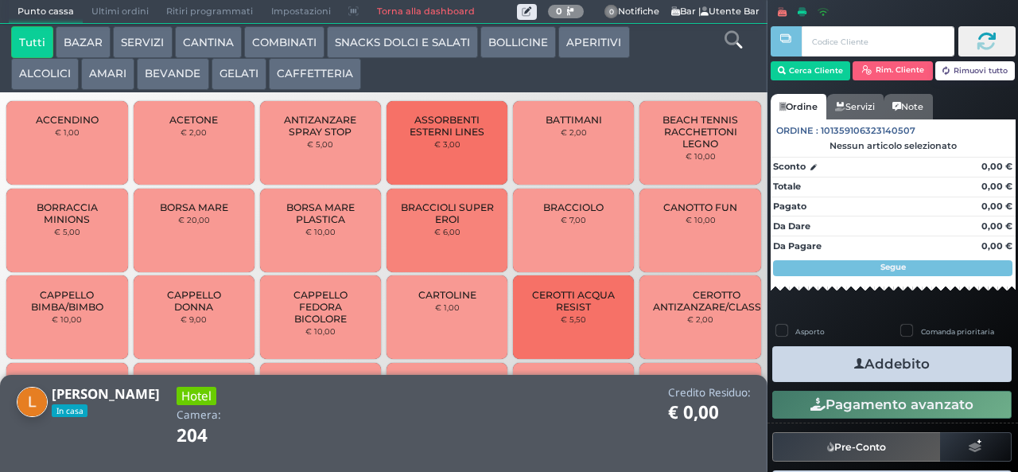
click at [278, 46] on button "COMBINATI" at bounding box center [284, 42] width 80 height 32
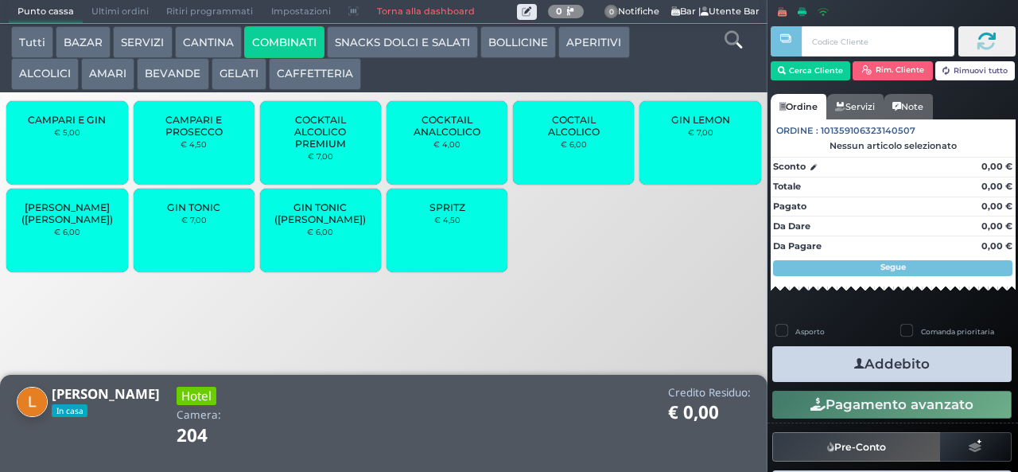
click at [441, 213] on span "SPRITZ" at bounding box center [447, 207] width 36 height 12
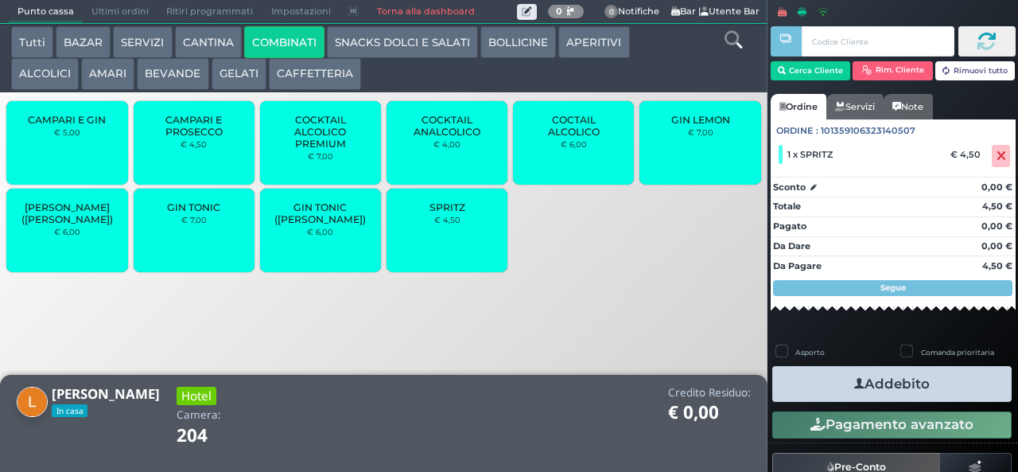
click at [854, 382] on icon "button" at bounding box center [859, 383] width 10 height 17
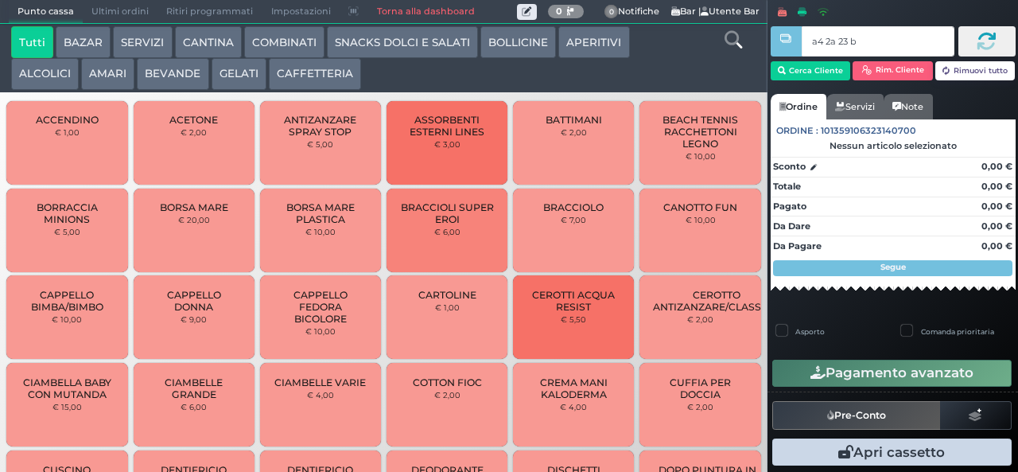
type input "a4 2a 23 b3"
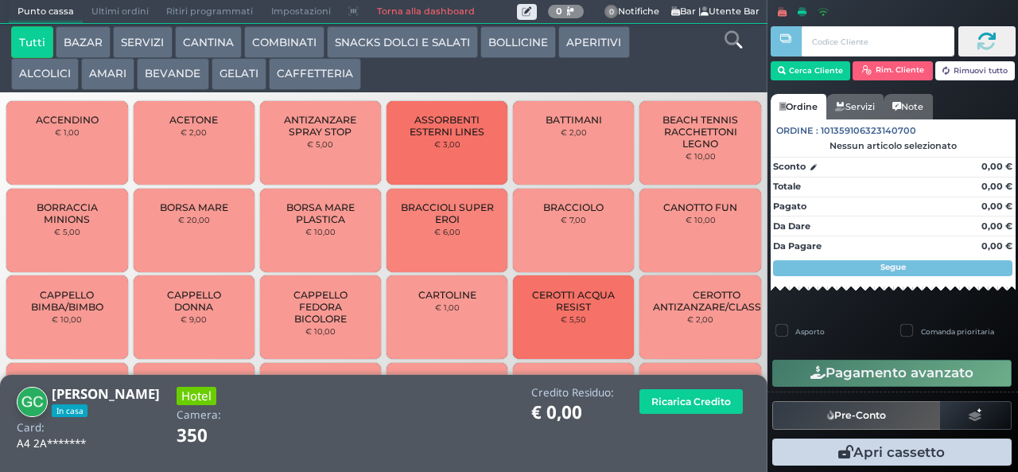
click at [505, 58] on button "BOLLICINE" at bounding box center [518, 42] width 76 height 32
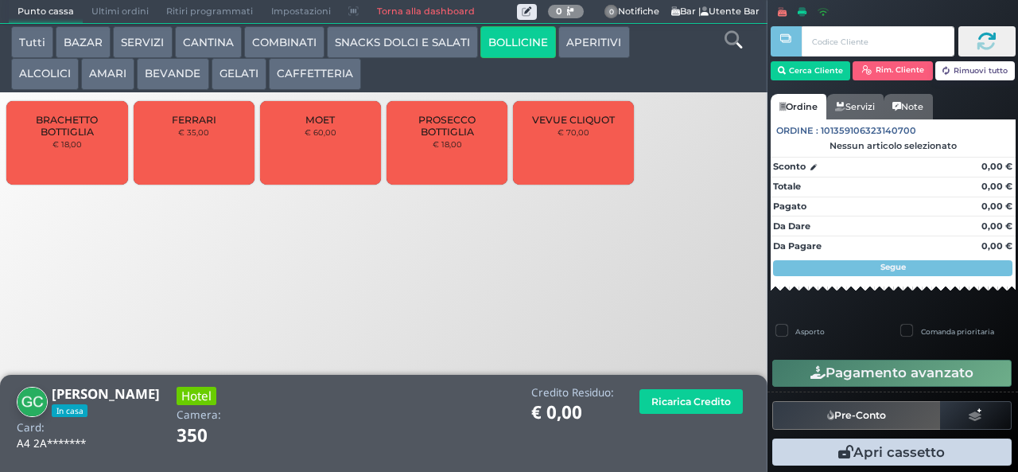
click at [165, 79] on button "BEVANDE" at bounding box center [173, 74] width 72 height 32
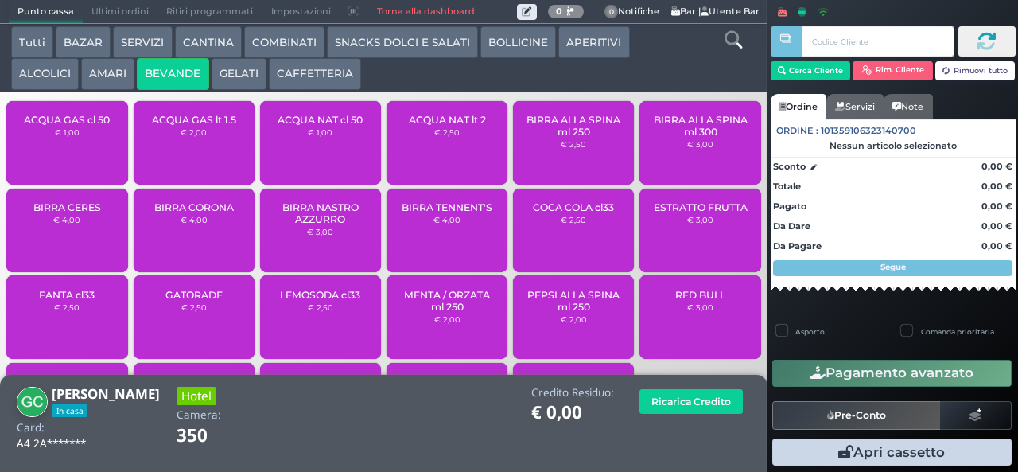
click at [574, 43] on button "APERITIVI" at bounding box center [593, 42] width 71 height 32
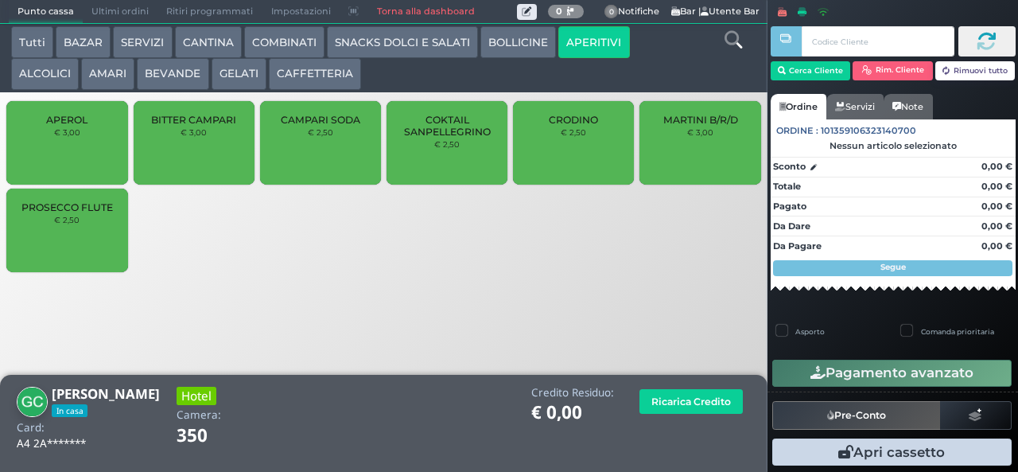
click at [57, 223] on div "PROSECCO FLUTE € 2,50" at bounding box center [66, 229] width 121 height 83
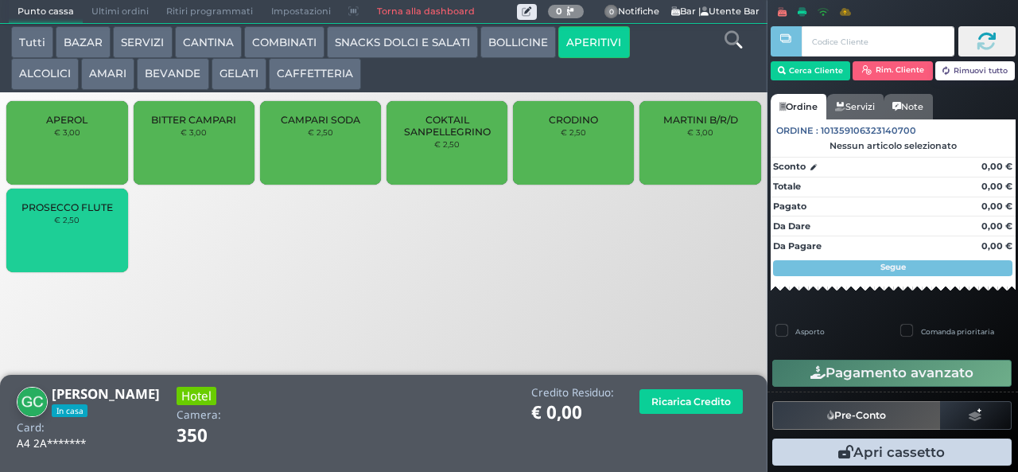
click at [68, 224] on small "€ 2,50" at bounding box center [66, 220] width 25 height 10
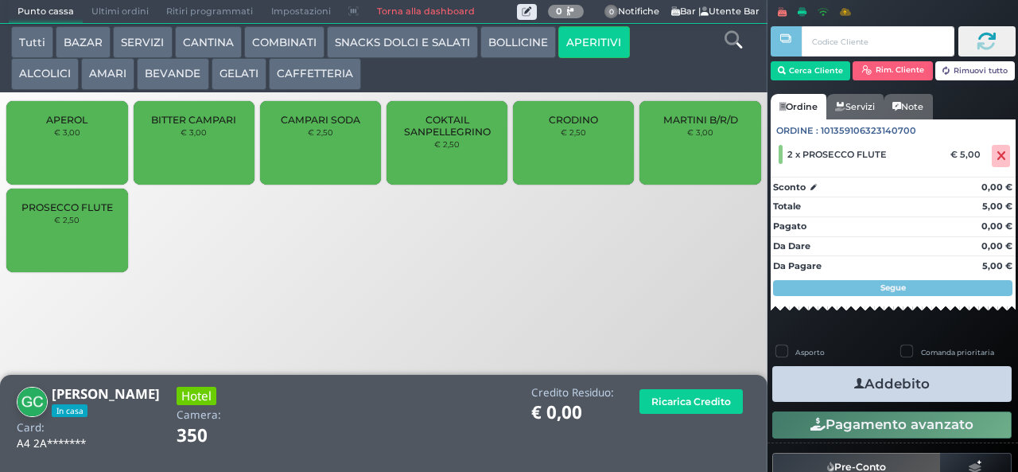
click at [60, 242] on div "PROSECCO FLUTE € 2,50" at bounding box center [66, 229] width 121 height 83
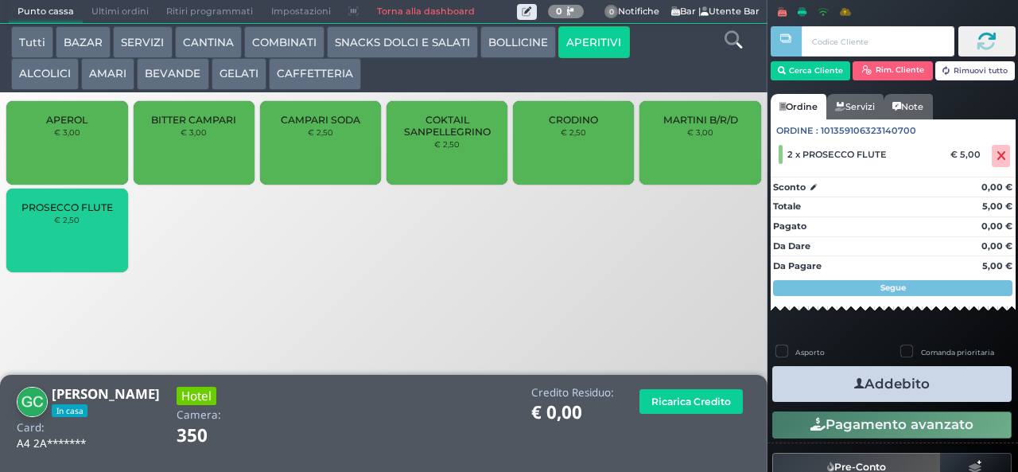
click at [65, 247] on div "PROSECCO FLUTE € 2,50" at bounding box center [66, 229] width 121 height 83
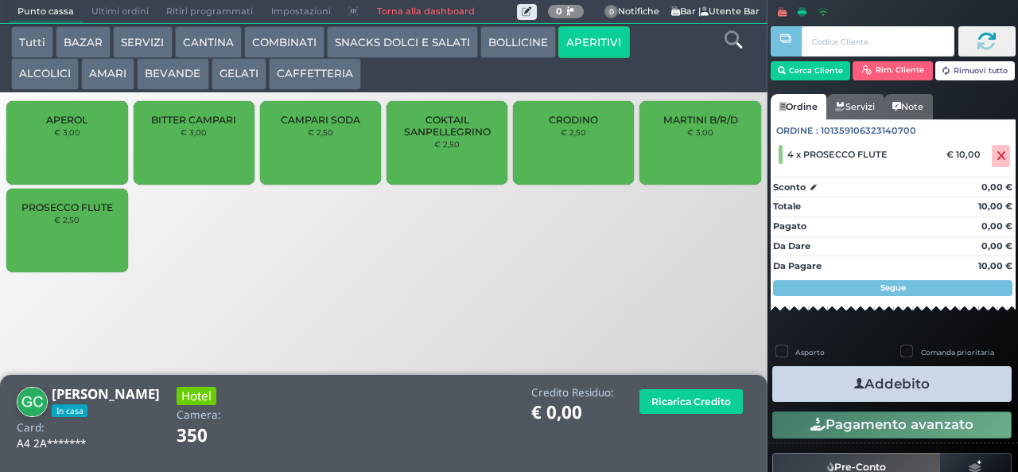
click at [854, 382] on icon "button" at bounding box center [859, 383] width 10 height 17
